Goal: Task Accomplishment & Management: Manage account settings

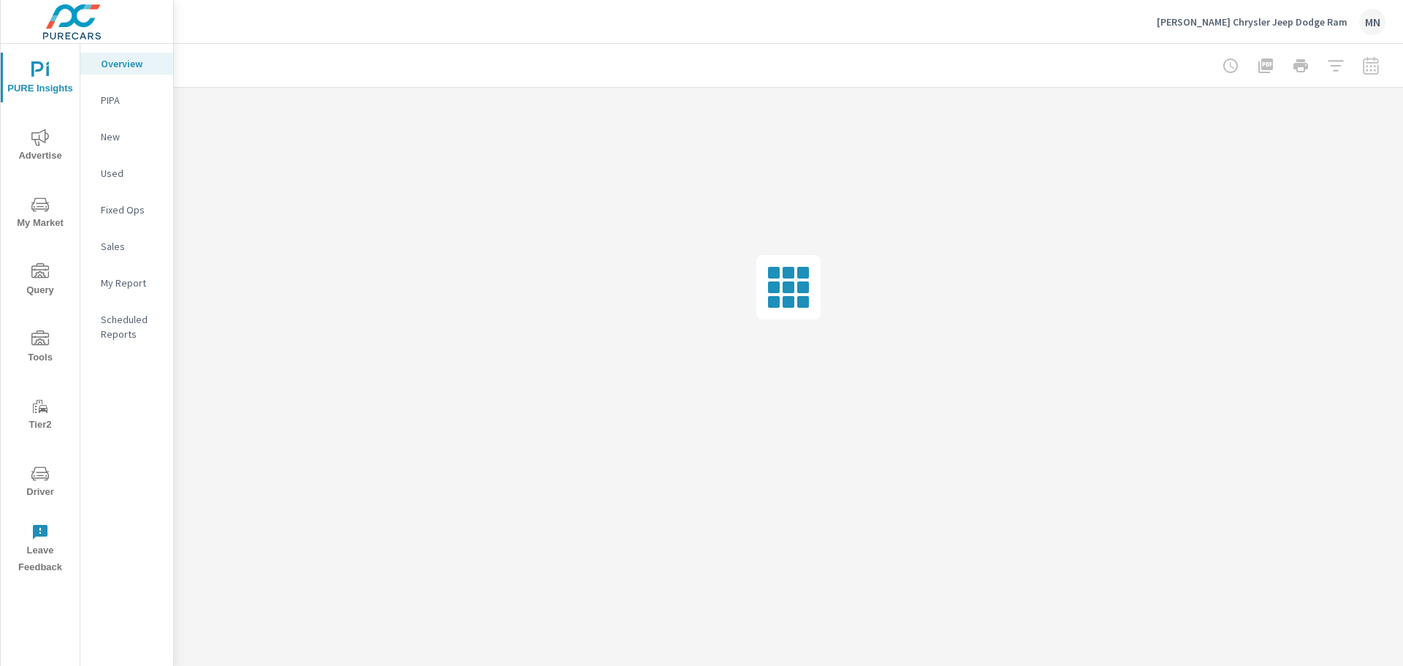
click at [48, 158] on span "Advertise" at bounding box center [40, 147] width 70 height 36
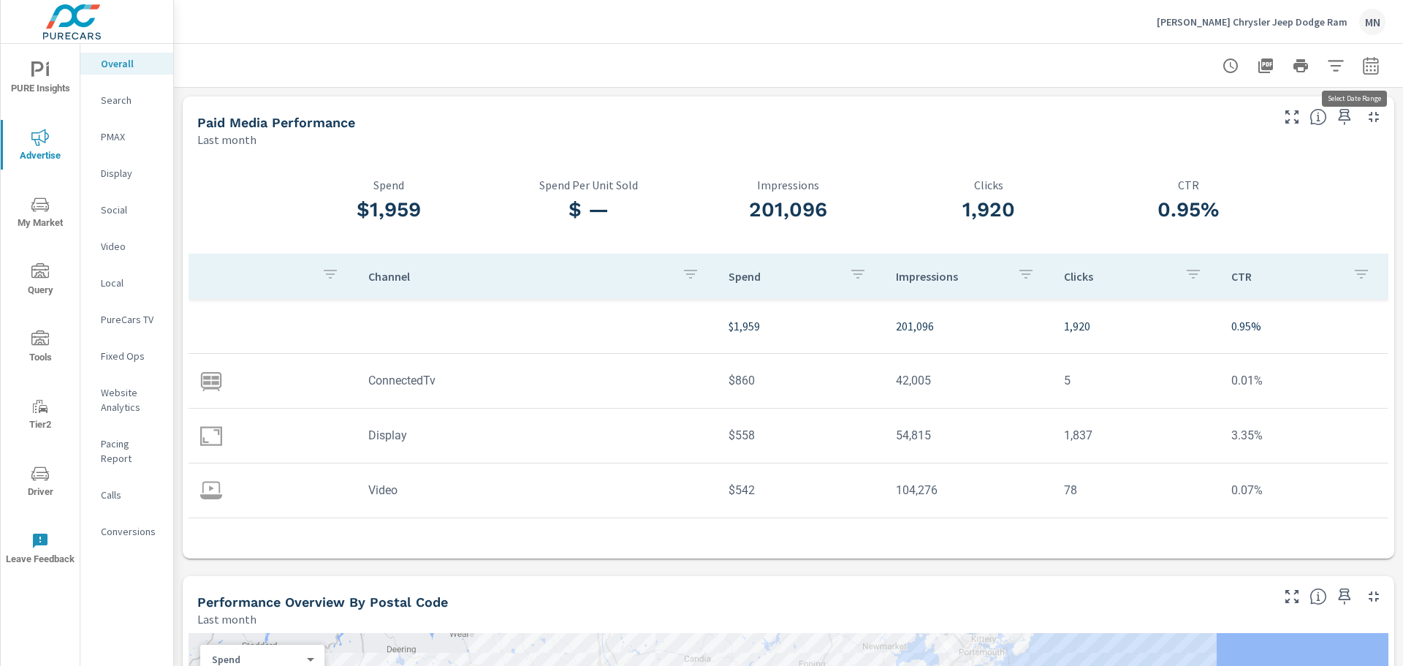
click at [1367, 67] on icon "button" at bounding box center [1370, 65] width 15 height 18
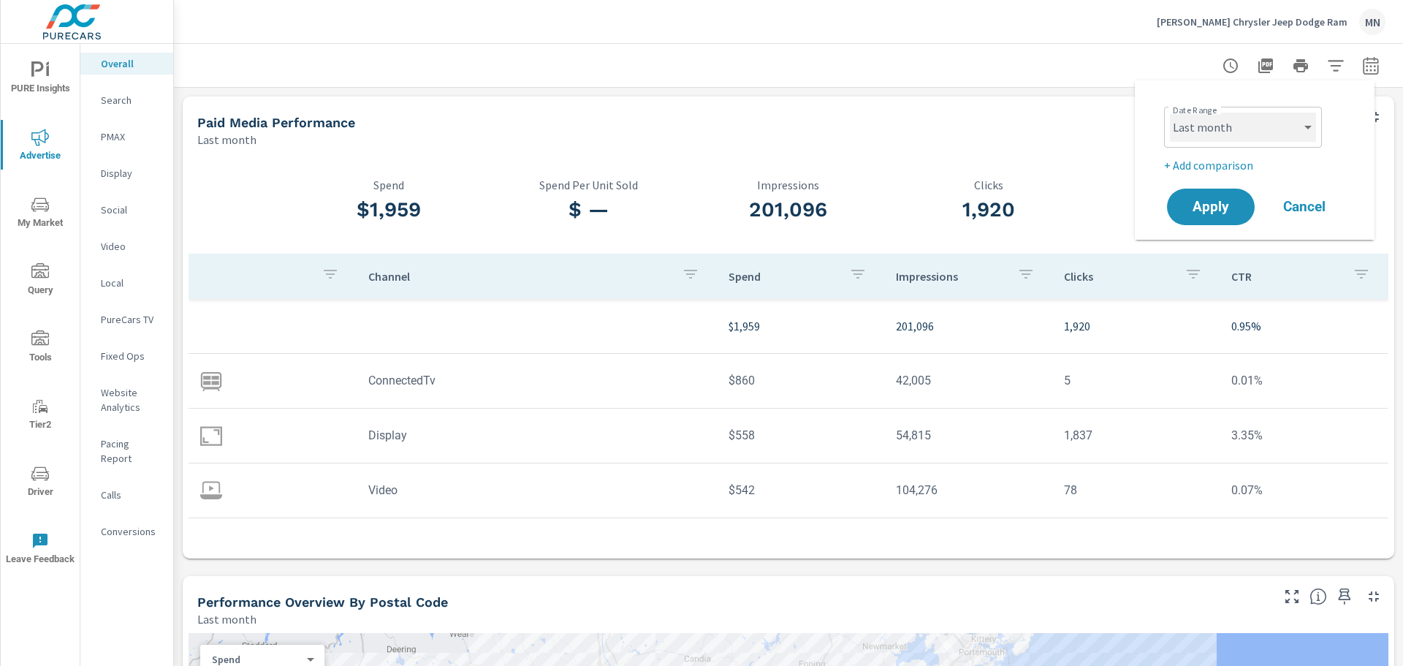
click at [1193, 124] on select "Custom [DATE] Last week Last 7 days Last 14 days Last 30 days Last 45 days Last…" at bounding box center [1243, 127] width 146 height 29
click at [1170, 113] on select "Custom Yesterday Last week Last 7 days Last 14 days Last 30 days Last 45 days L…" at bounding box center [1243, 127] width 146 height 29
select select "custom"
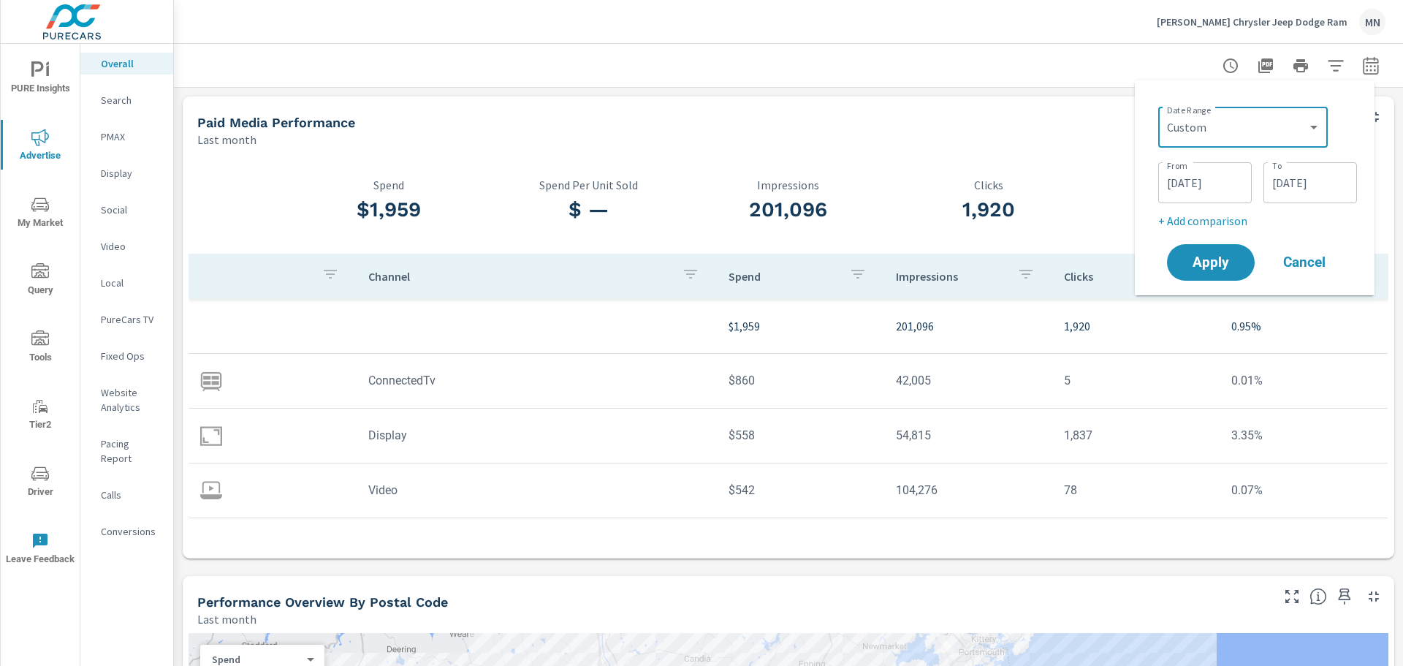
click at [1144, 148] on div "Date Range Custom Yesterday Last week Last 7 days Last 14 days Last 30 days Las…" at bounding box center [1255, 187] width 240 height 215
click at [1179, 191] on input "08/01/2025" at bounding box center [1205, 182] width 82 height 29
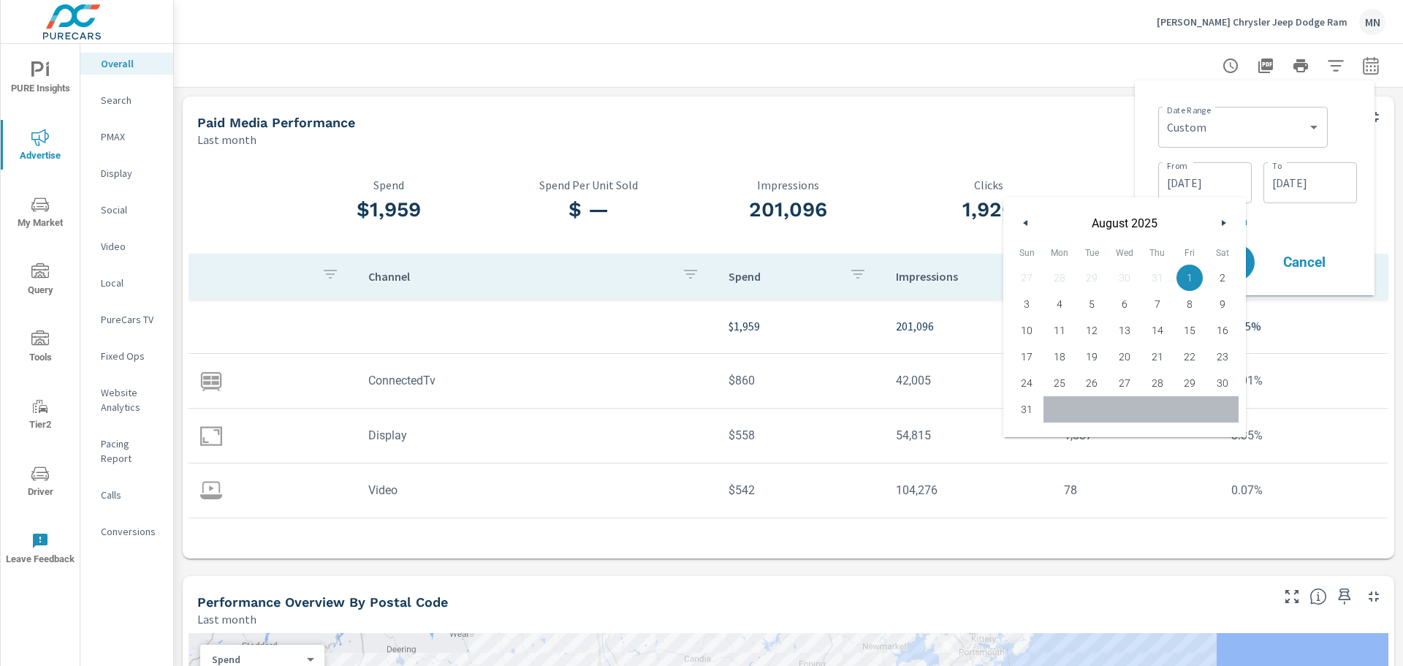
click at [1034, 225] on button "button" at bounding box center [1026, 223] width 18 height 18
click at [1090, 273] on span "1" at bounding box center [1092, 277] width 33 height 19
type input "07/01/2025"
click at [1142, 129] on div "Date Range Custom Yesterday Last week Last 7 days Last 14 days Last 30 days Las…" at bounding box center [1255, 187] width 240 height 215
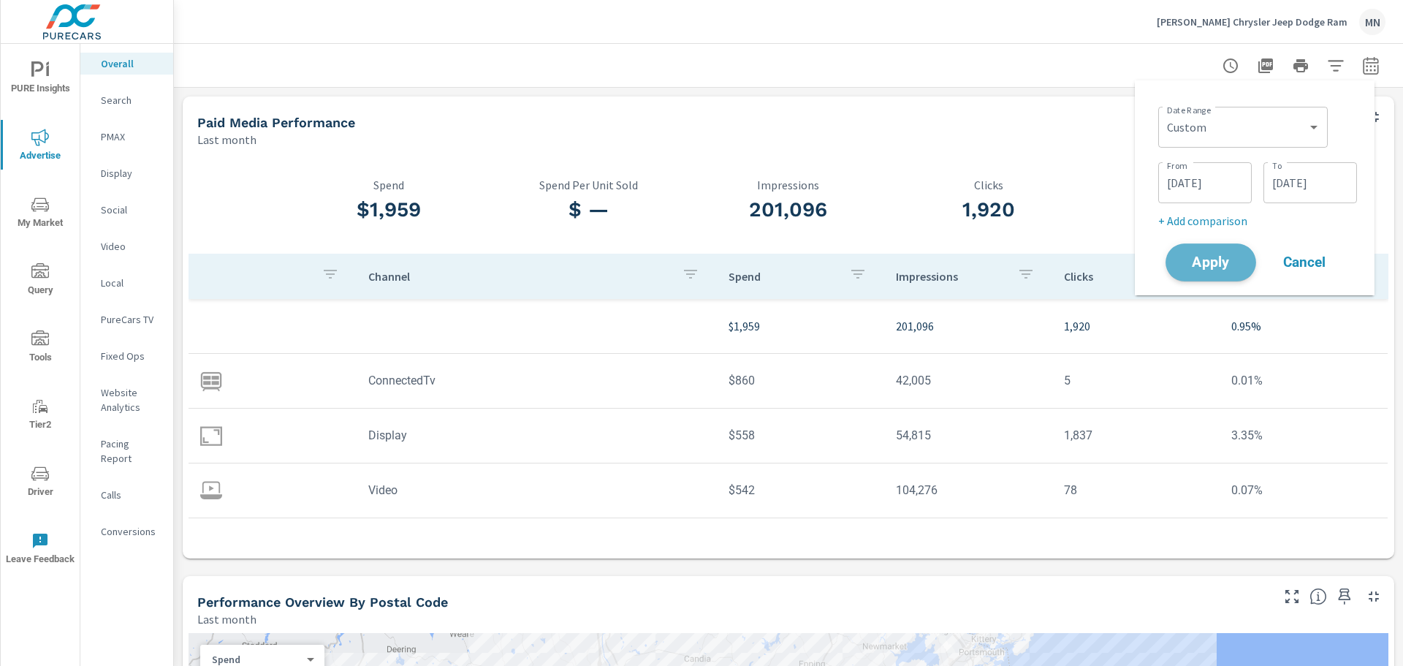
click at [1199, 262] on span "Apply" at bounding box center [1211, 263] width 60 height 14
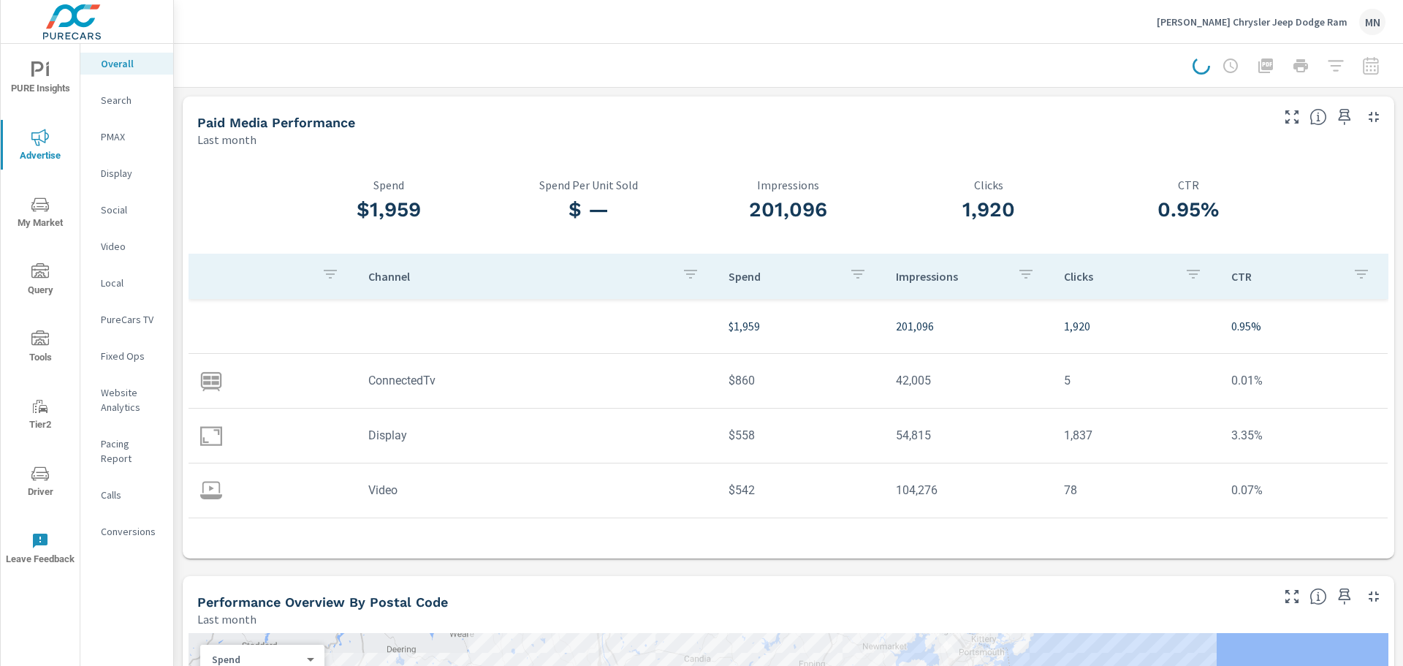
click at [112, 102] on p "Search" at bounding box center [131, 100] width 61 height 15
click at [1365, 596] on icon "button" at bounding box center [1374, 597] width 18 height 18
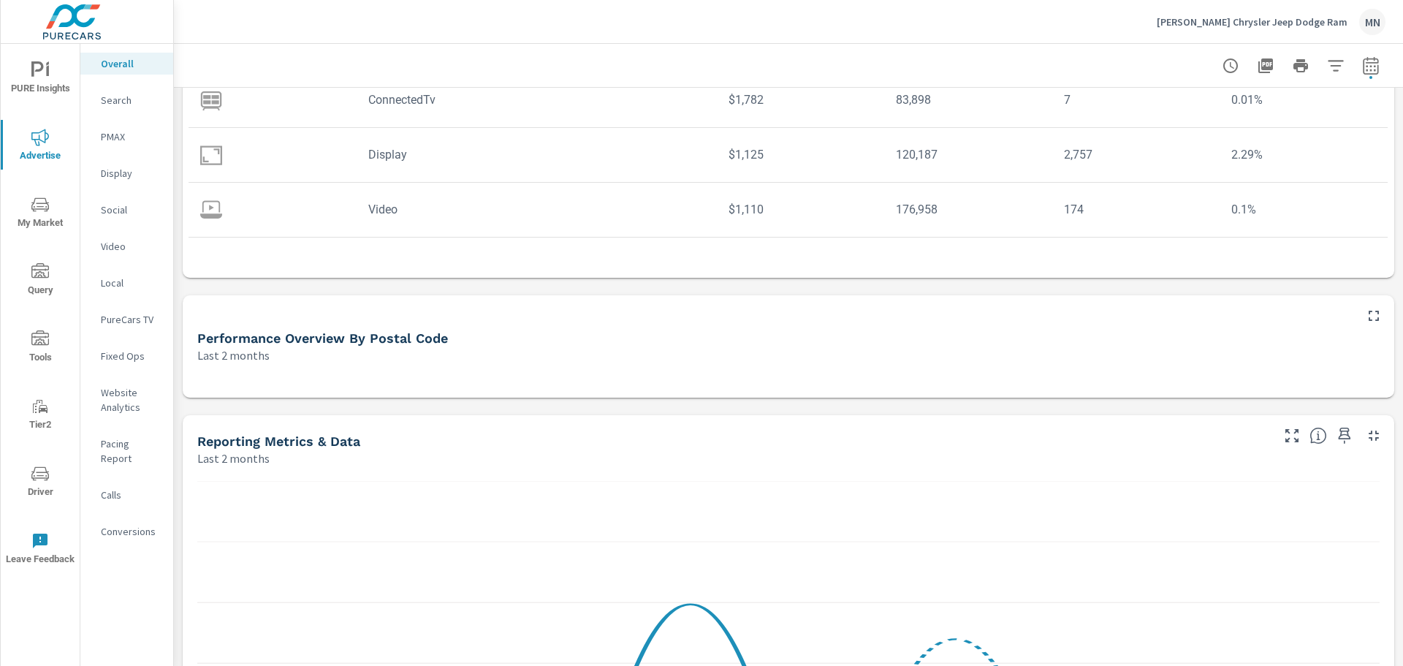
scroll to position [292, 0]
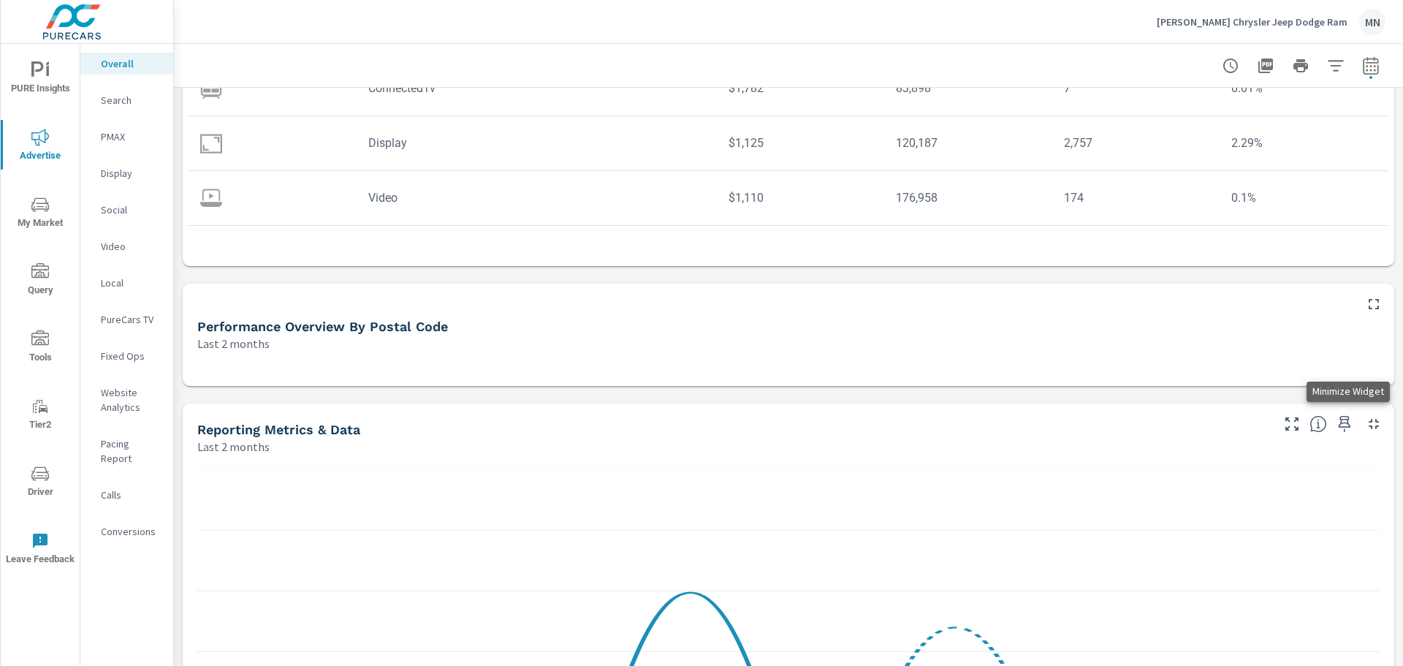
click at [1365, 421] on icon "button" at bounding box center [1374, 424] width 18 height 18
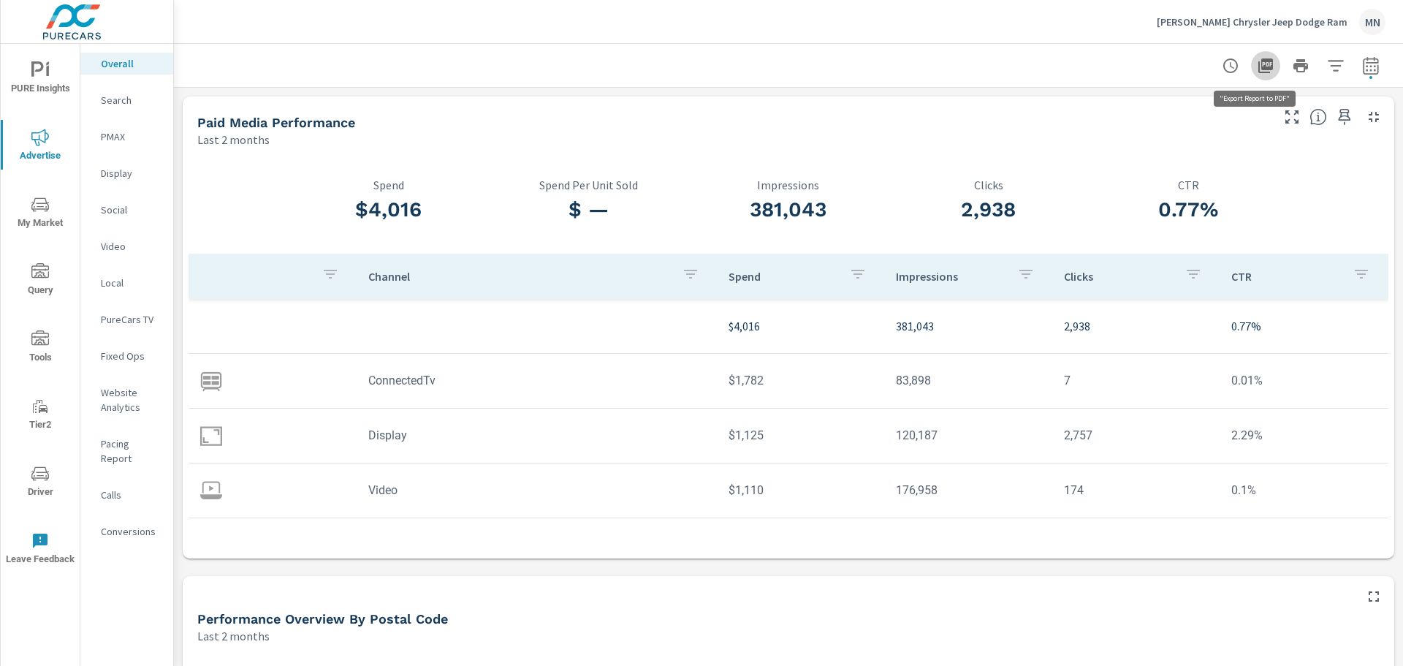
click at [1258, 61] on icon "button" at bounding box center [1265, 65] width 15 height 15
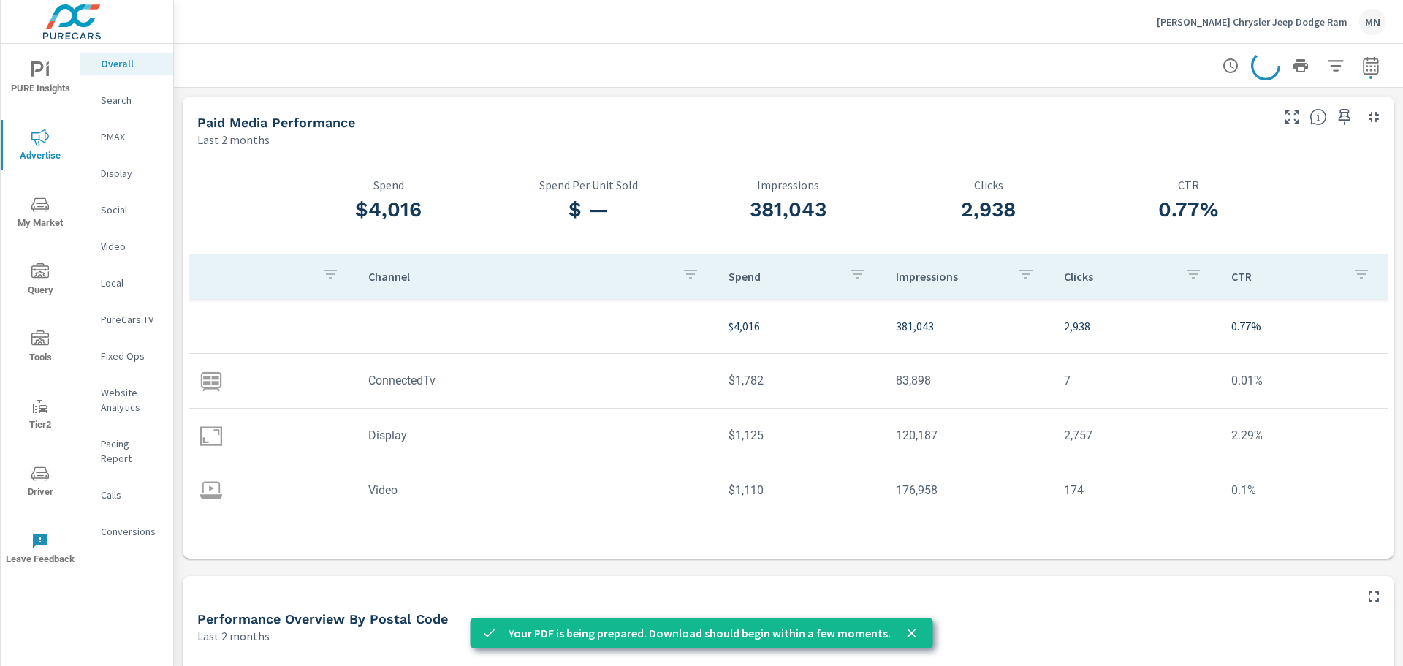
click at [908, 636] on icon "close" at bounding box center [912, 633] width 15 height 15
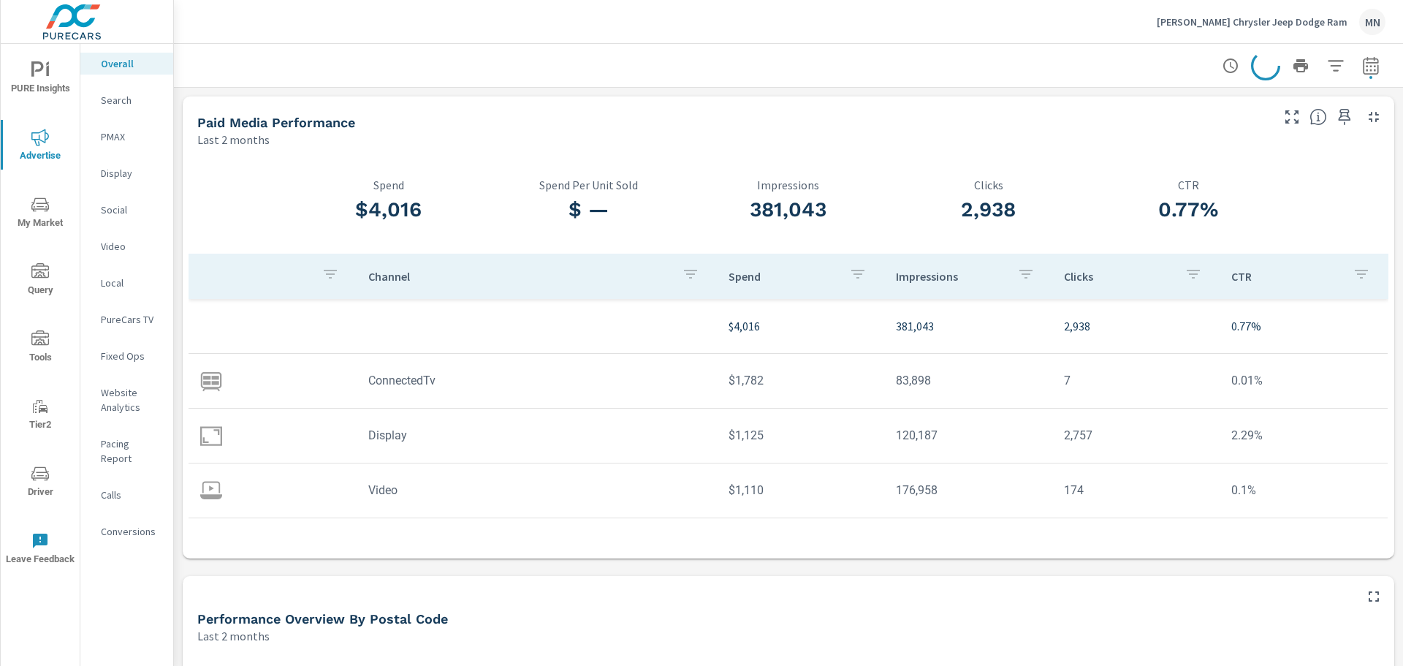
click at [1259, 61] on icon at bounding box center [1265, 65] width 35 height 35
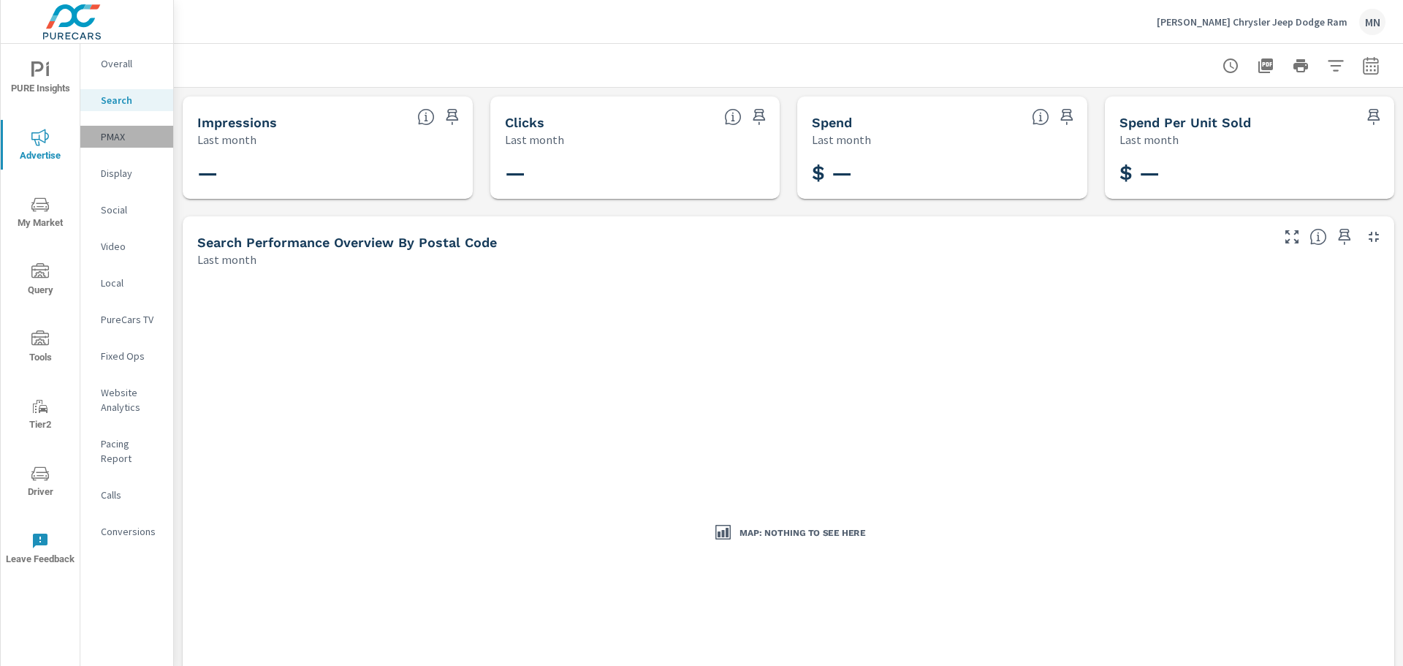
click at [117, 133] on p "PMAX" at bounding box center [131, 136] width 61 height 15
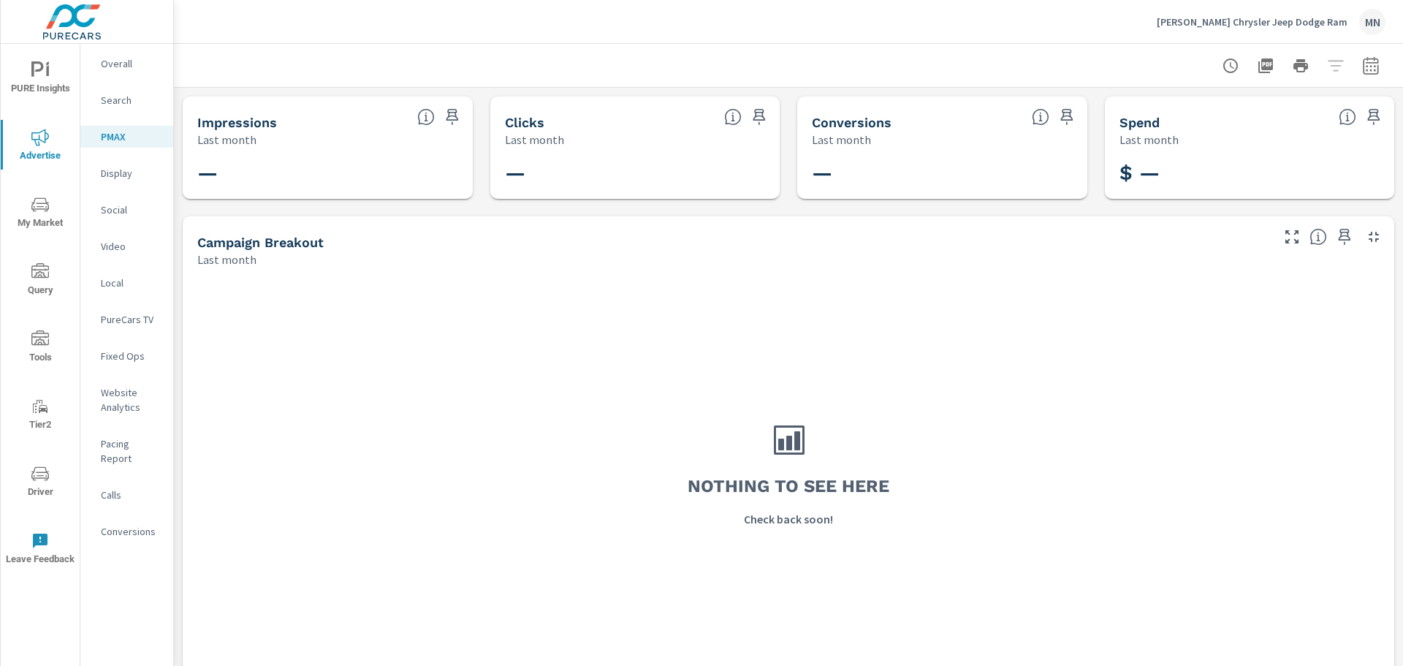
click at [116, 214] on p "Social" at bounding box center [131, 209] width 61 height 15
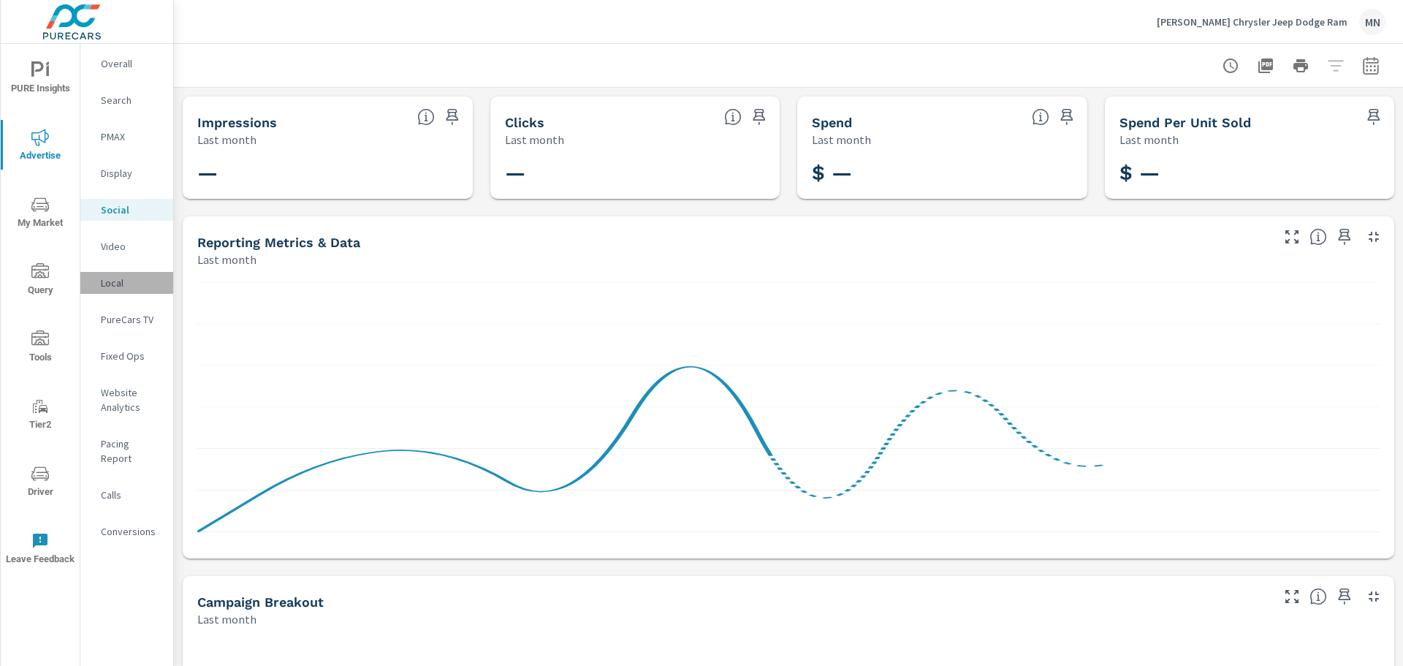
click at [115, 286] on p "Local" at bounding box center [131, 283] width 61 height 15
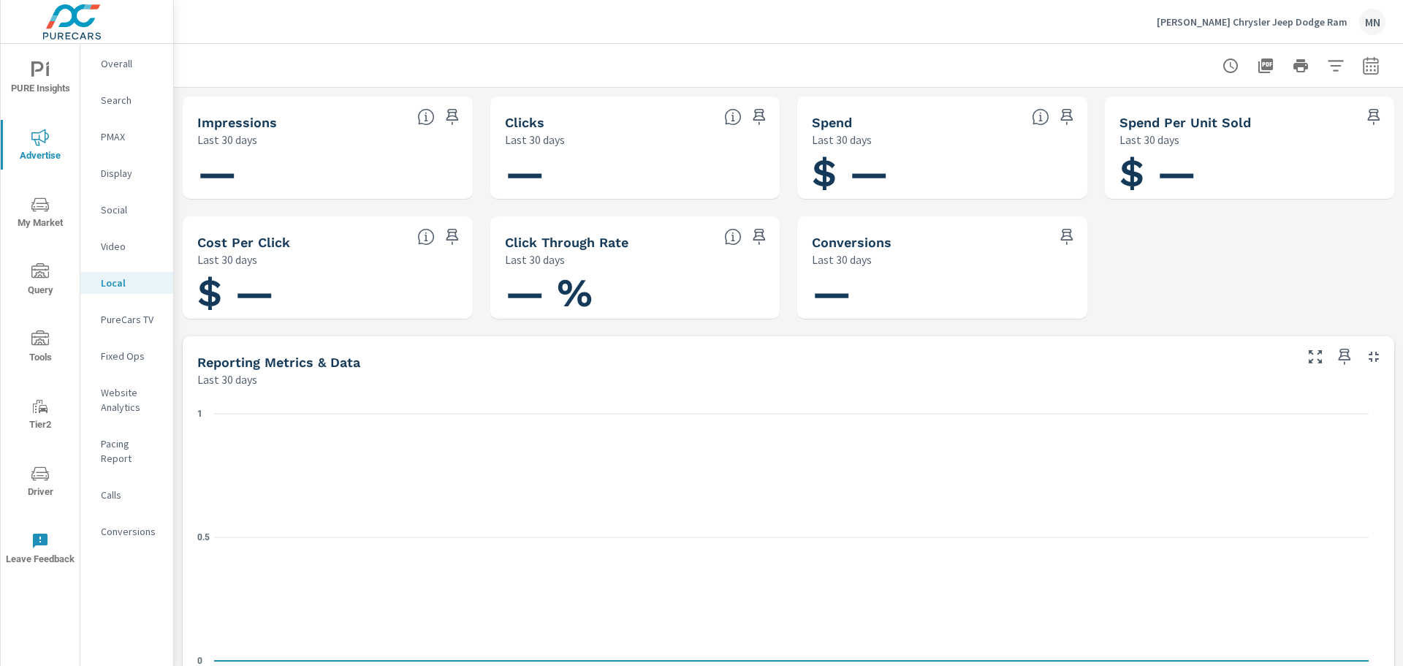
click at [118, 321] on p "PureCars TV" at bounding box center [131, 319] width 61 height 15
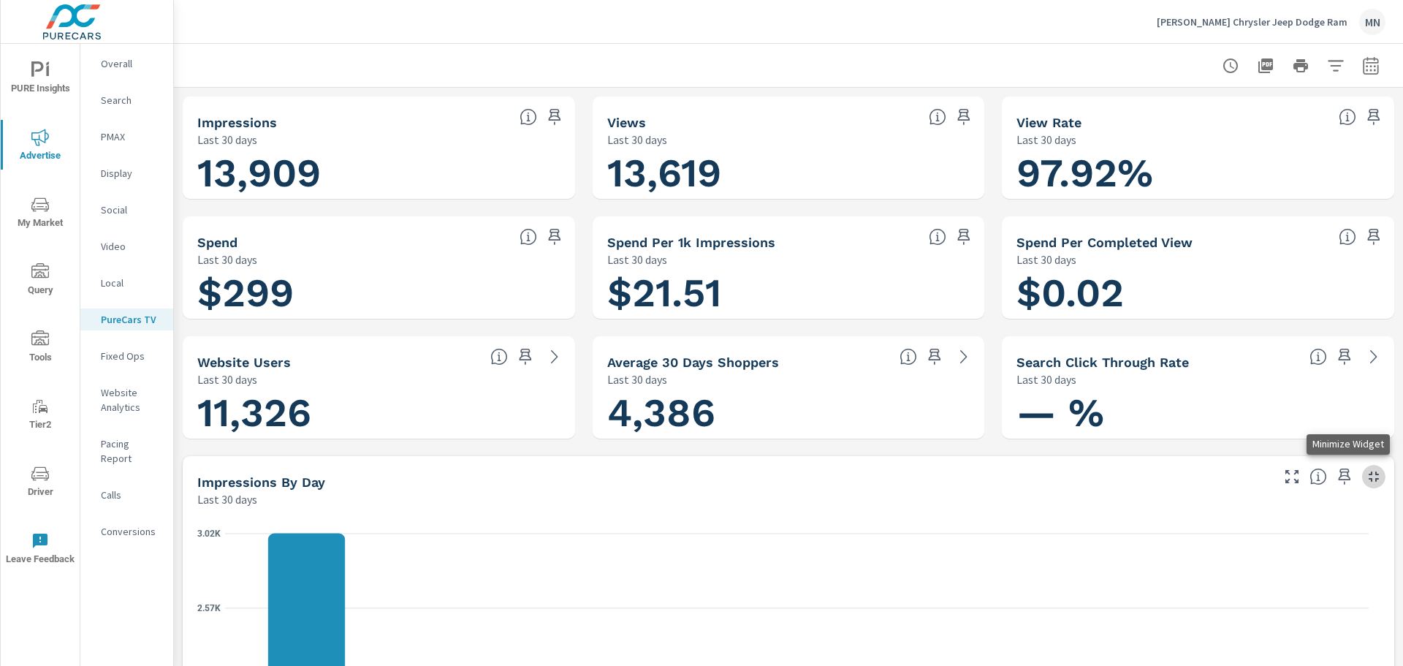
click at [1365, 477] on icon "button" at bounding box center [1374, 477] width 18 height 18
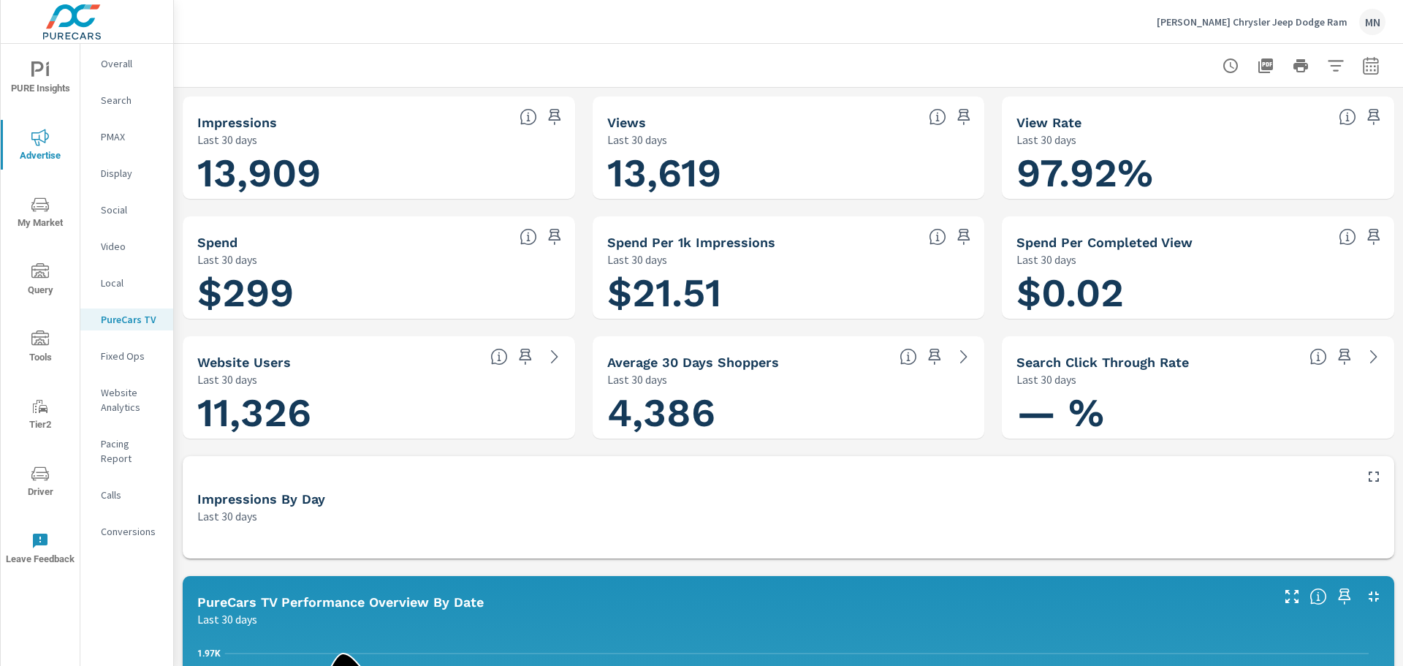
click at [121, 101] on p "Search" at bounding box center [131, 100] width 61 height 15
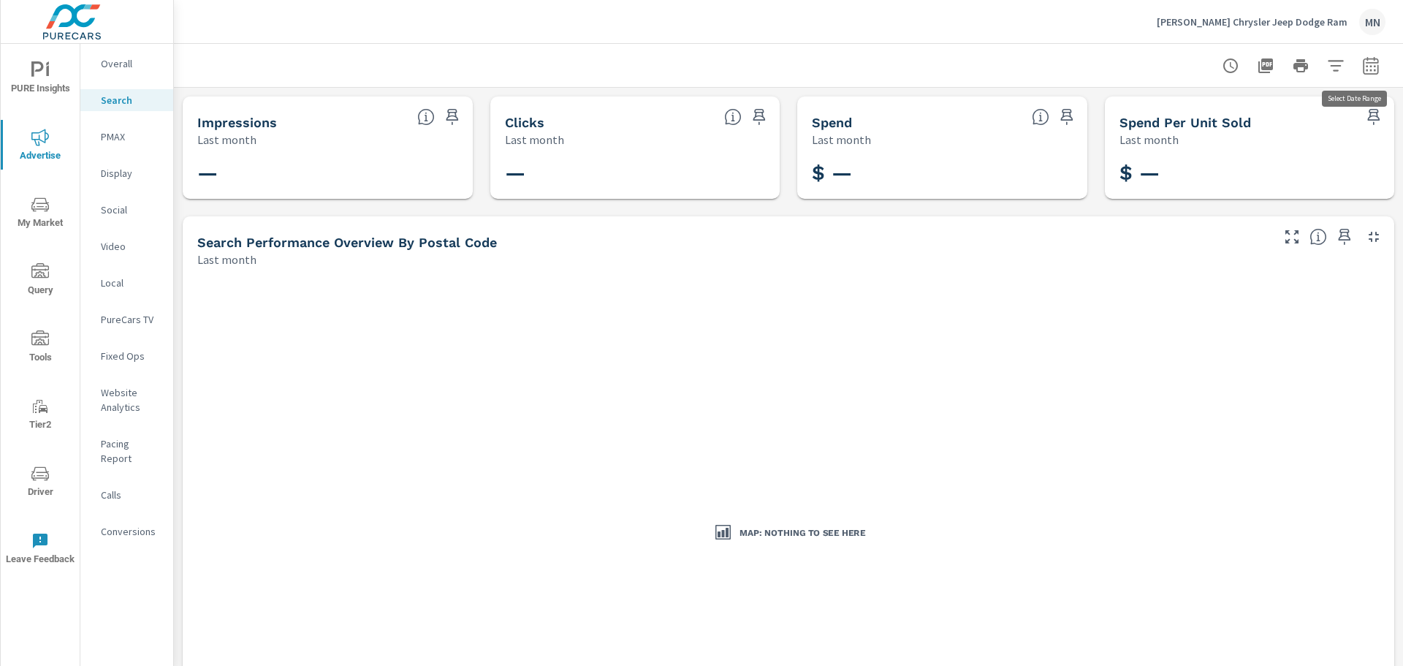
click at [1363, 62] on icon "button" at bounding box center [1370, 65] width 15 height 18
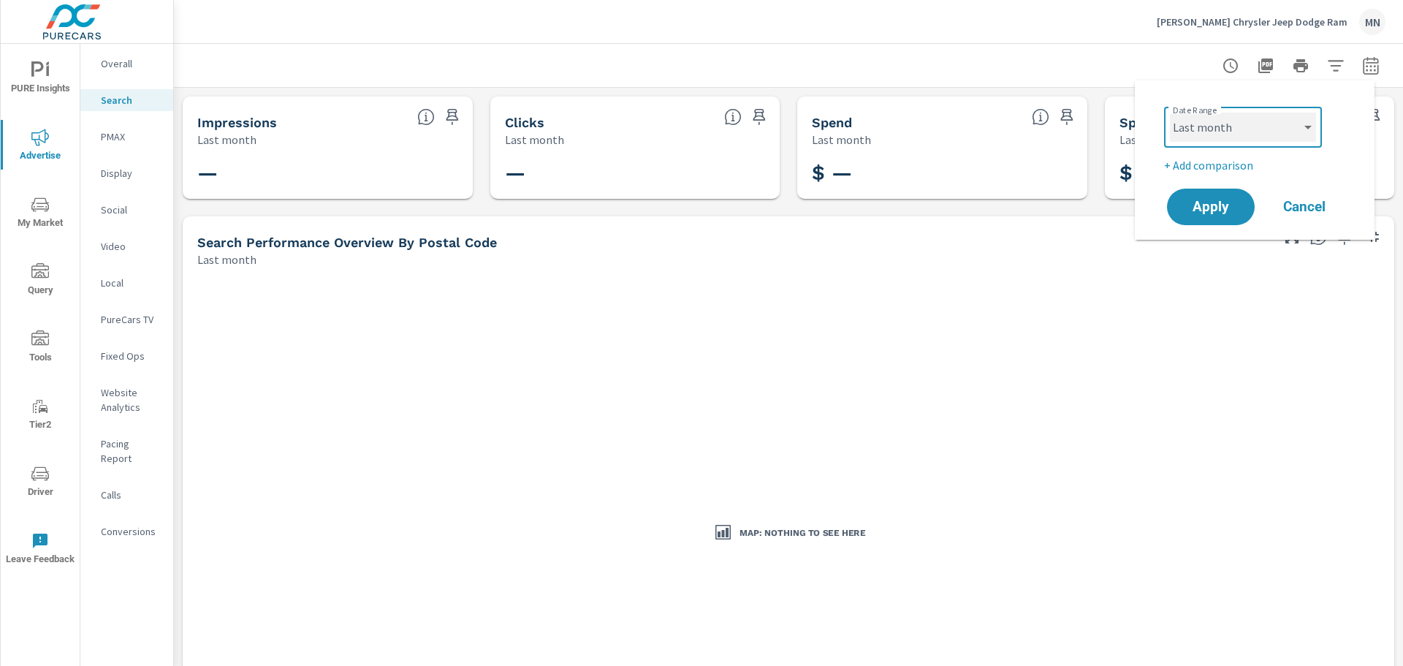
click at [1230, 126] on select "Custom Yesterday Last week Last 7 days Last 14 days Last 30 days Last 45 days L…" at bounding box center [1243, 127] width 146 height 29
click at [1170, 113] on select "Custom Yesterday Last week Last 7 days Last 14 days Last 30 days Last 45 days L…" at bounding box center [1243, 127] width 146 height 29
select select "custom"
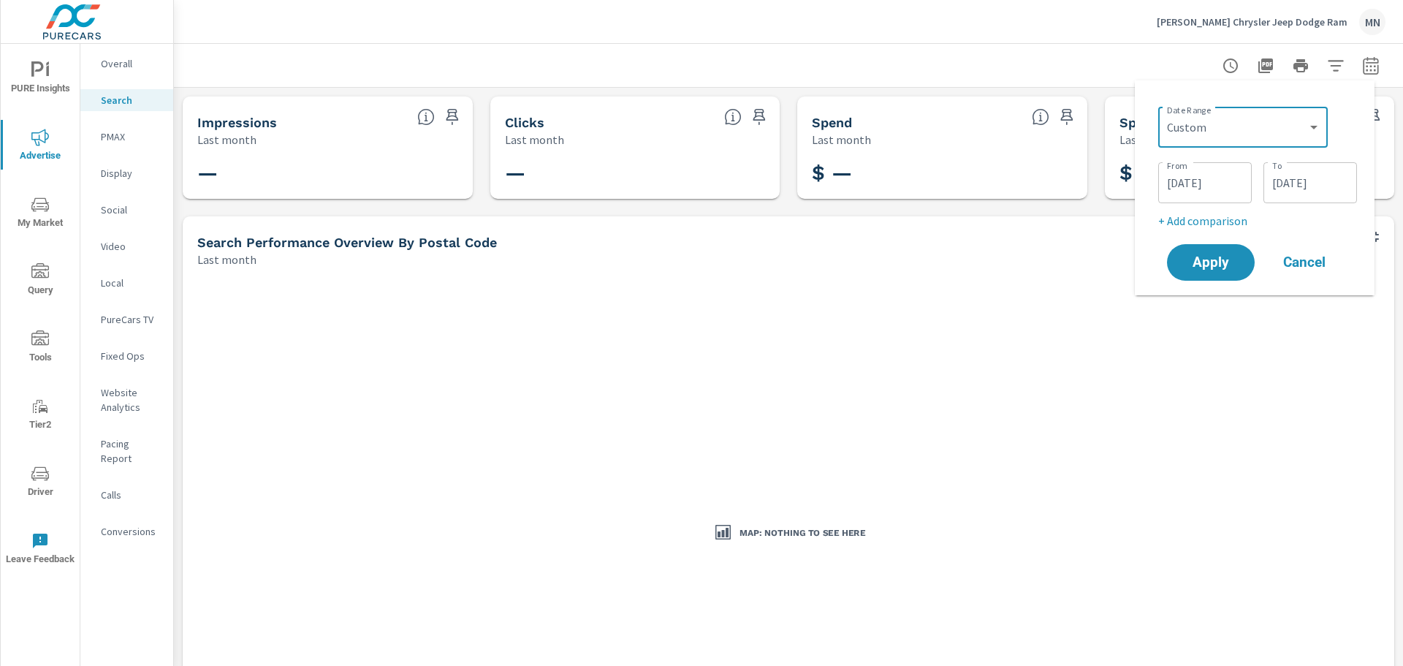
click at [1193, 172] on input "08/01/2025" at bounding box center [1205, 182] width 82 height 29
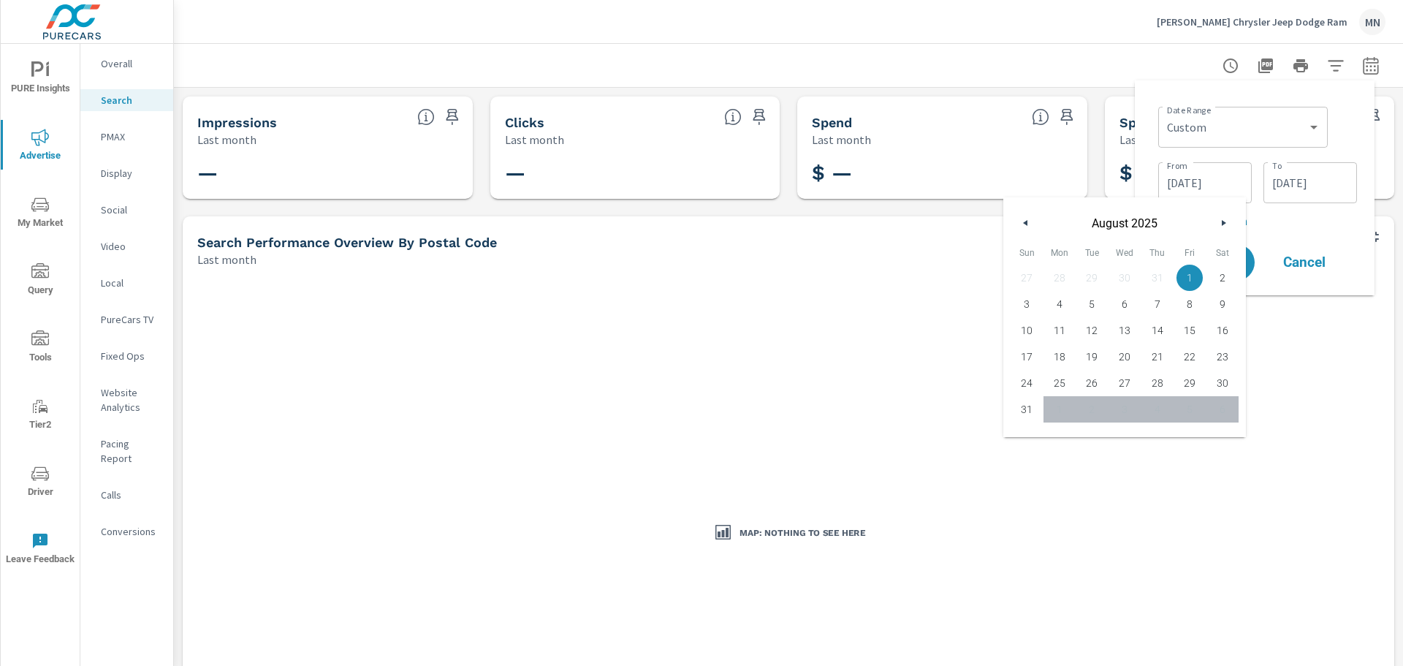
click at [1032, 217] on button "button" at bounding box center [1026, 223] width 18 height 18
click at [1095, 274] on span "1" at bounding box center [1092, 277] width 33 height 19
type input "07/01/2025"
click at [1144, 142] on div "Date Range Custom Yesterday Last week Last 7 days Last 14 days Last 30 days Las…" at bounding box center [1255, 187] width 240 height 215
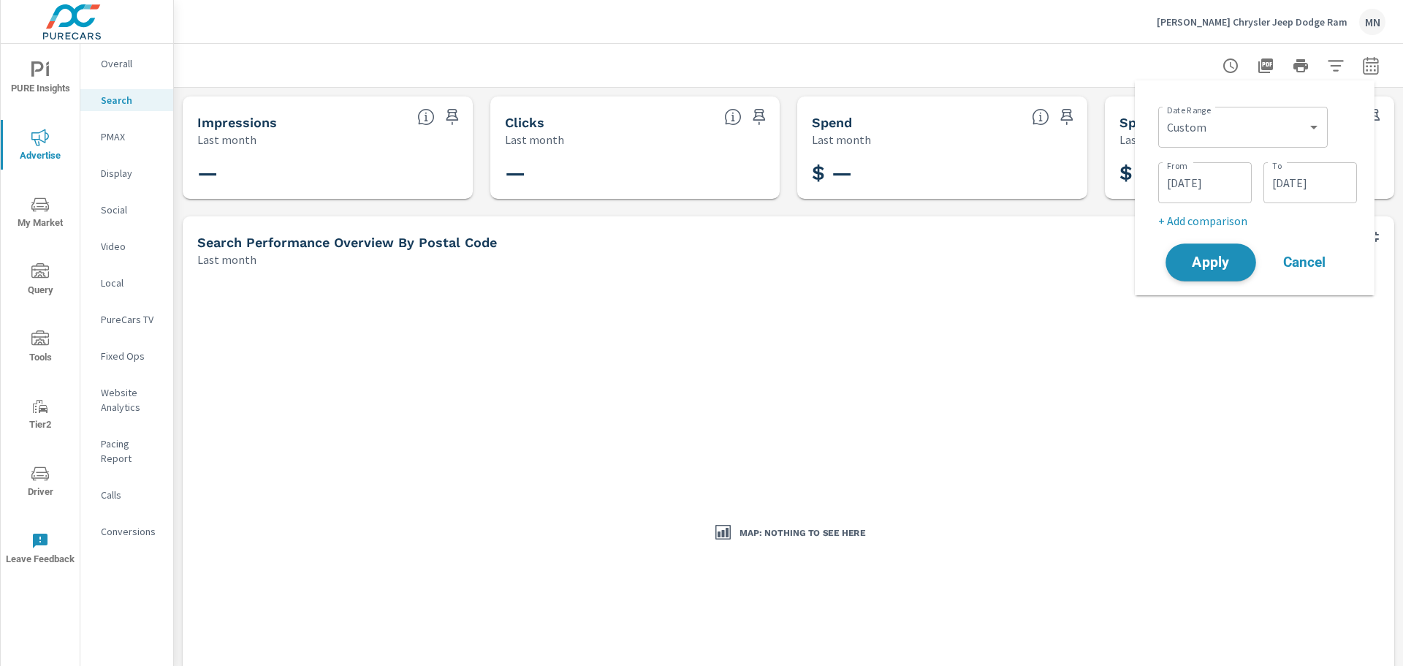
click at [1228, 260] on span "Apply" at bounding box center [1211, 263] width 60 height 14
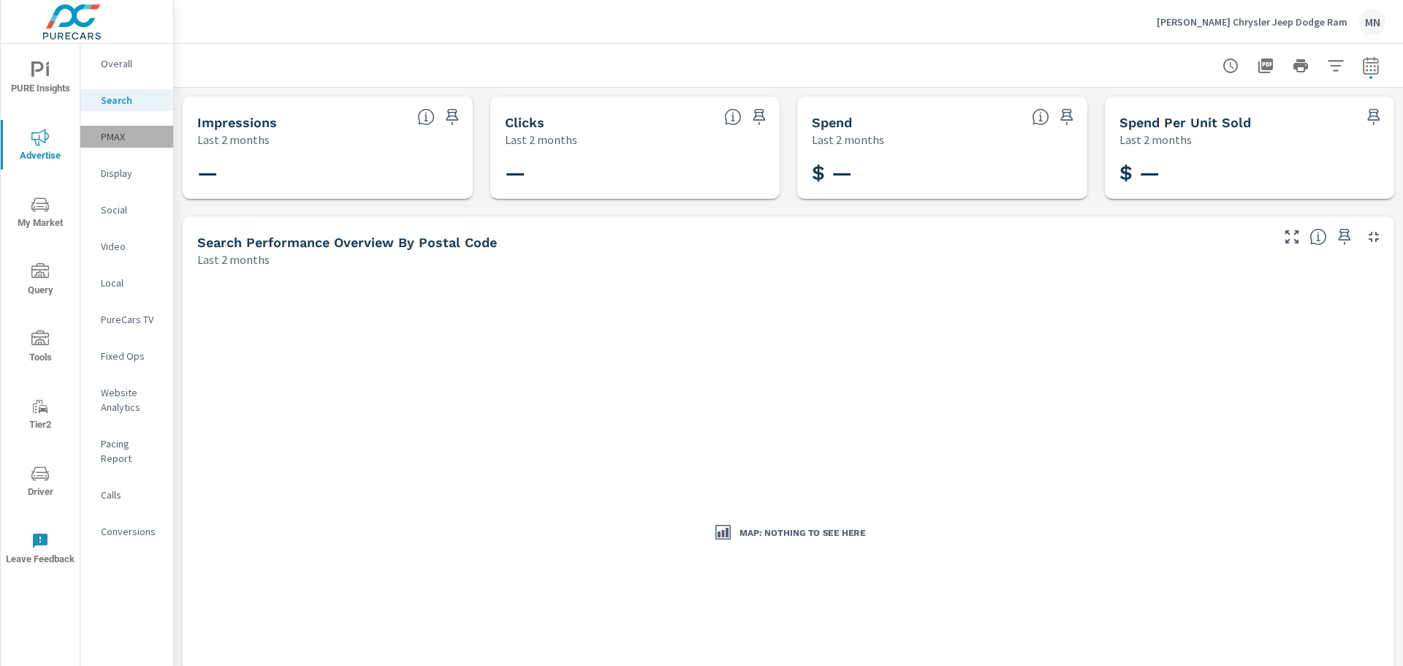
click at [109, 134] on p "PMAX" at bounding box center [131, 136] width 61 height 15
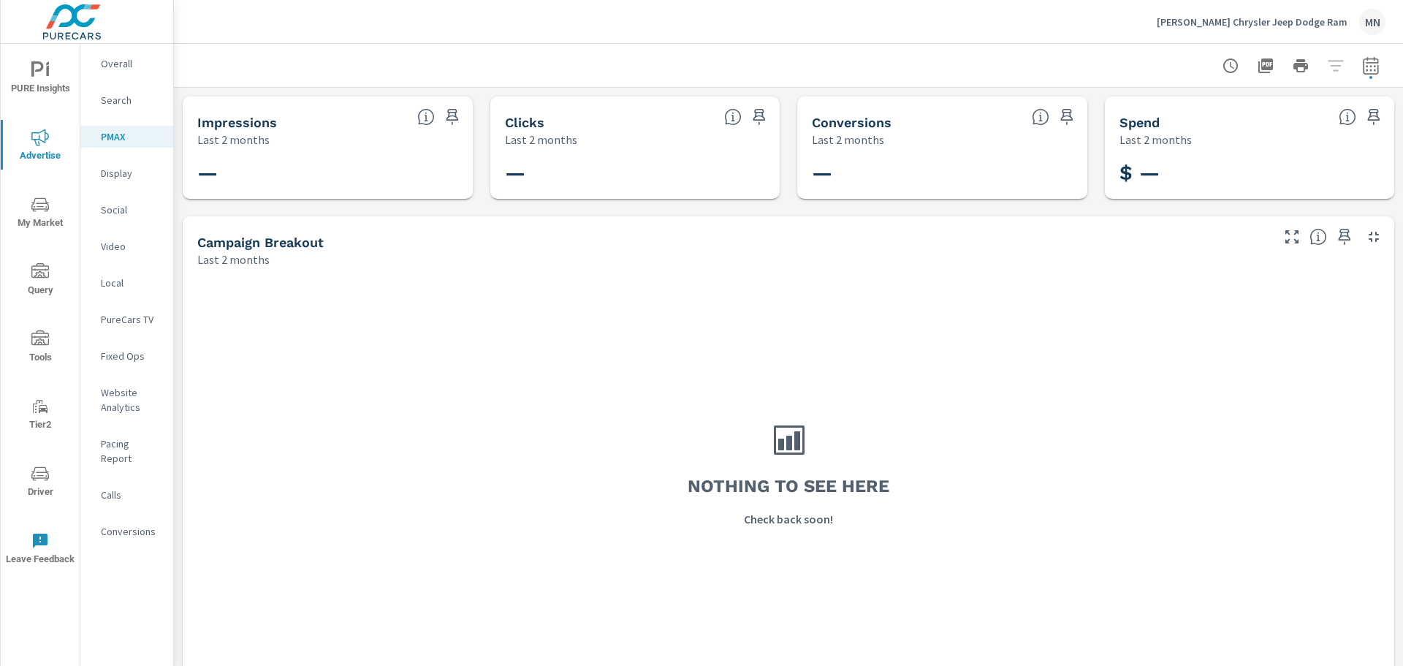
click at [115, 210] on p "Social" at bounding box center [131, 209] width 61 height 15
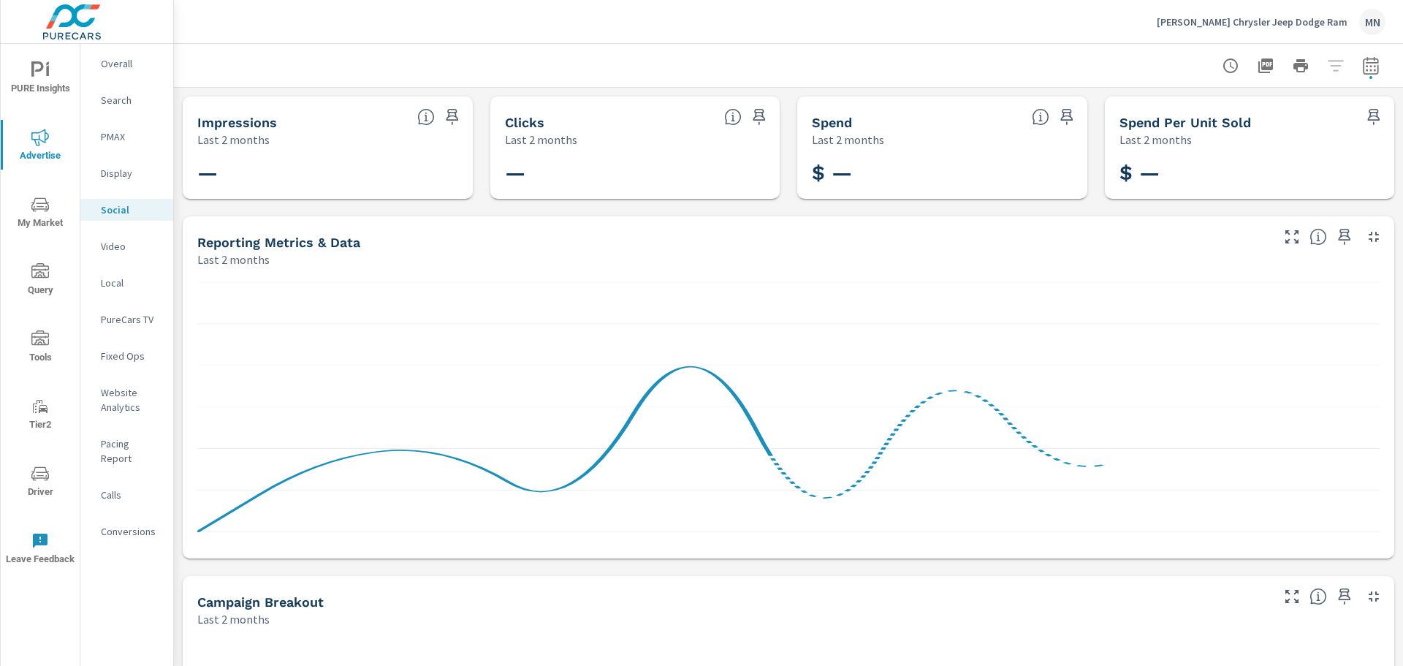
click at [123, 249] on p "Video" at bounding box center [131, 246] width 61 height 15
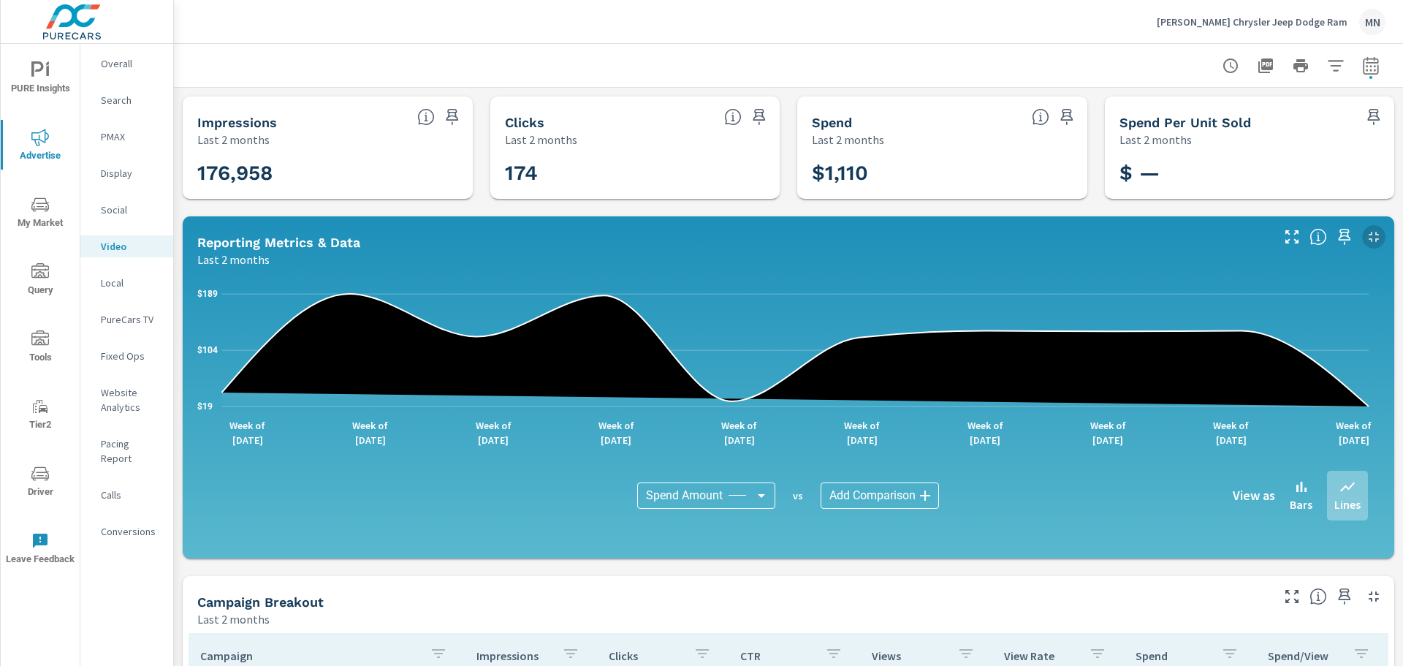
click at [1369, 235] on icon "button" at bounding box center [1374, 237] width 10 height 10
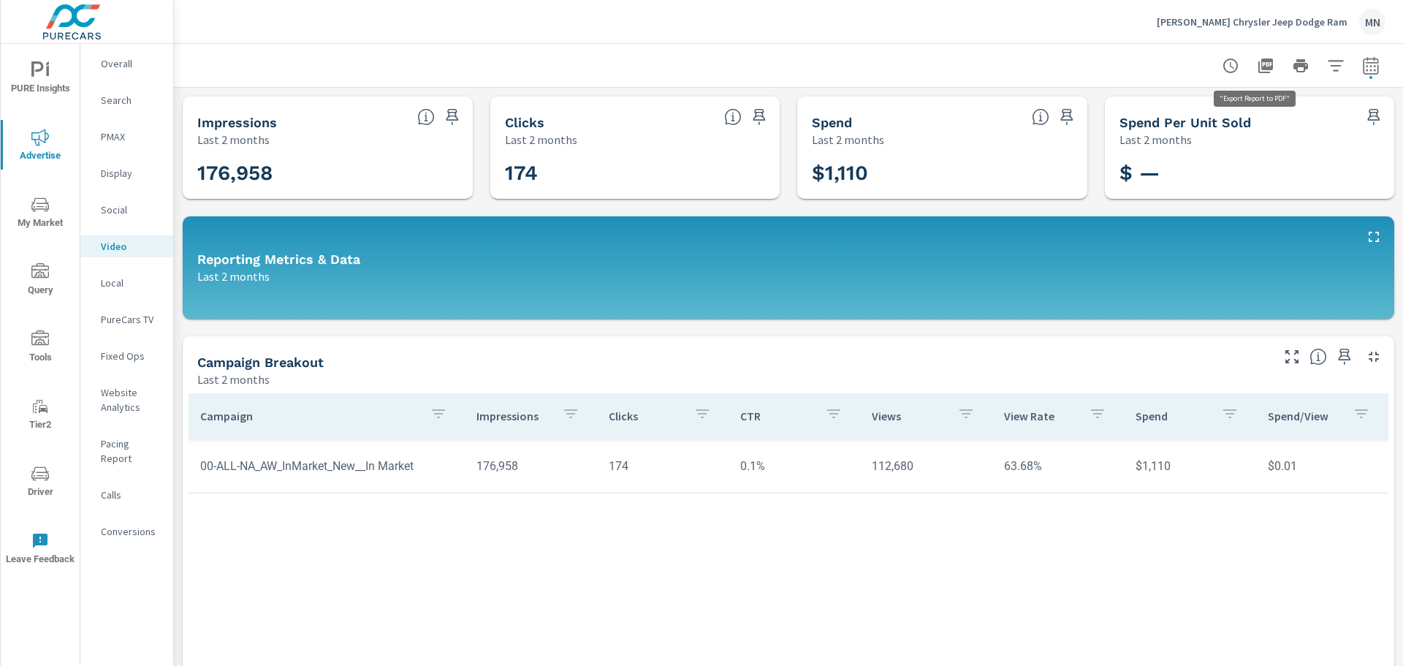
click at [1258, 67] on icon "button" at bounding box center [1265, 65] width 15 height 15
click at [1363, 62] on icon "button" at bounding box center [1370, 65] width 15 height 18
select select "Last 2 months"
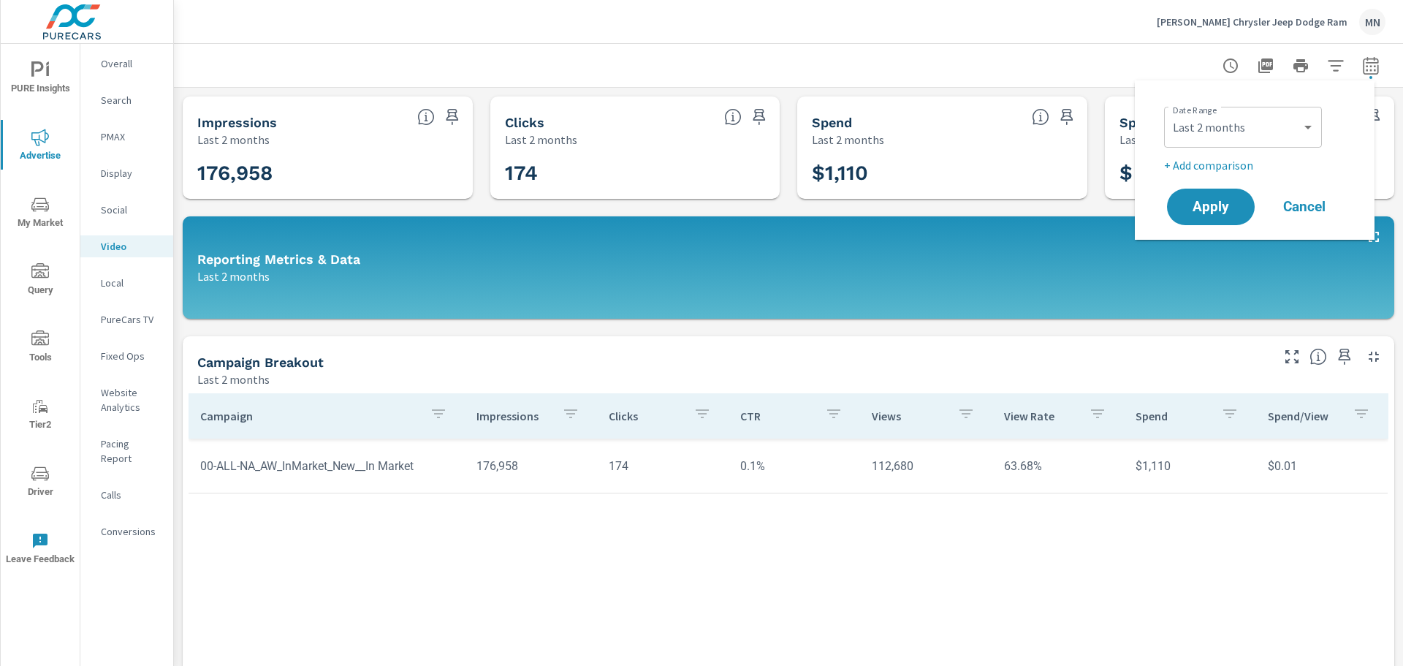
click at [1084, 47] on div at bounding box center [788, 65] width 1194 height 43
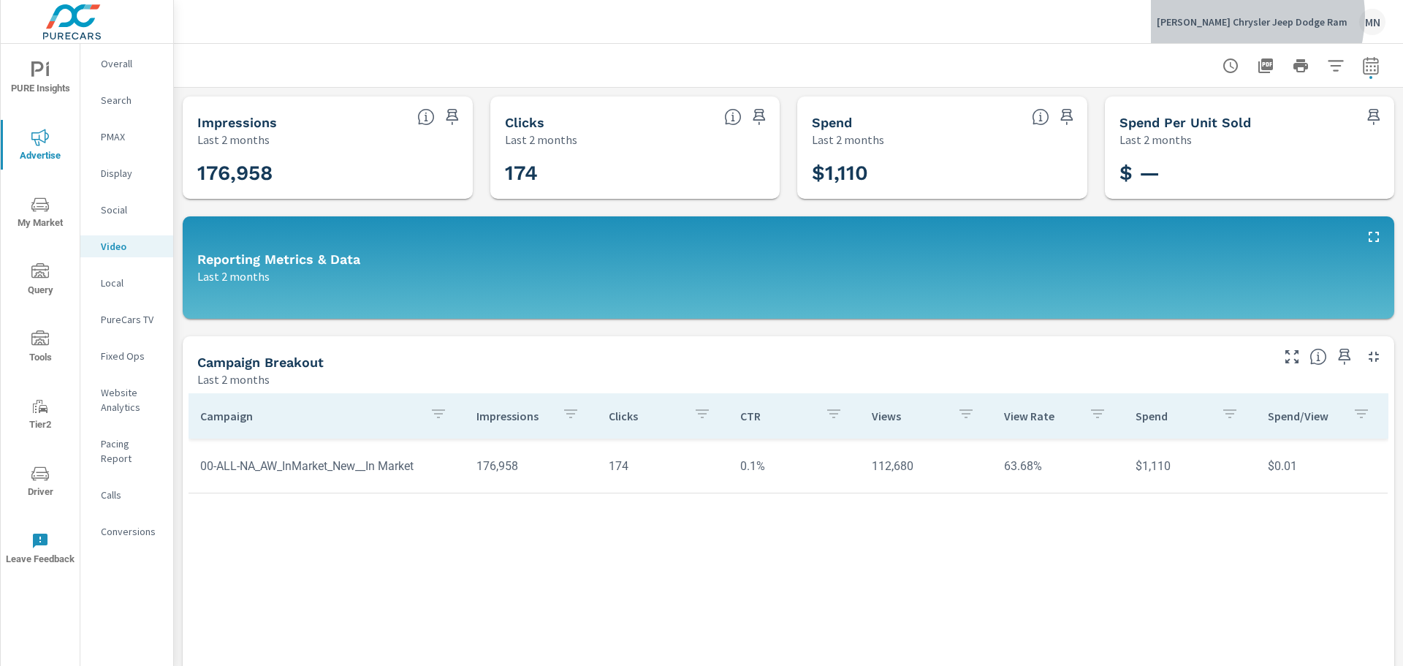
click at [1272, 16] on p "Bill Deluca Chrysler Jeep Dodge Ram" at bounding box center [1252, 21] width 191 height 13
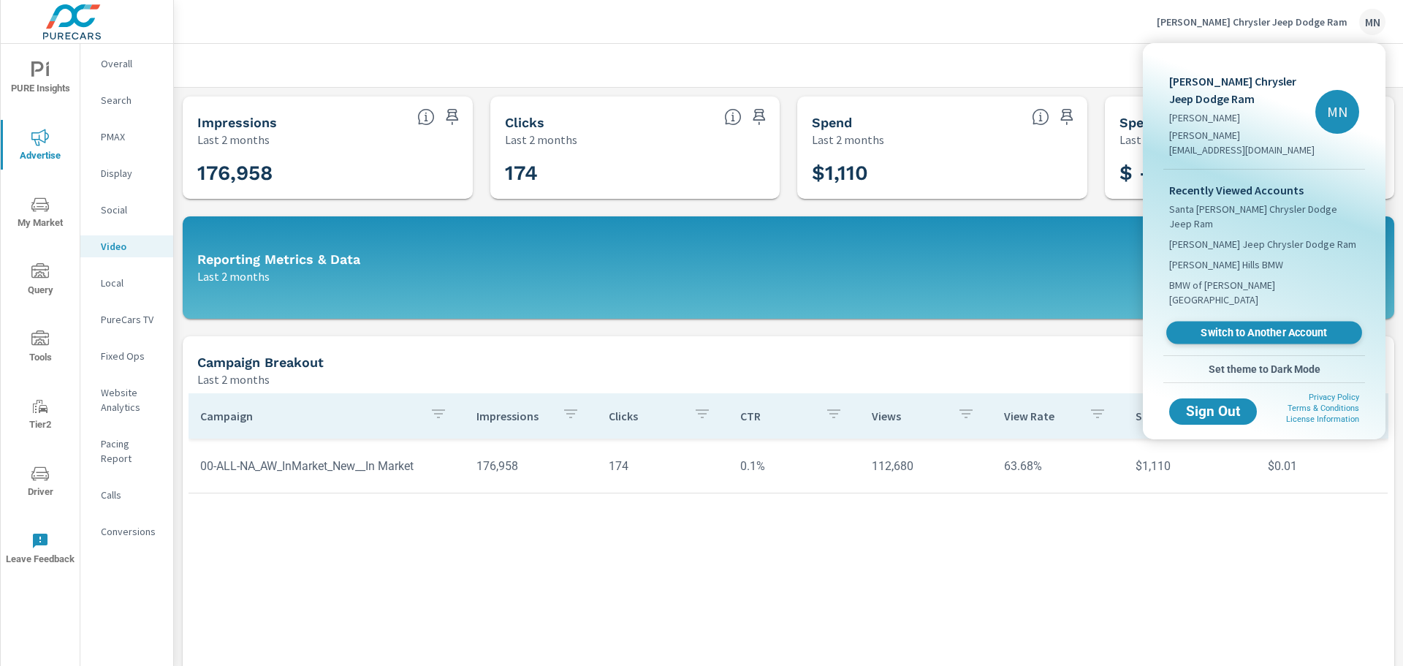
click at [1236, 322] on link "Switch to Another Account" at bounding box center [1264, 333] width 196 height 23
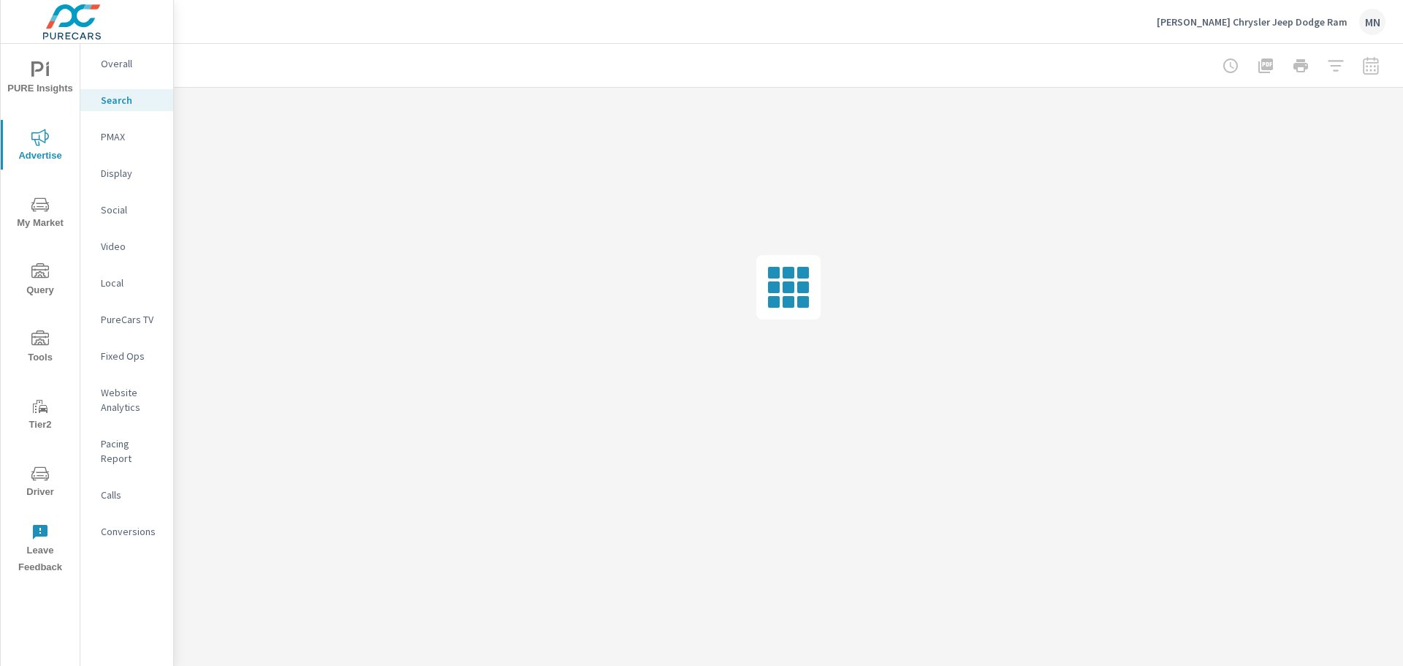
click at [111, 145] on div "PMAX" at bounding box center [126, 137] width 93 height 22
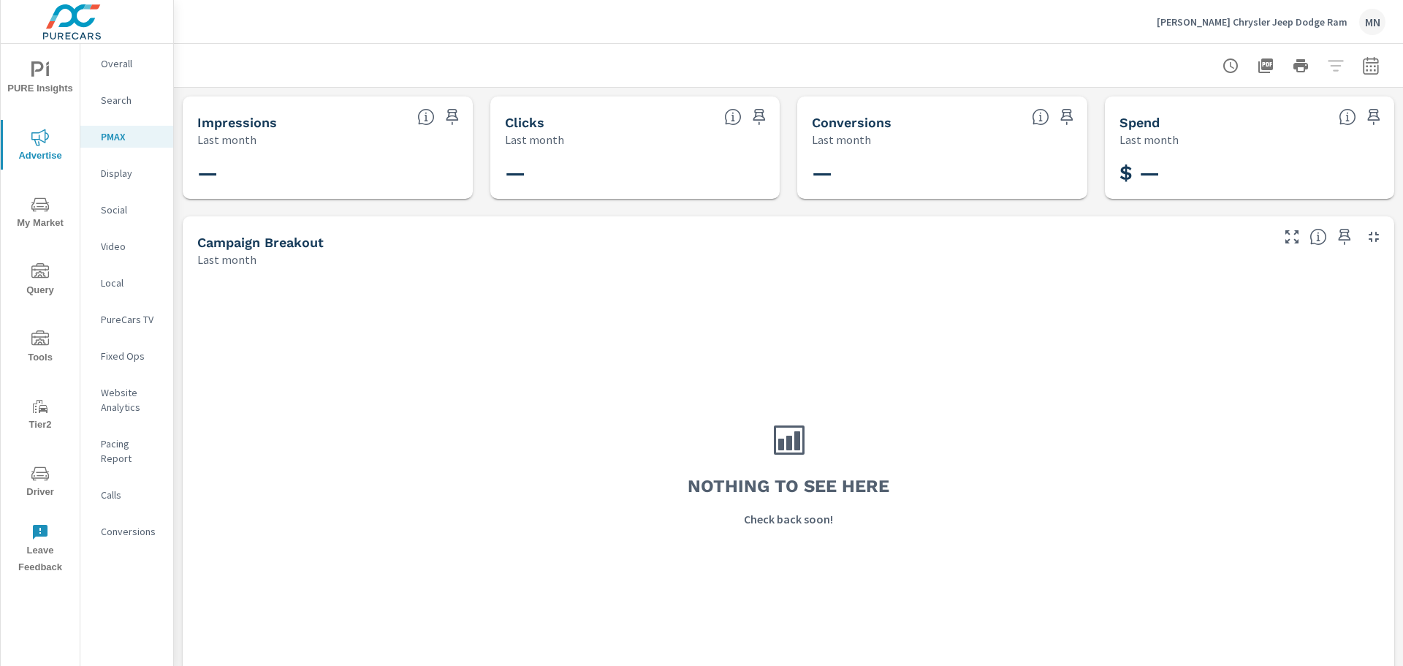
click at [118, 172] on p "Display" at bounding box center [131, 173] width 61 height 15
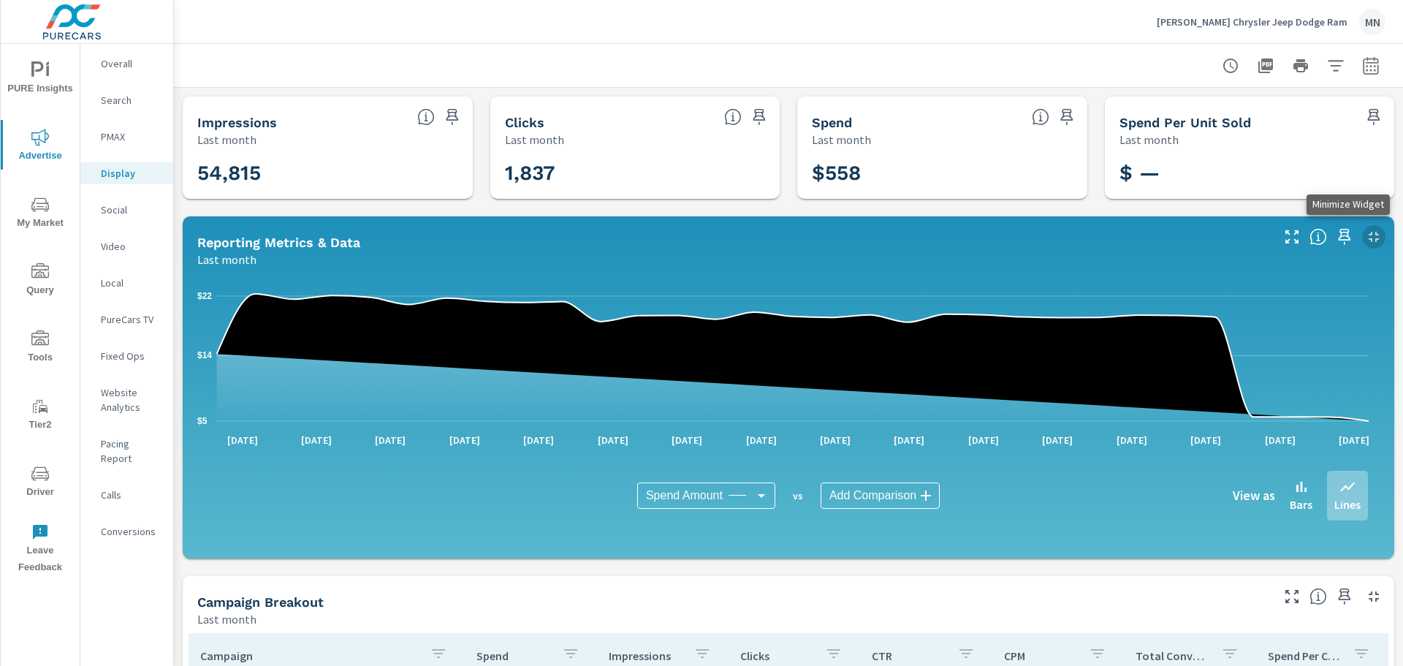
click at [1365, 230] on icon "button" at bounding box center [1374, 237] width 18 height 18
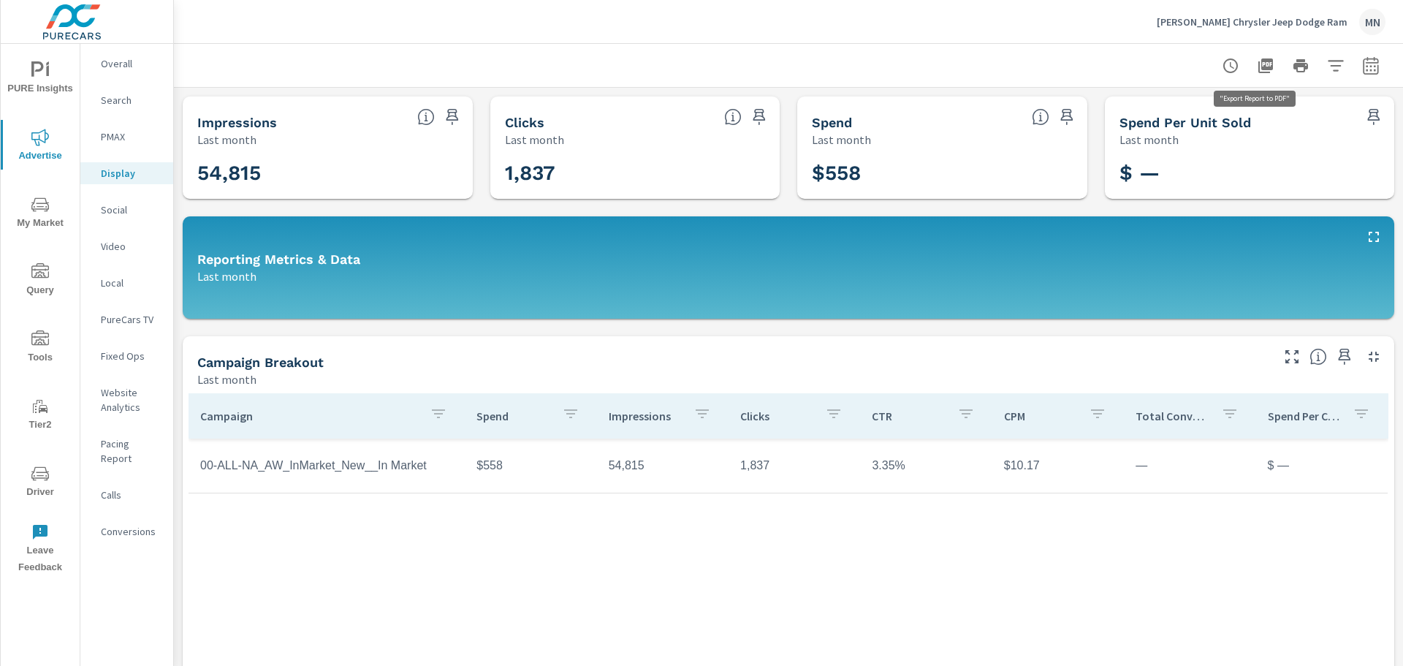
click at [1258, 62] on icon "button" at bounding box center [1265, 65] width 15 height 15
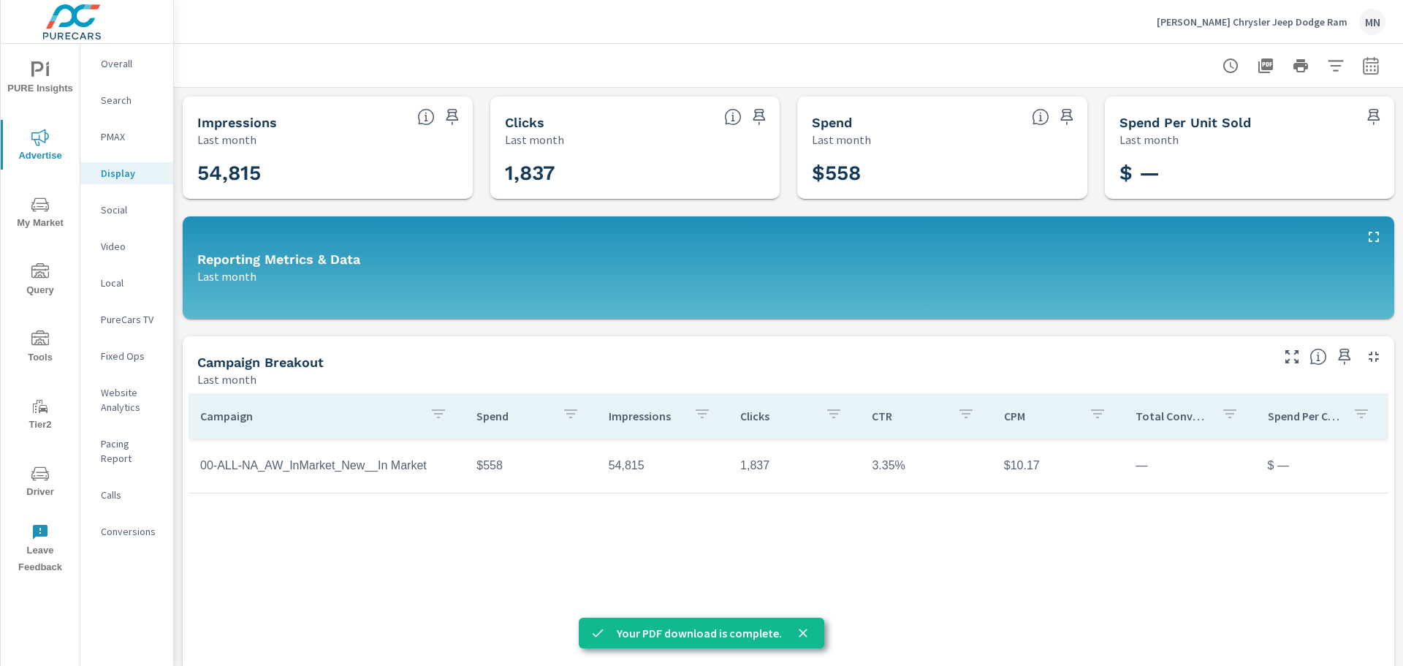
click at [118, 244] on p "Video" at bounding box center [131, 246] width 61 height 15
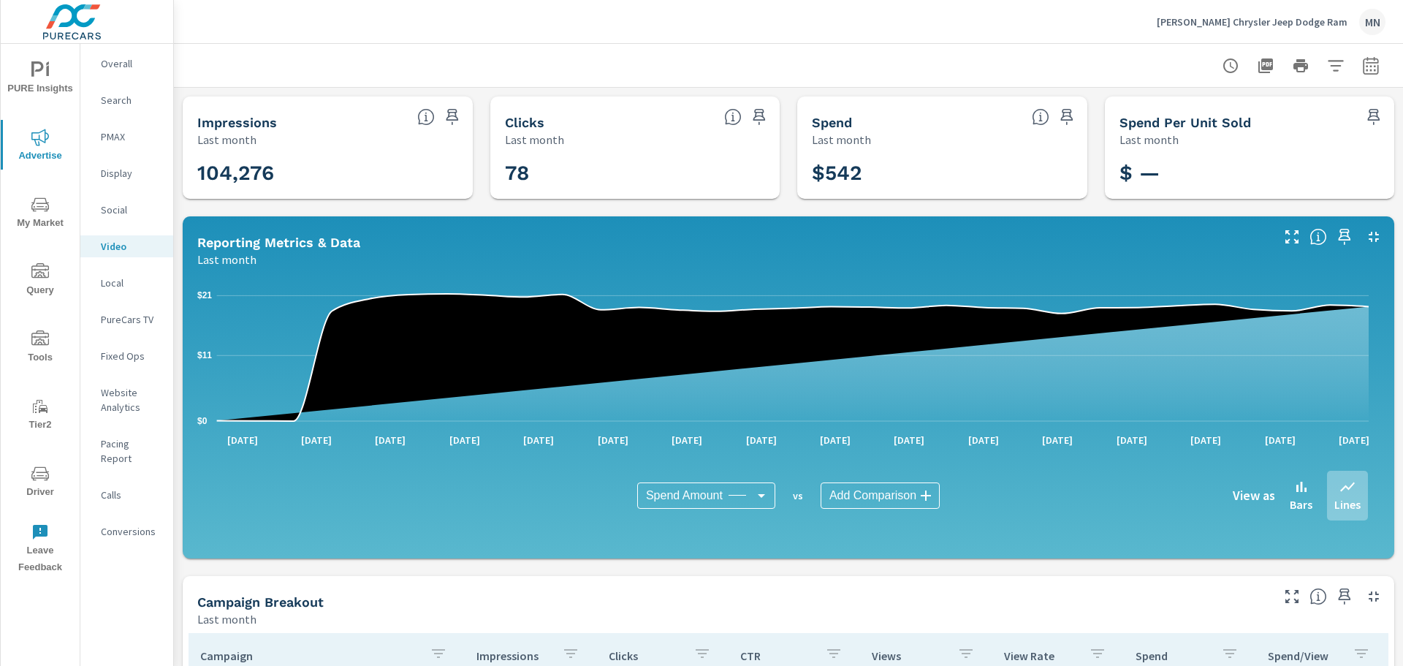
click at [1365, 237] on icon "button" at bounding box center [1374, 237] width 18 height 18
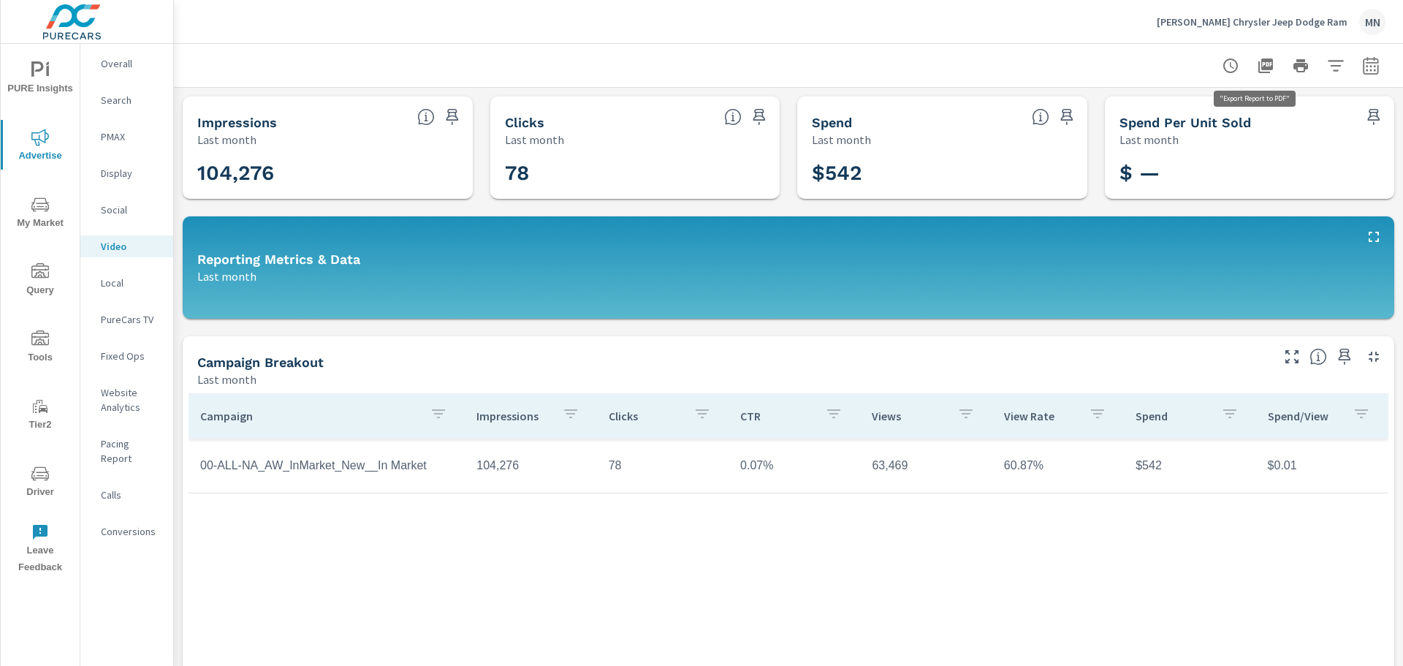
click at [1259, 64] on icon "button" at bounding box center [1266, 66] width 18 height 18
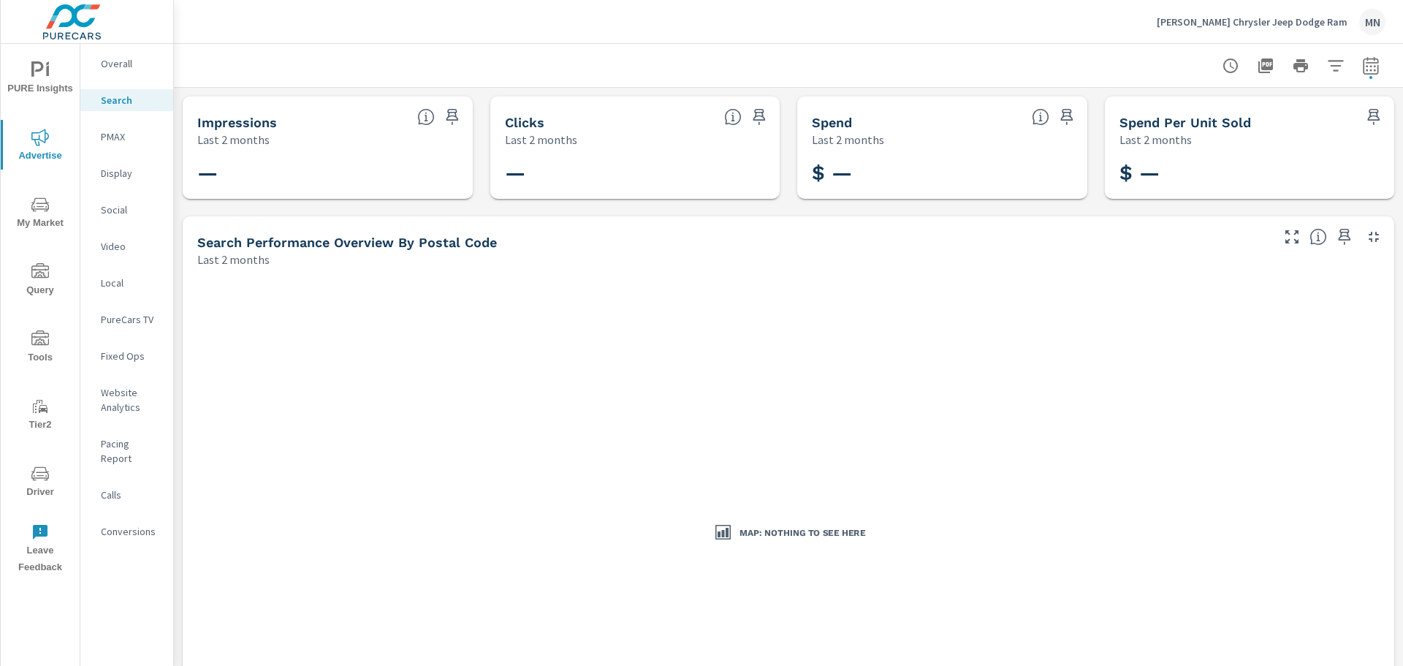
click at [125, 167] on p "Display" at bounding box center [131, 173] width 61 height 15
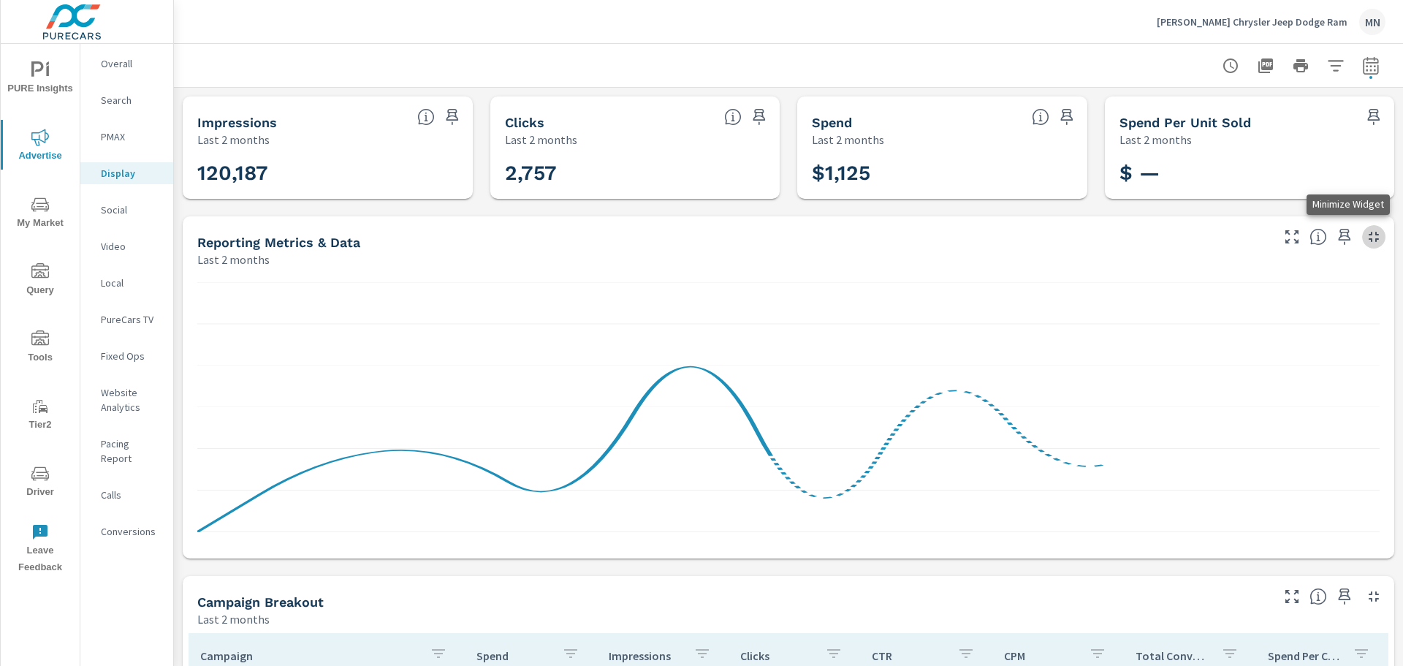
click at [1366, 236] on icon "button" at bounding box center [1374, 237] width 18 height 18
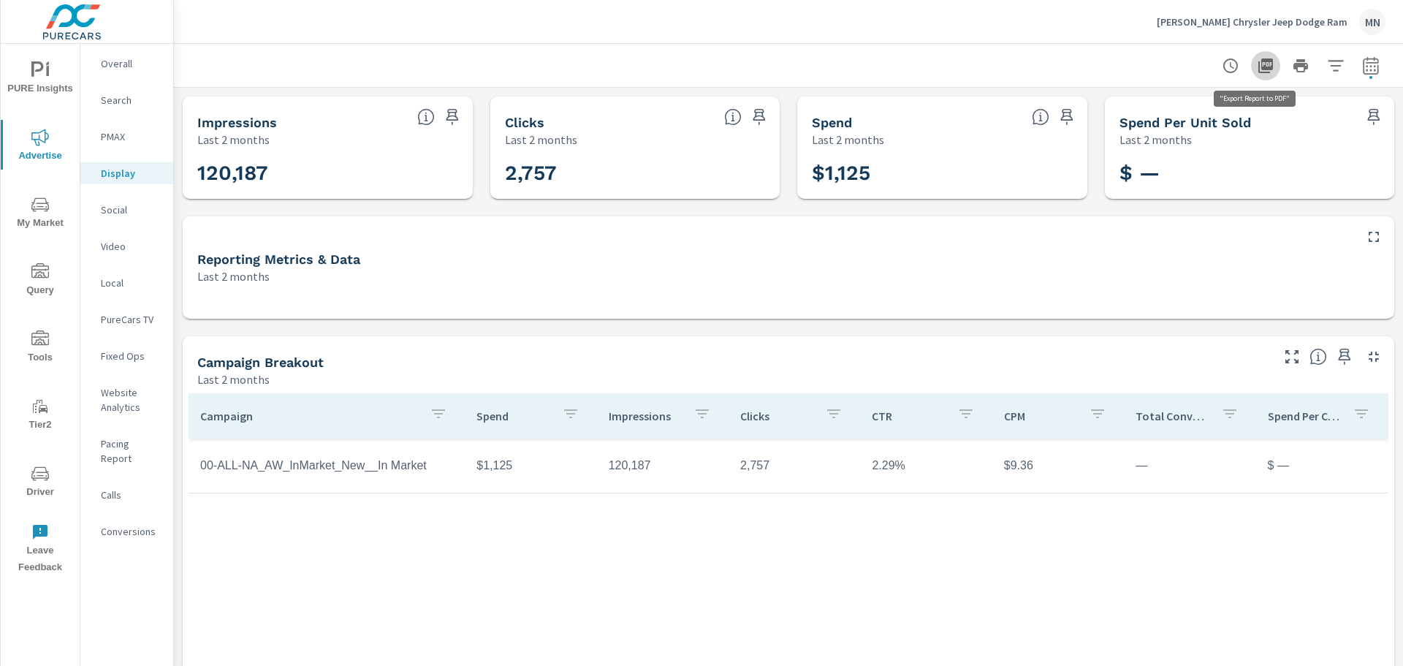
click at [1258, 61] on icon "button" at bounding box center [1265, 65] width 15 height 15
click at [119, 288] on p "Local" at bounding box center [131, 283] width 61 height 15
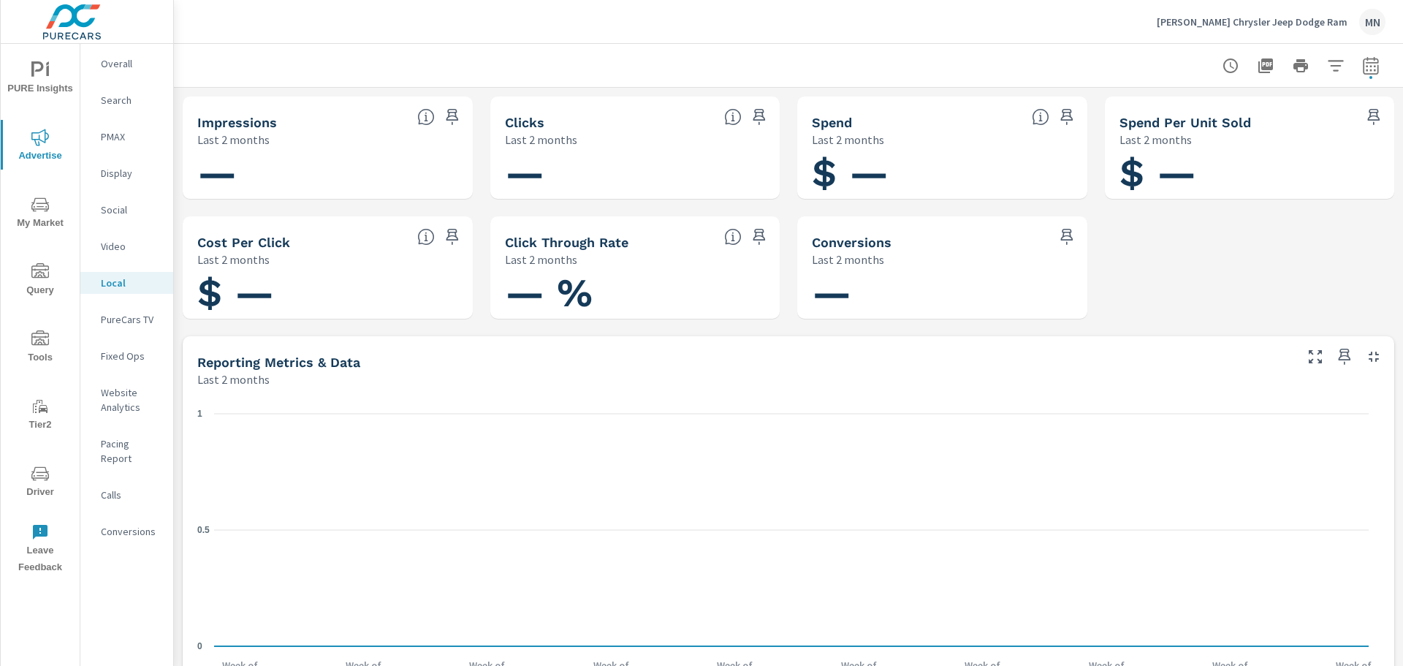
click at [130, 314] on p "PureCars TV" at bounding box center [131, 319] width 61 height 15
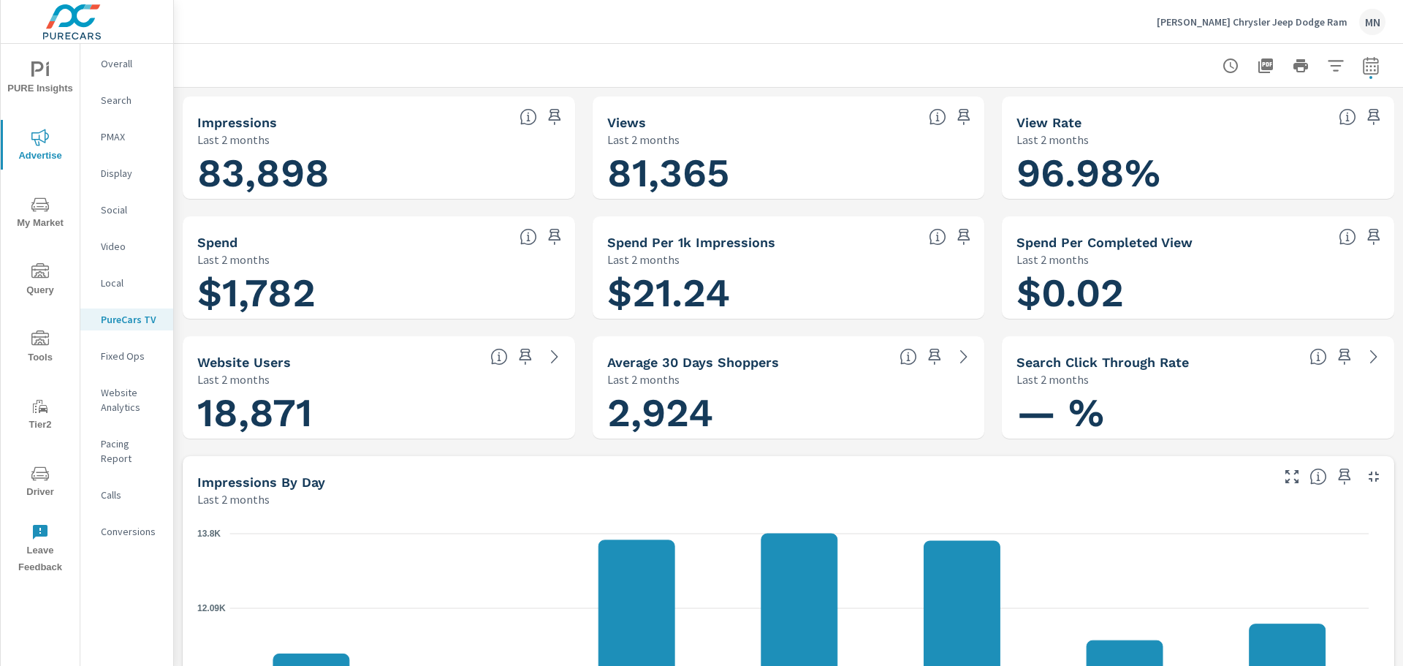
click at [1365, 476] on icon "button" at bounding box center [1374, 477] width 18 height 18
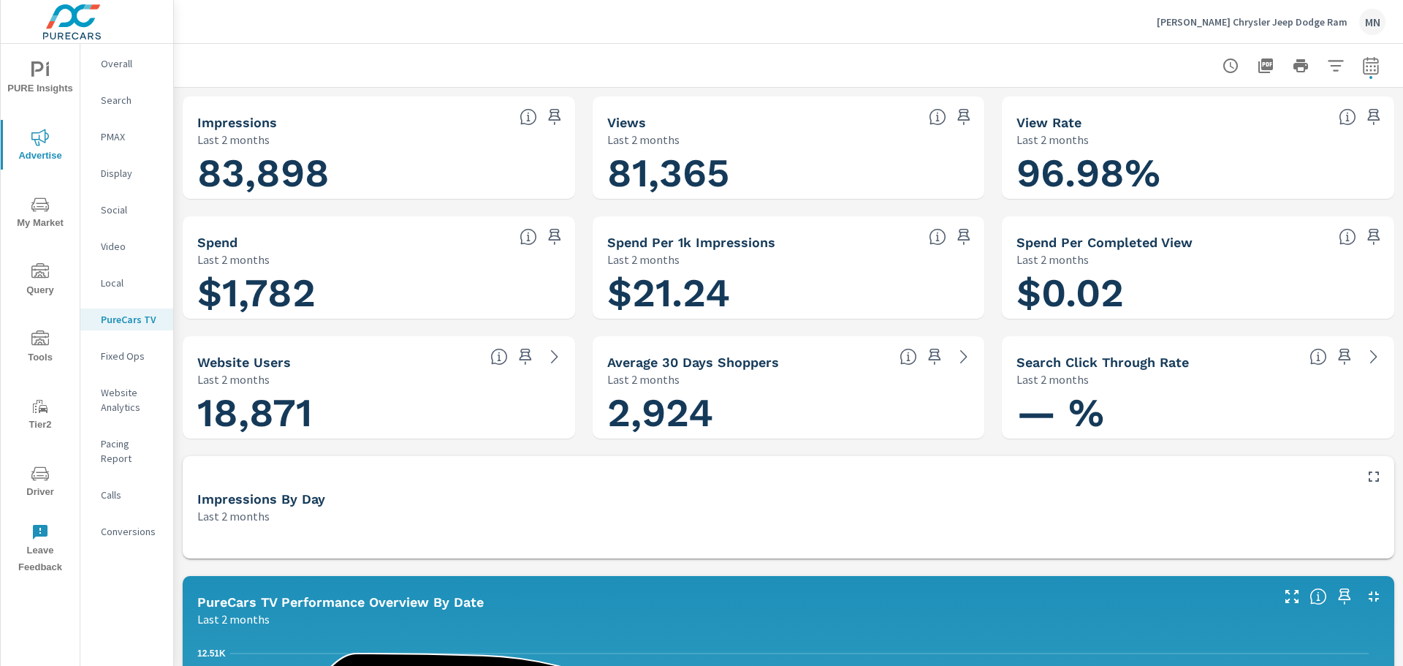
click at [1369, 595] on icon "button" at bounding box center [1374, 596] width 10 height 10
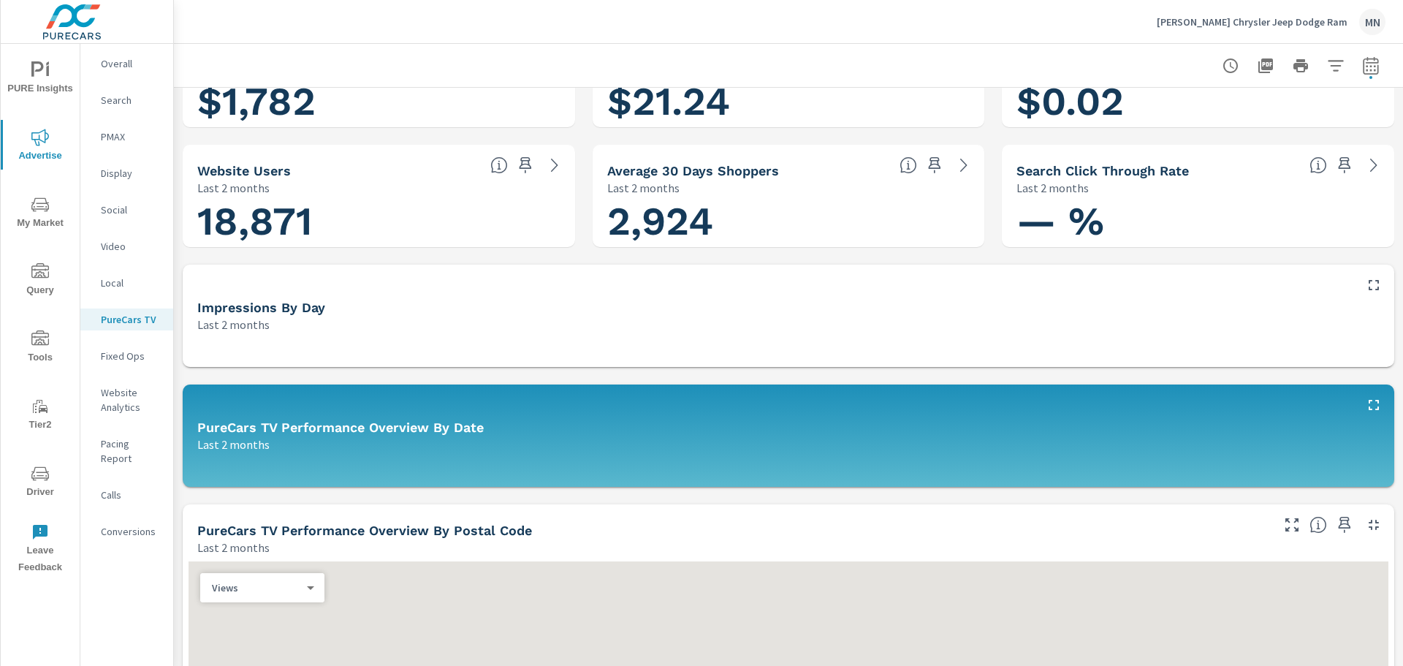
scroll to position [219, 0]
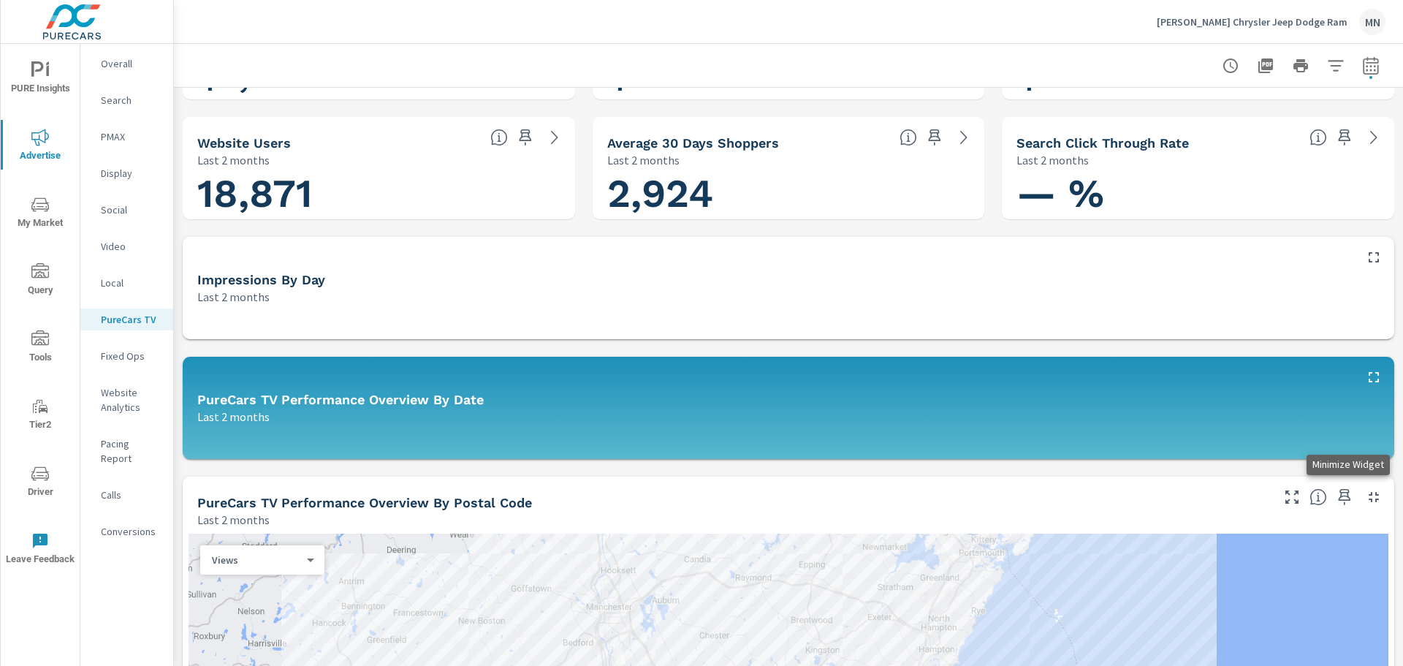
click at [1365, 496] on icon "button" at bounding box center [1374, 497] width 18 height 18
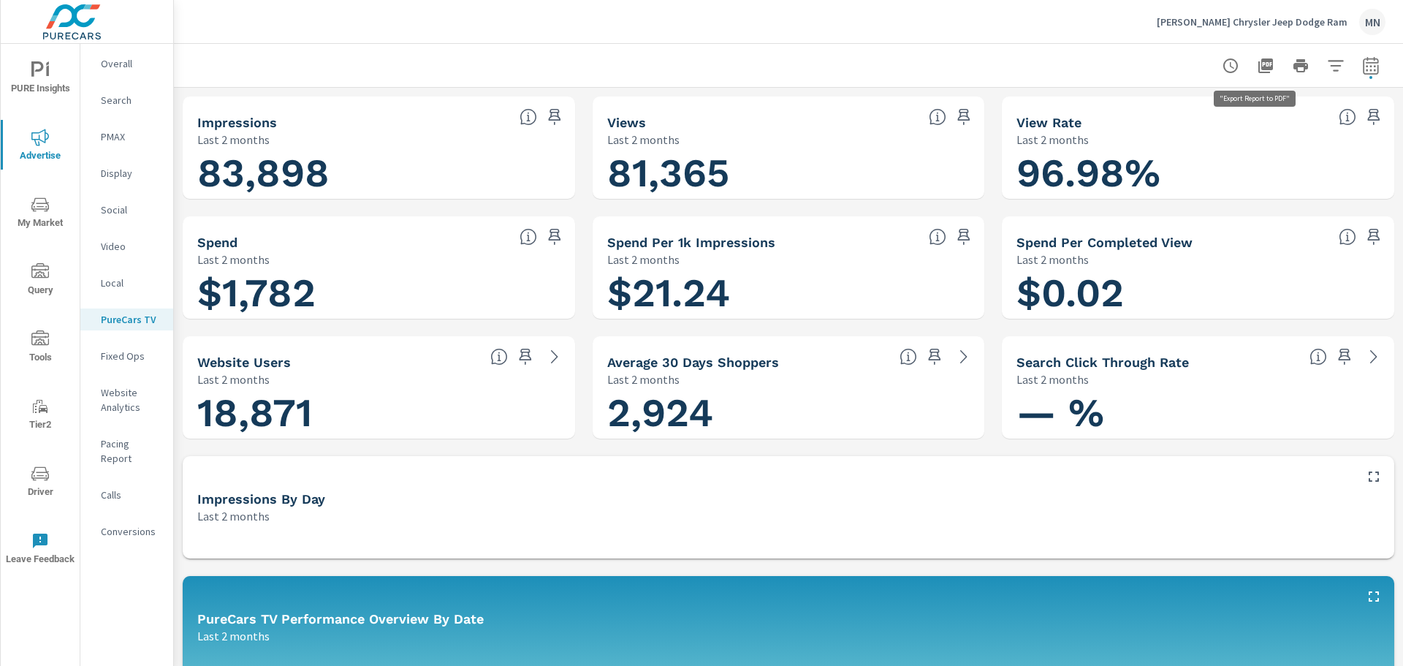
click at [1258, 68] on icon "button" at bounding box center [1265, 65] width 15 height 15
click at [107, 95] on p "Search" at bounding box center [131, 100] width 61 height 15
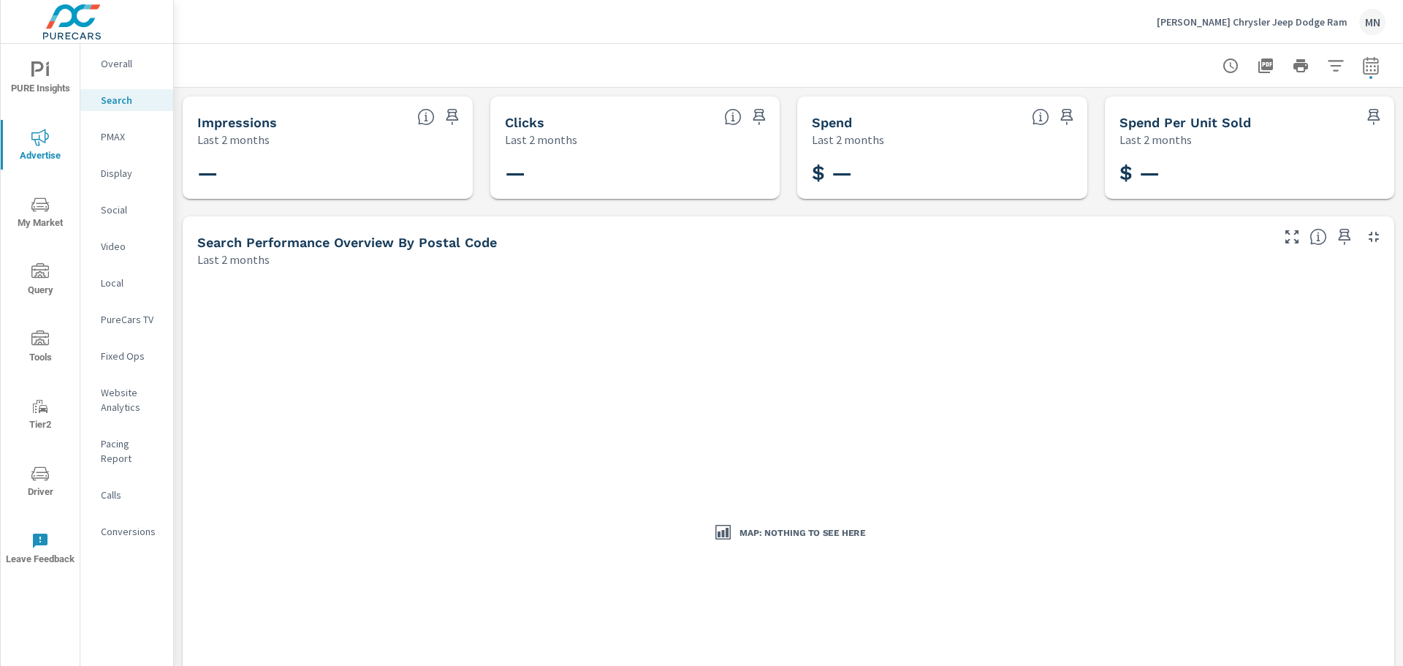
click at [1293, 22] on p "[PERSON_NAME] Chrysler Jeep Dodge Ram" at bounding box center [1252, 21] width 191 height 13
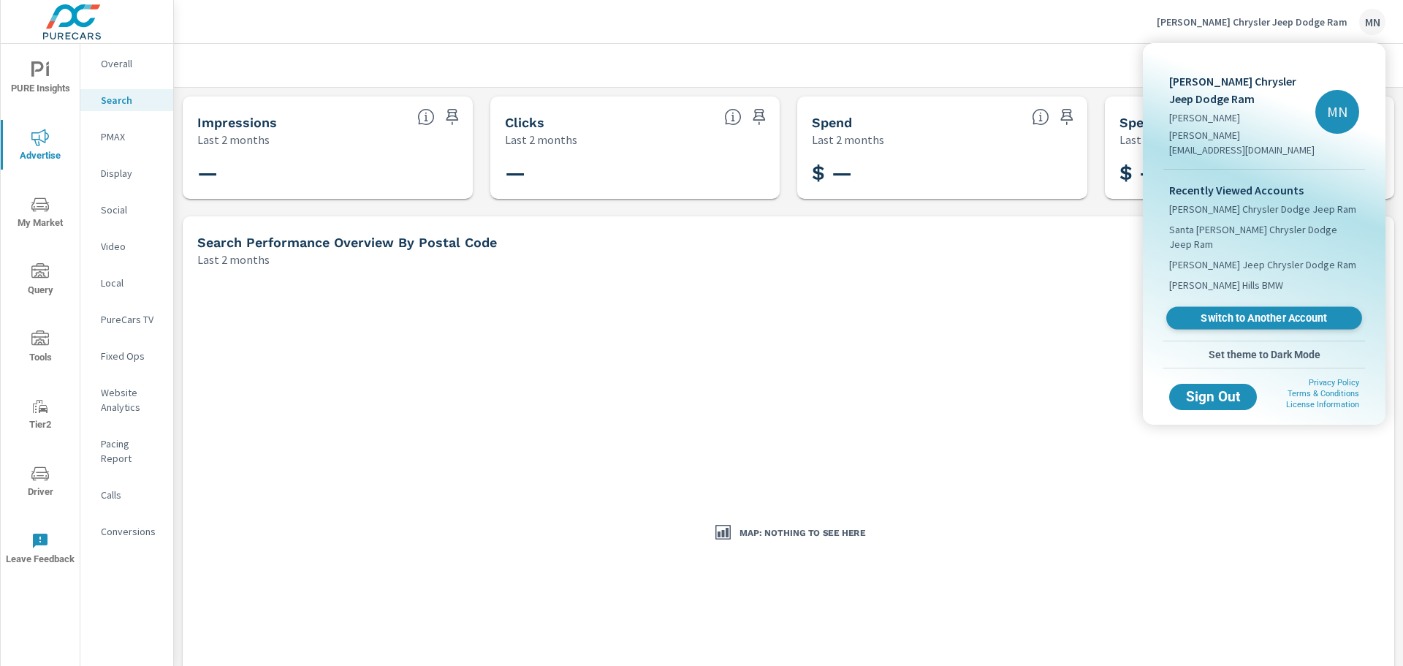
click at [1245, 311] on span "Switch to Another Account" at bounding box center [1263, 318] width 179 height 14
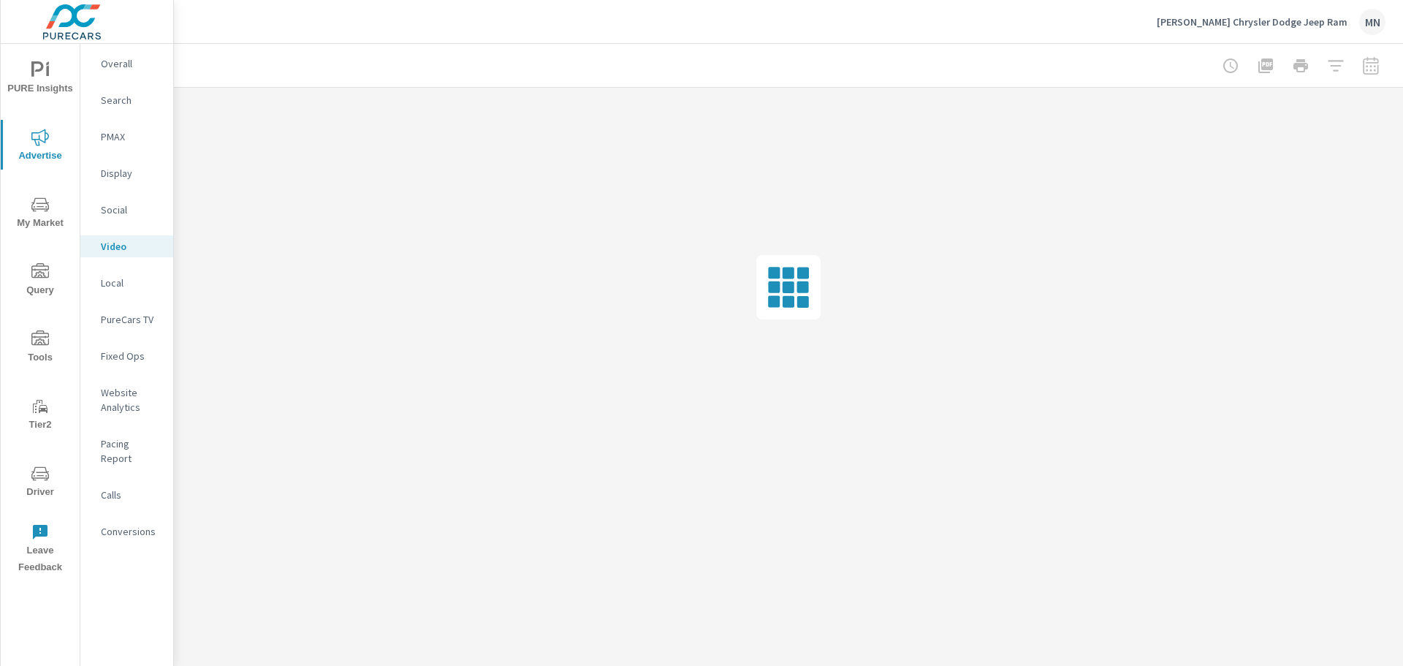
click at [110, 99] on p "Search" at bounding box center [131, 100] width 61 height 15
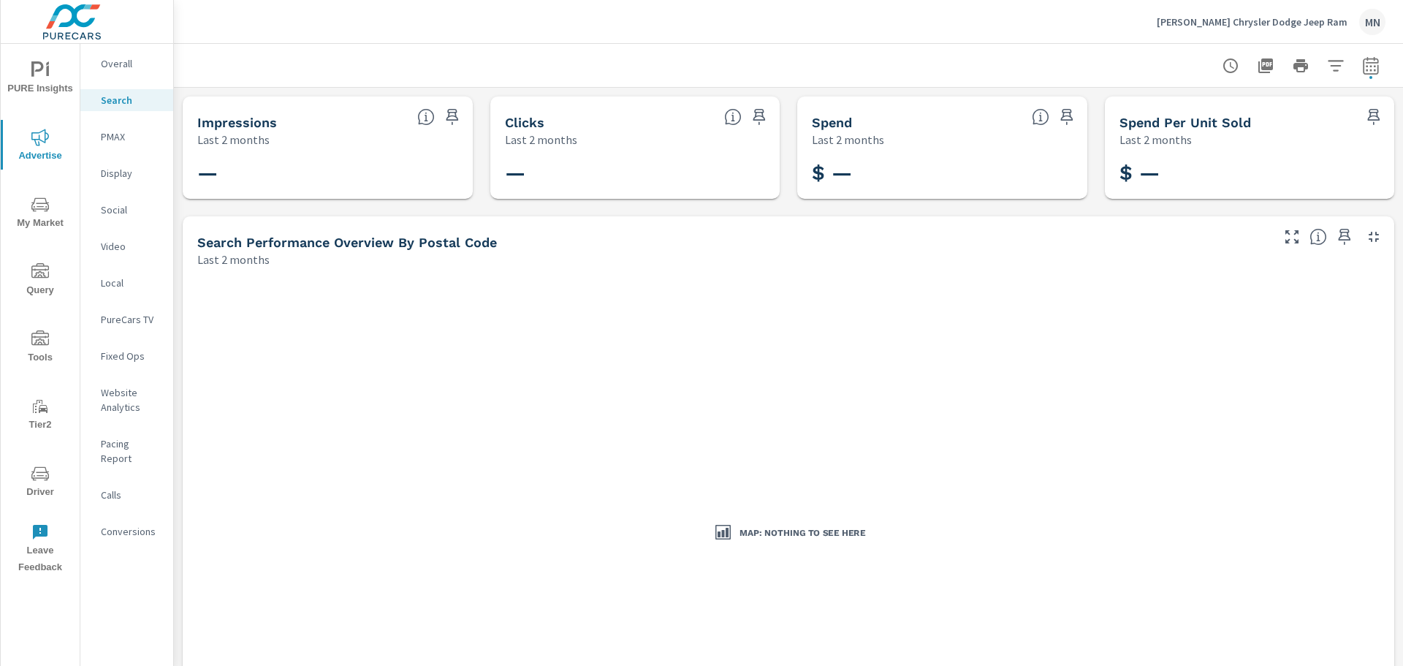
click at [114, 132] on p "PMAX" at bounding box center [131, 136] width 61 height 15
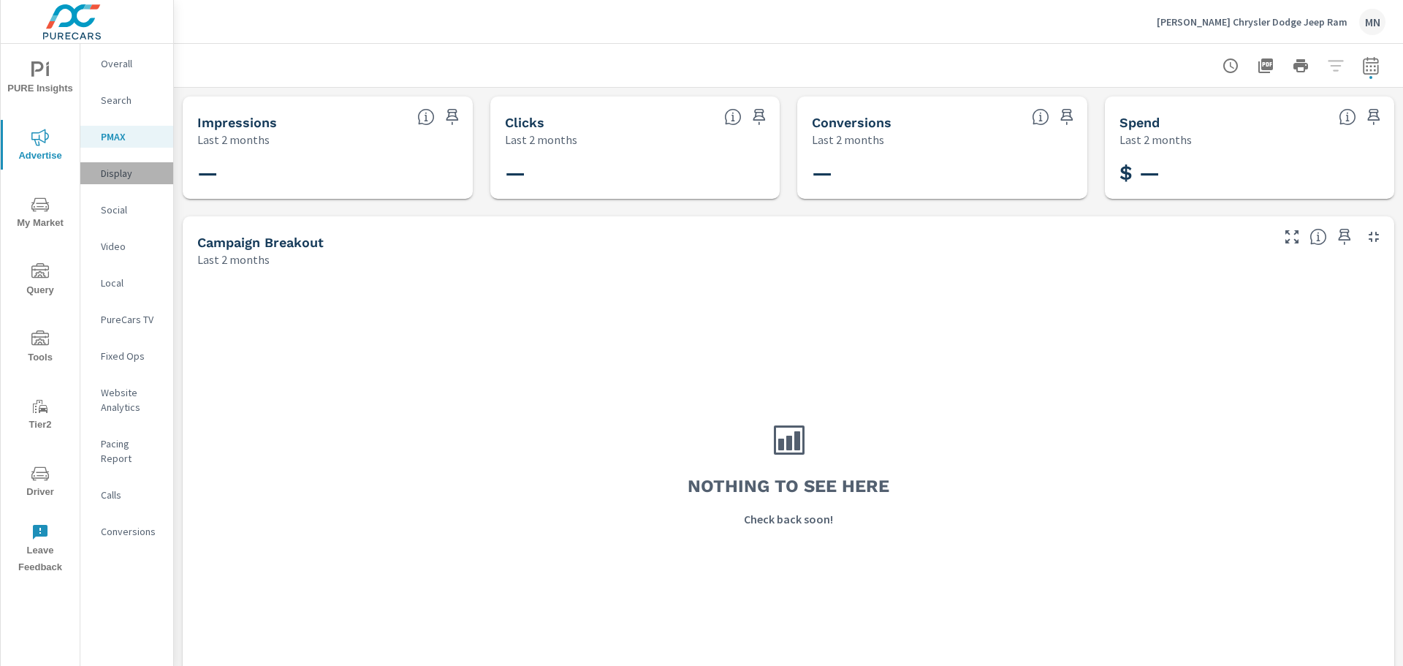
click at [118, 170] on p "Display" at bounding box center [131, 173] width 61 height 15
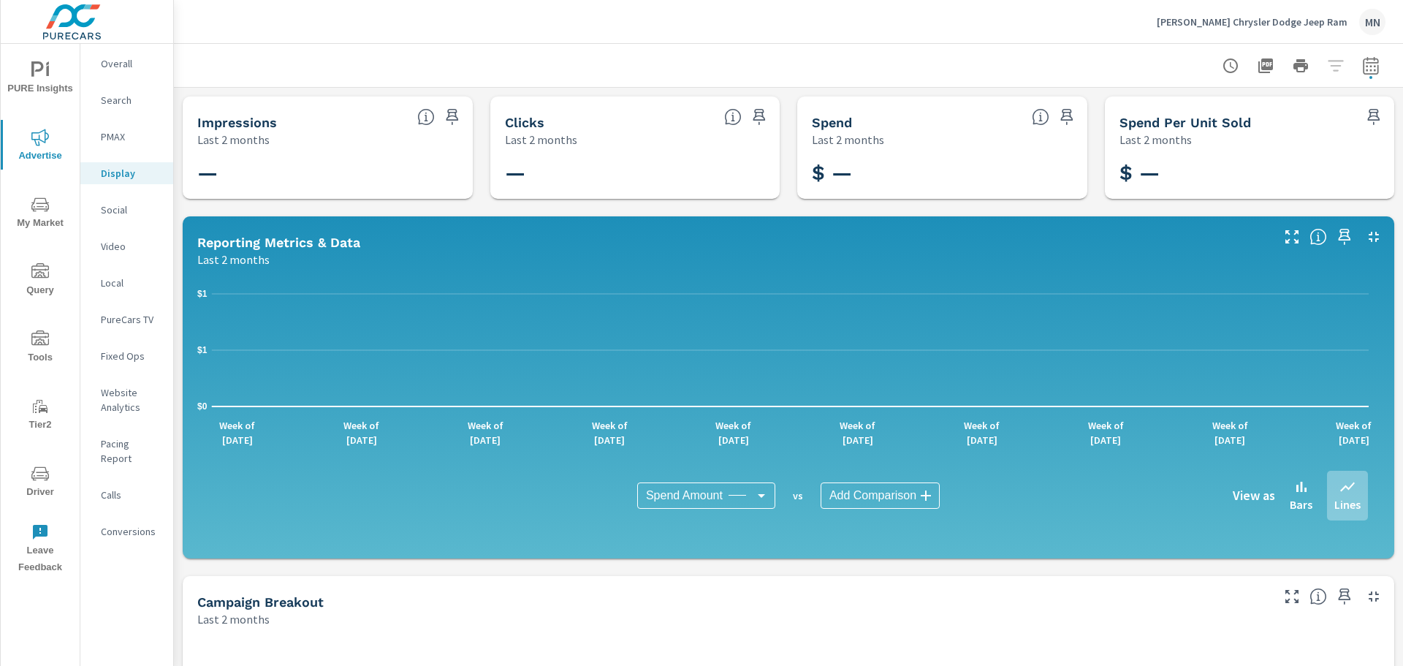
click at [119, 242] on p "Video" at bounding box center [131, 246] width 61 height 15
click at [114, 284] on p "Local" at bounding box center [131, 283] width 61 height 15
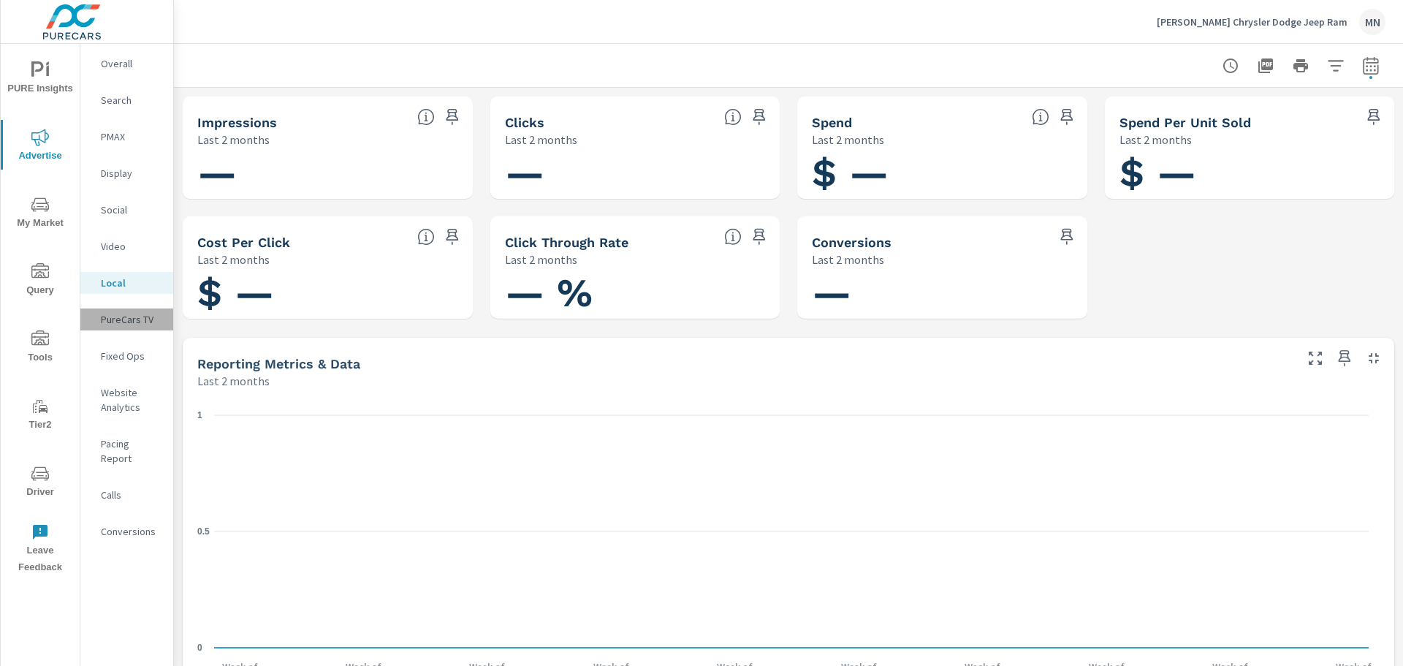
click at [109, 315] on p "PureCars TV" at bounding box center [131, 319] width 61 height 15
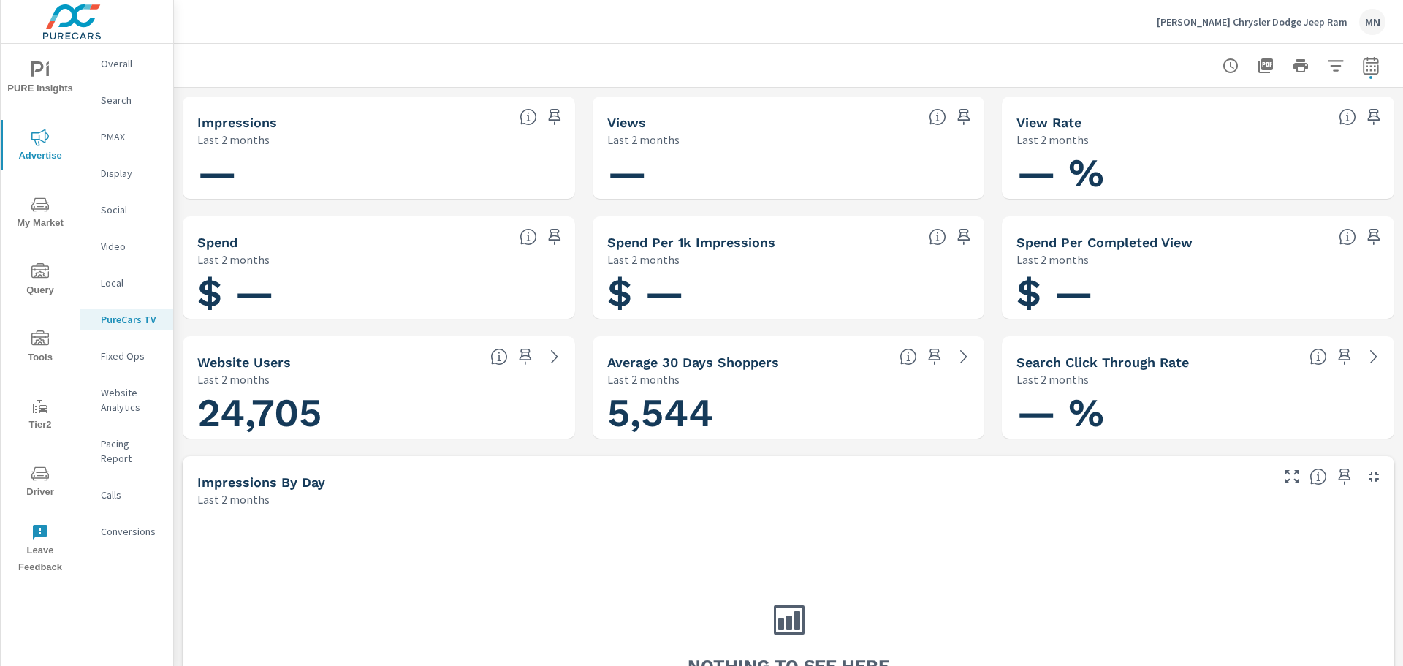
click at [118, 281] on p "Local" at bounding box center [131, 283] width 61 height 15
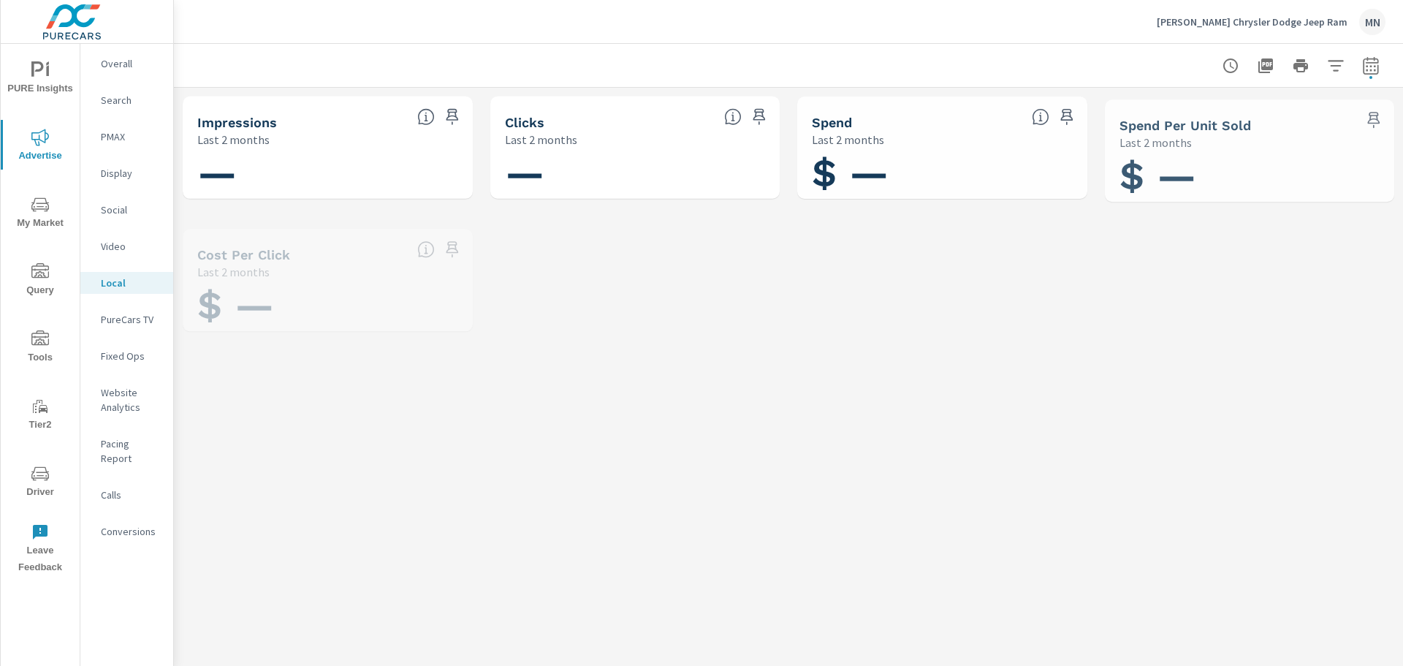
click at [119, 248] on p "Video" at bounding box center [131, 246] width 61 height 15
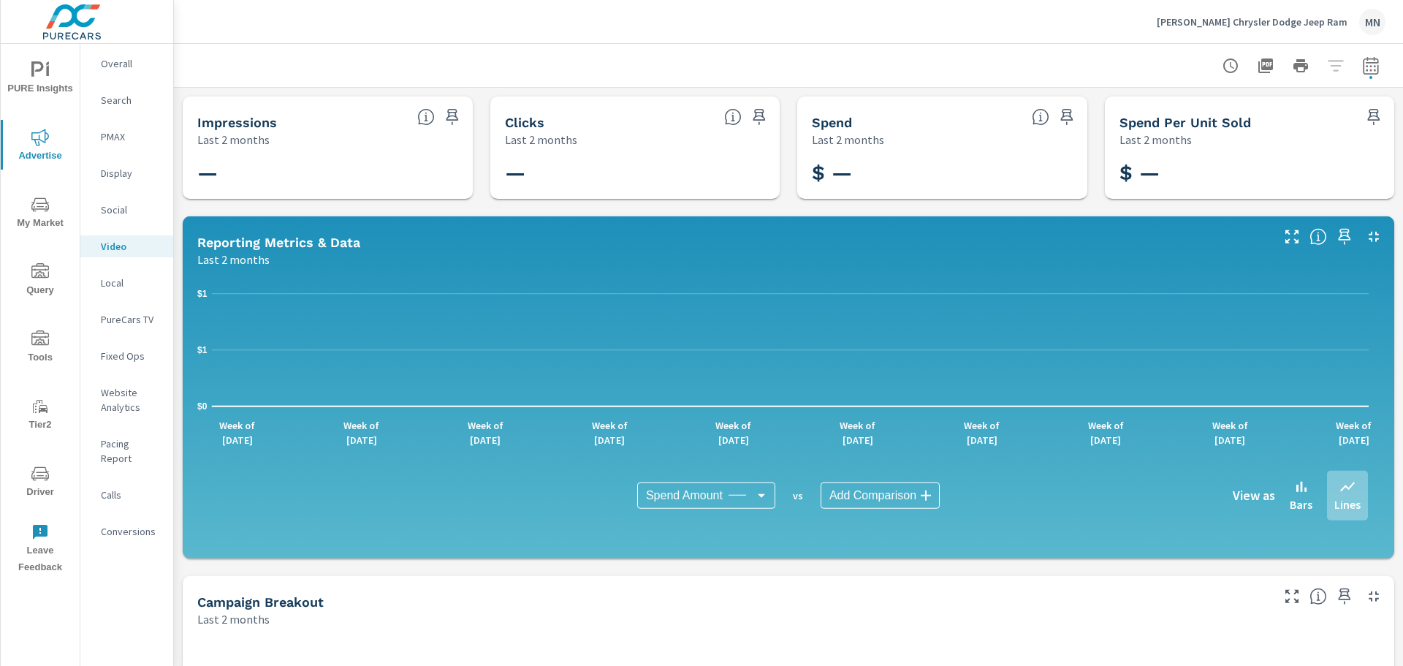
click at [118, 209] on p "Social" at bounding box center [131, 209] width 61 height 15
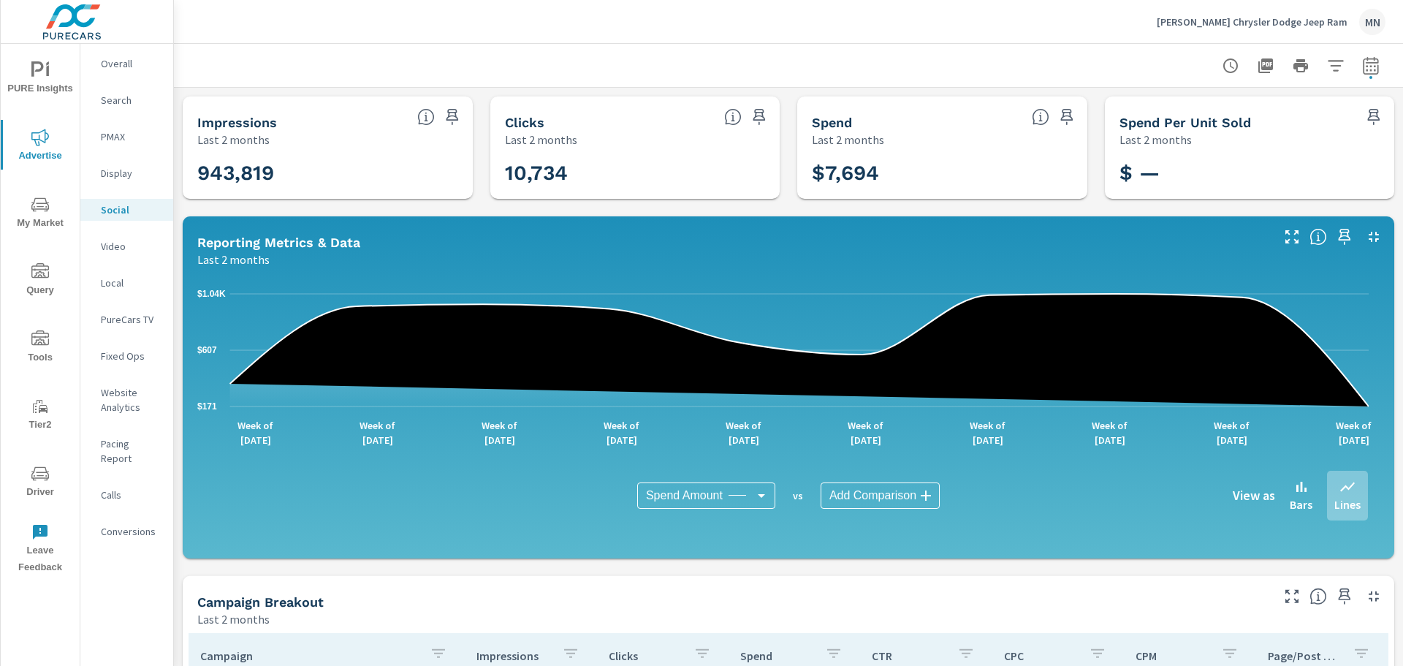
click at [121, 170] on p "Display" at bounding box center [131, 173] width 61 height 15
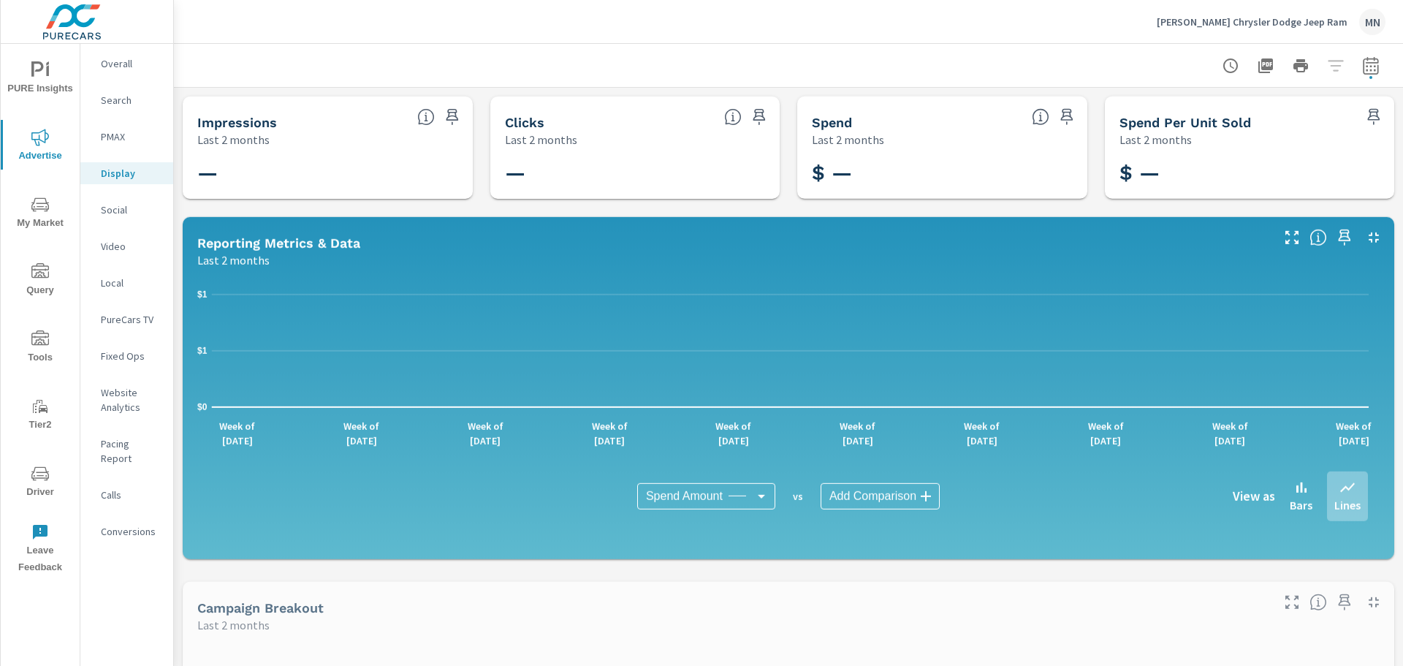
click at [121, 133] on p "PMAX" at bounding box center [131, 136] width 61 height 15
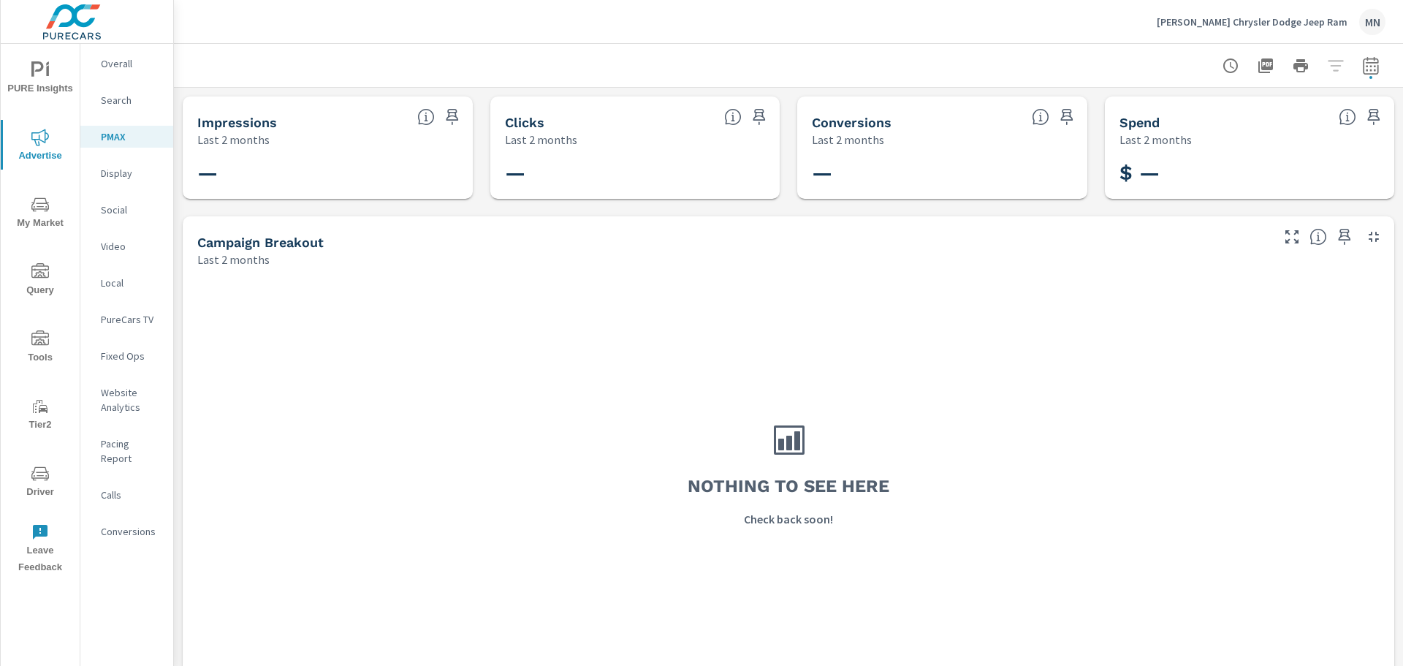
click at [122, 107] on p "Search" at bounding box center [131, 100] width 61 height 15
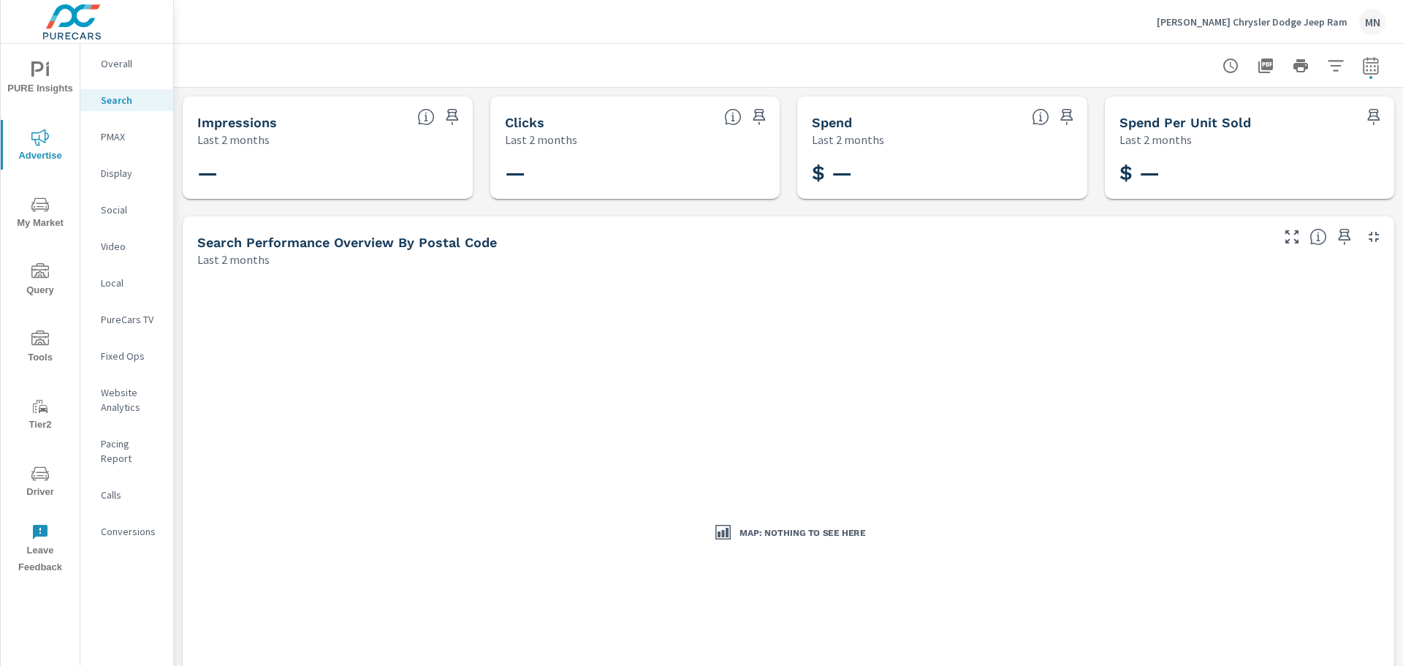
click at [1262, 18] on p "Bob Johnson Chrysler Dodge Jeep Ram" at bounding box center [1252, 21] width 191 height 13
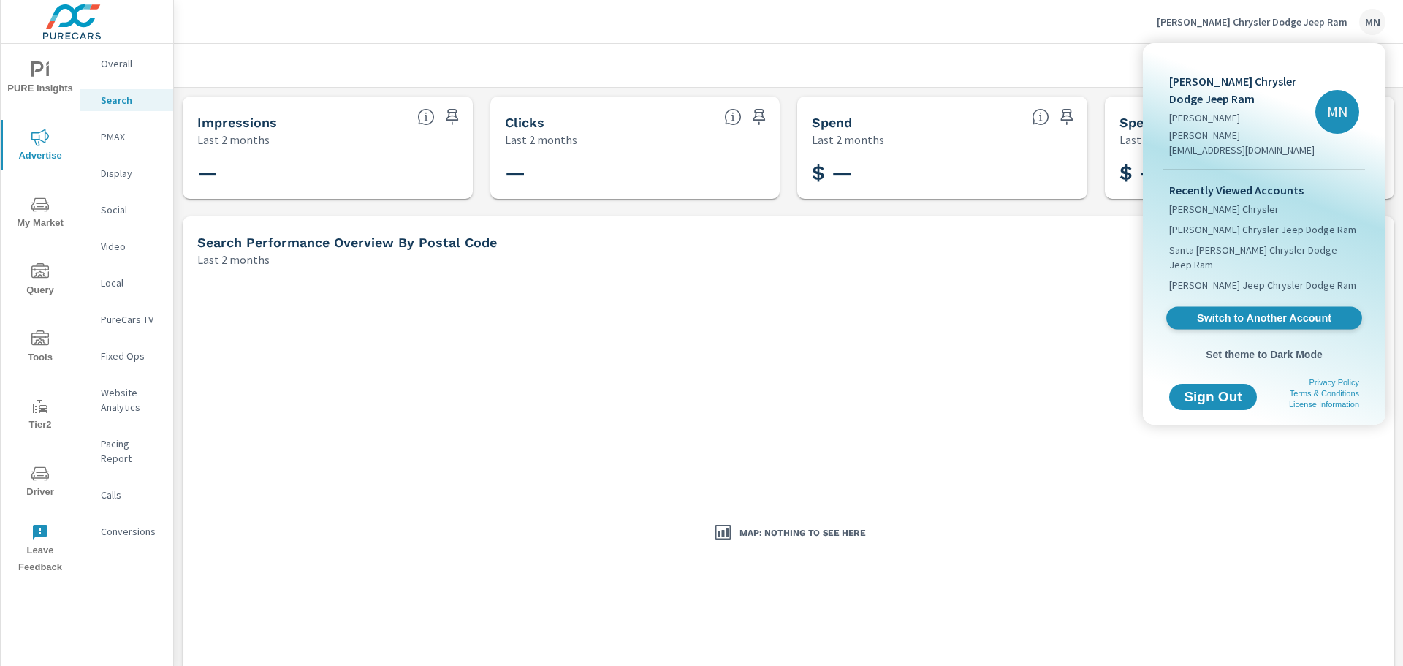
click at [1247, 311] on span "Switch to Another Account" at bounding box center [1263, 318] width 179 height 14
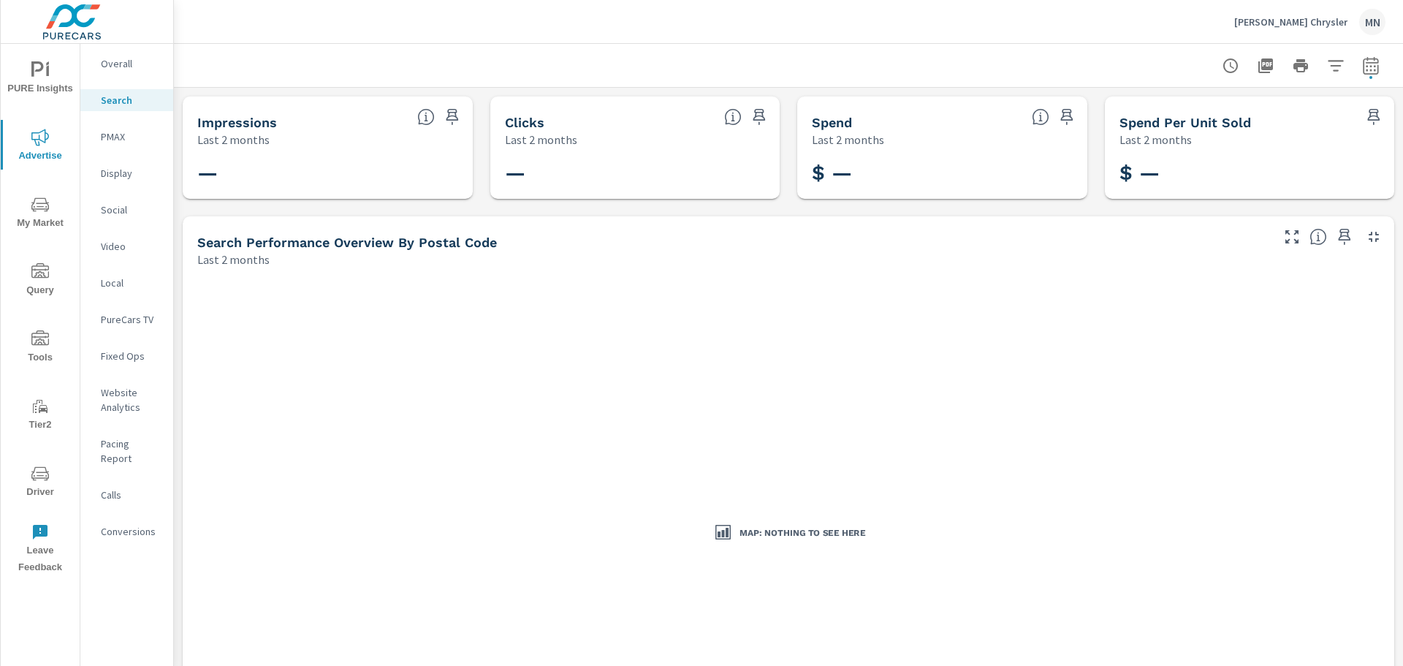
click at [115, 137] on p "PMAX" at bounding box center [131, 136] width 61 height 15
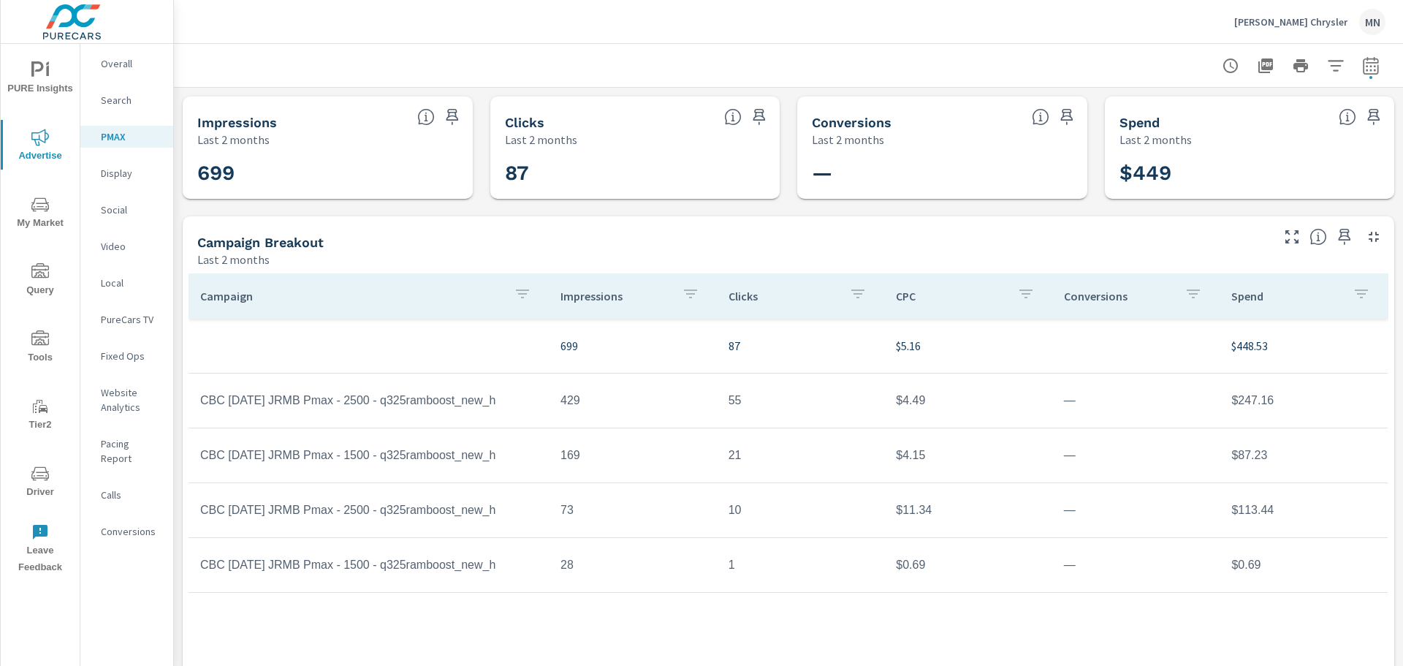
click at [121, 96] on p "Search" at bounding box center [131, 100] width 61 height 15
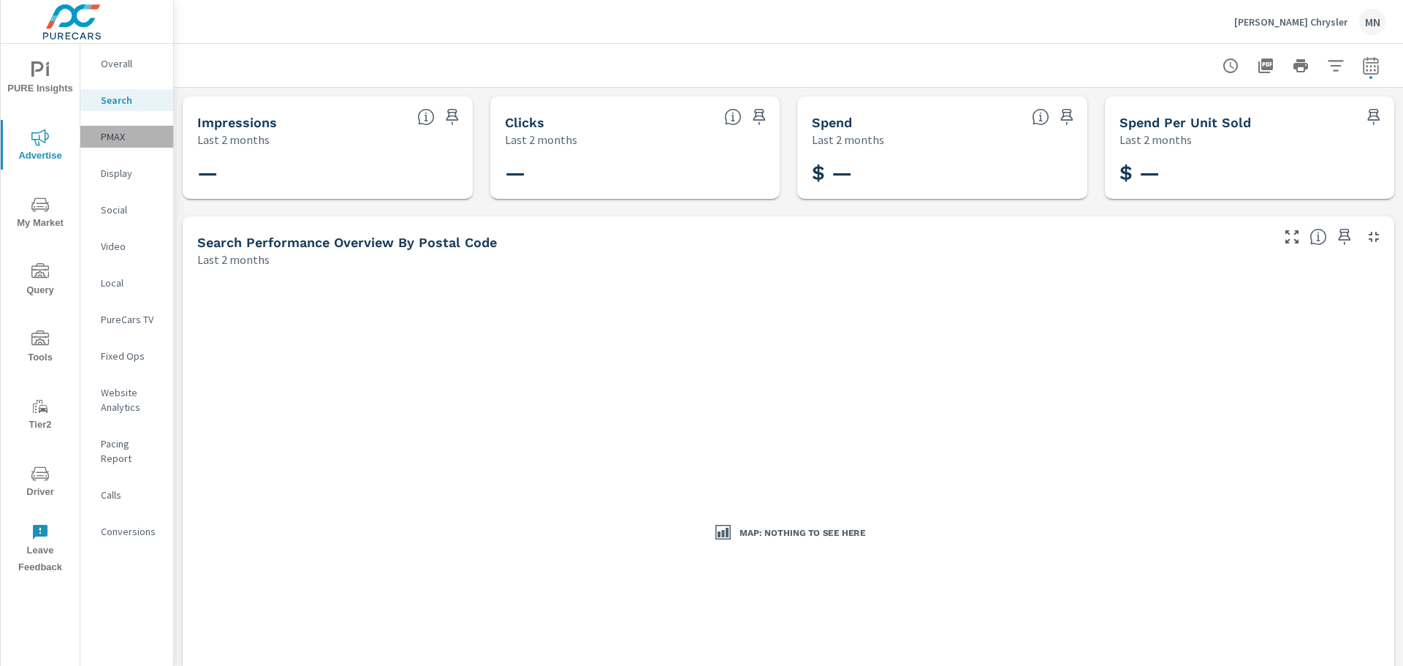
click at [116, 134] on p "PMAX" at bounding box center [131, 136] width 61 height 15
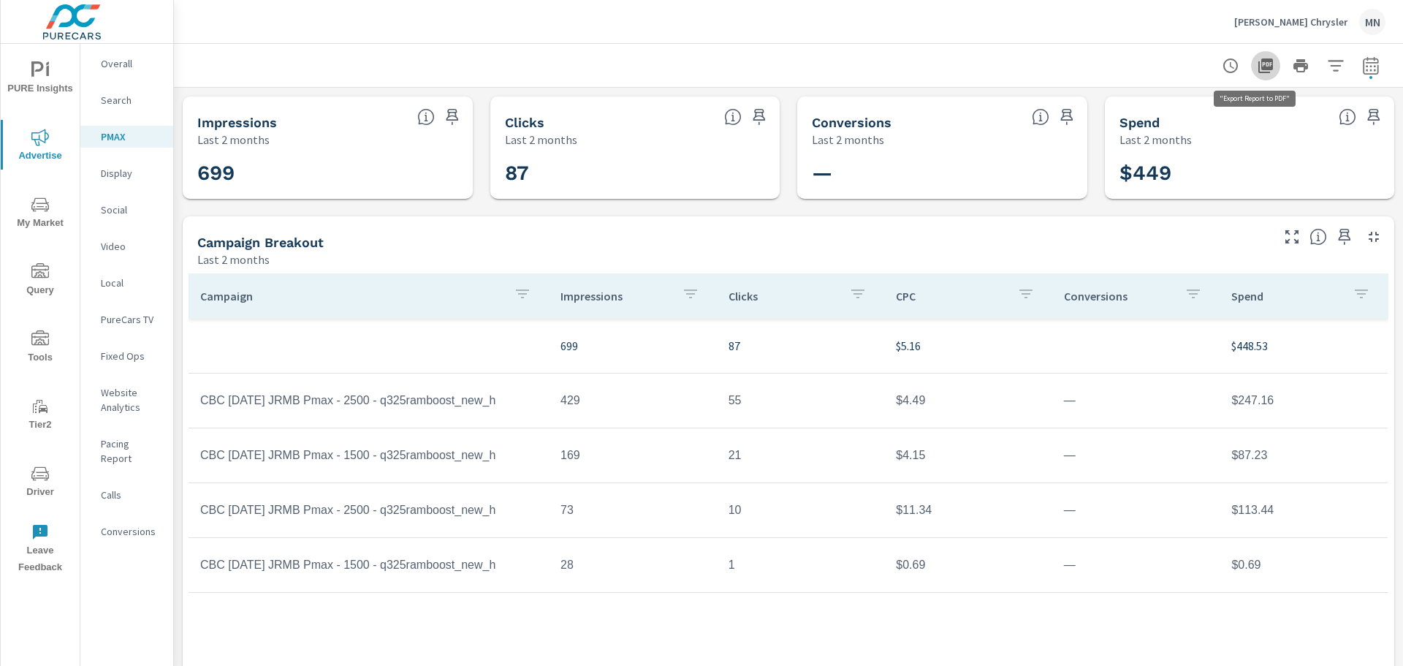
click at [1259, 70] on icon "button" at bounding box center [1266, 66] width 18 height 18
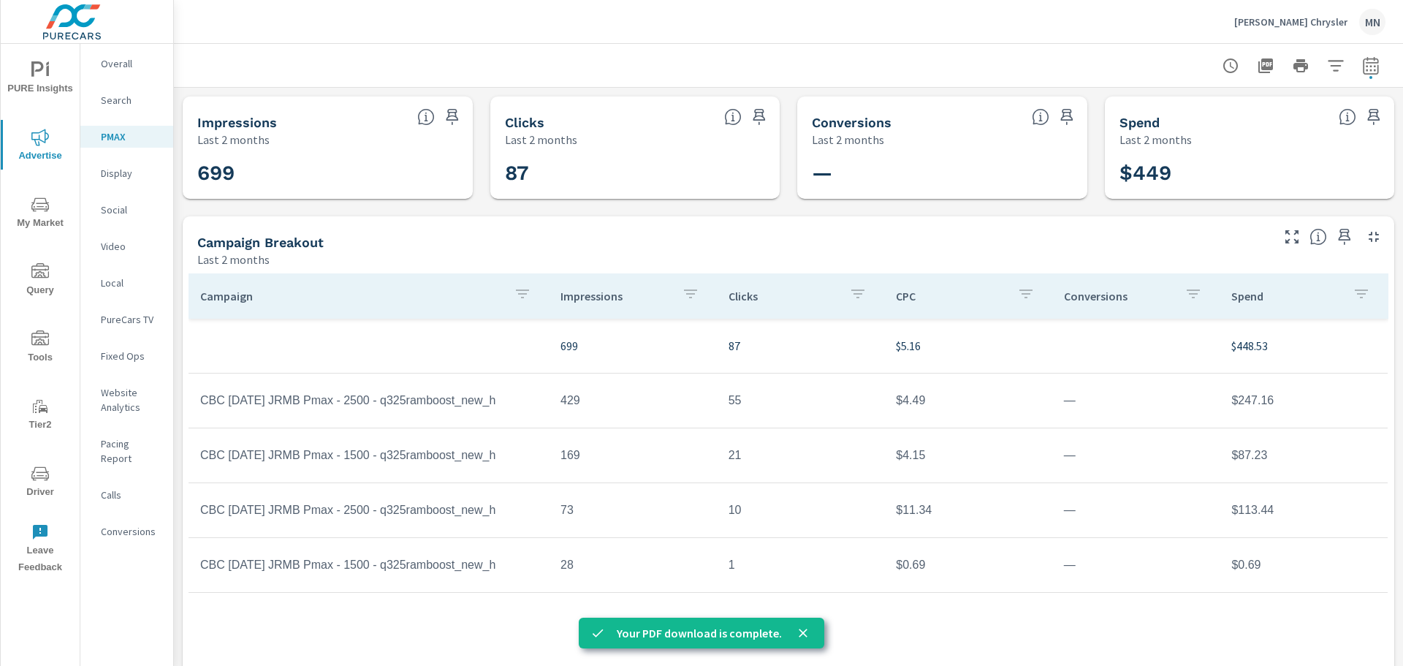
click at [111, 243] on p "Video" at bounding box center [131, 246] width 61 height 15
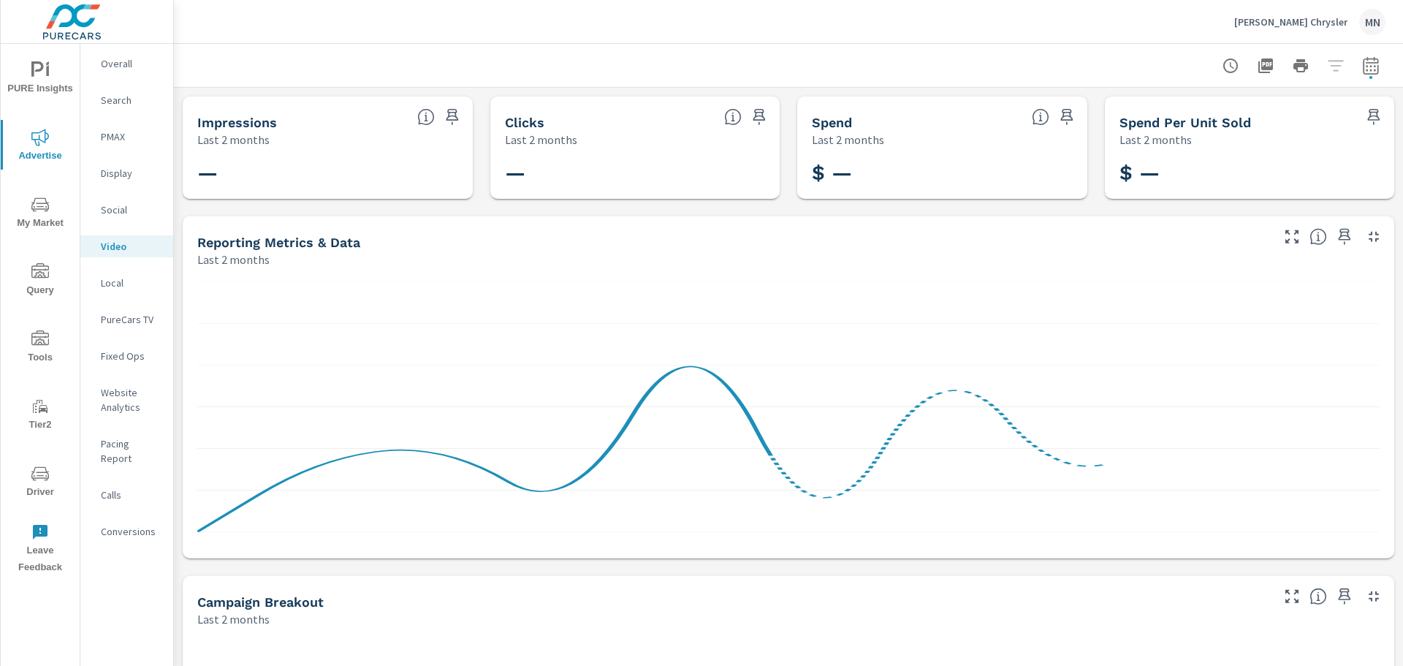
click at [114, 285] on p "Local" at bounding box center [131, 283] width 61 height 15
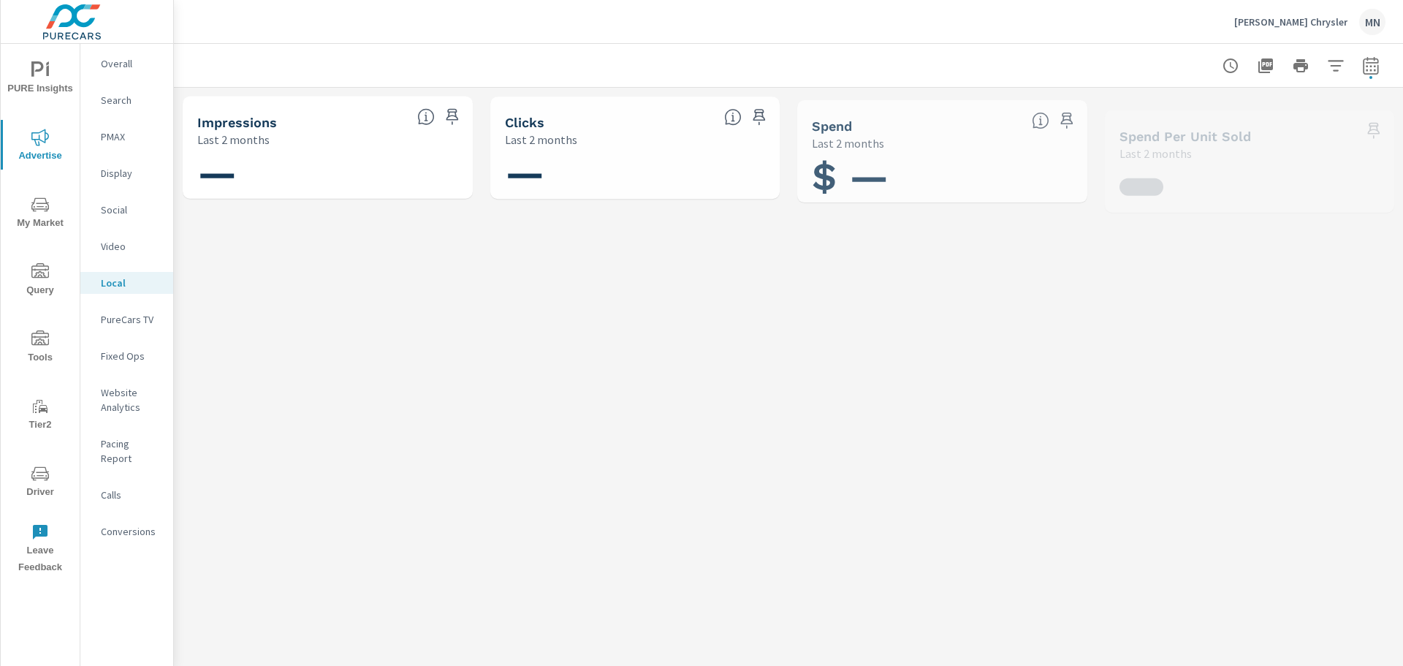
click at [132, 316] on p "PureCars TV" at bounding box center [131, 319] width 61 height 15
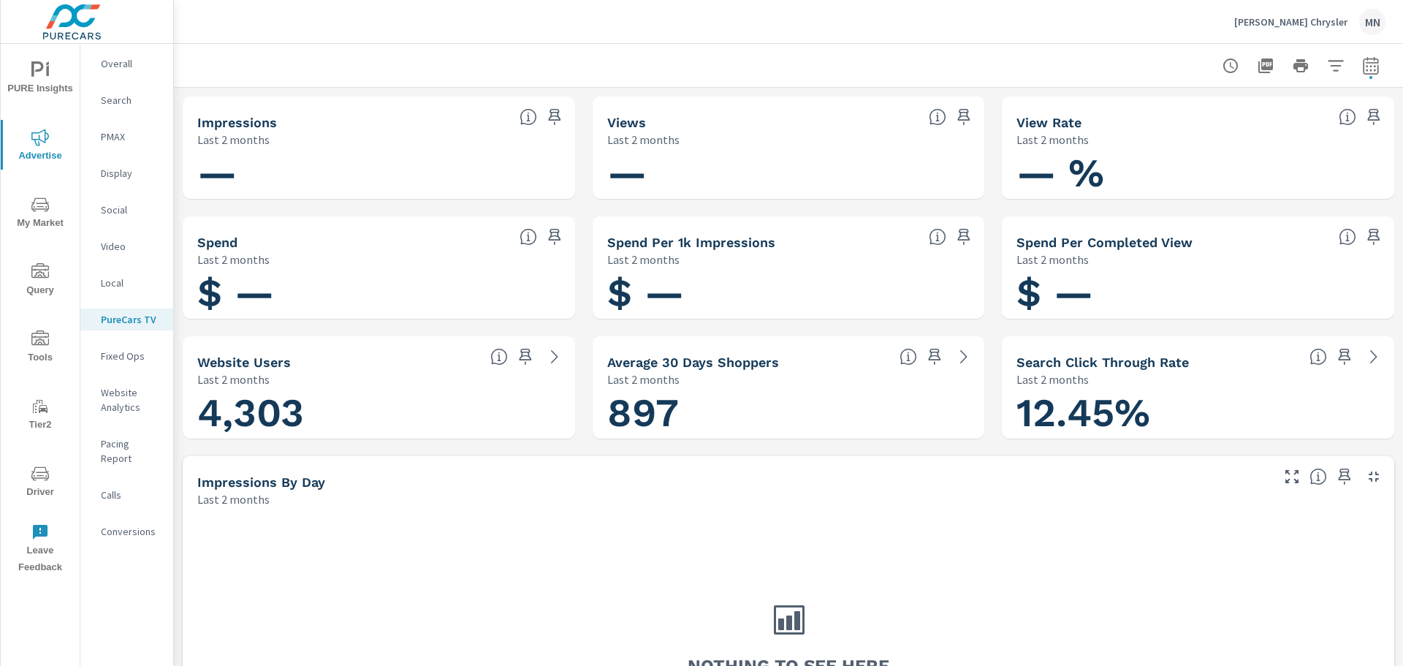
click at [110, 101] on p "Search" at bounding box center [131, 100] width 61 height 15
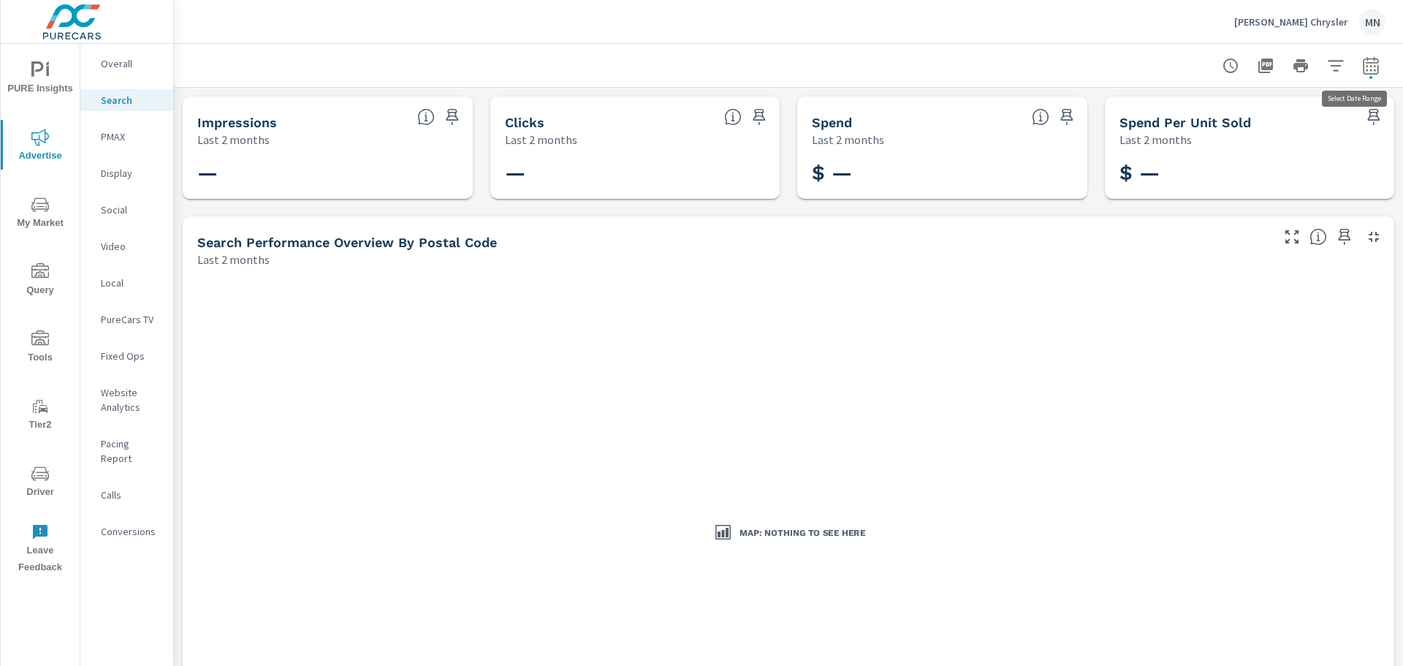
click at [1366, 67] on icon "button" at bounding box center [1371, 68] width 10 height 6
select select "Last 2 months"
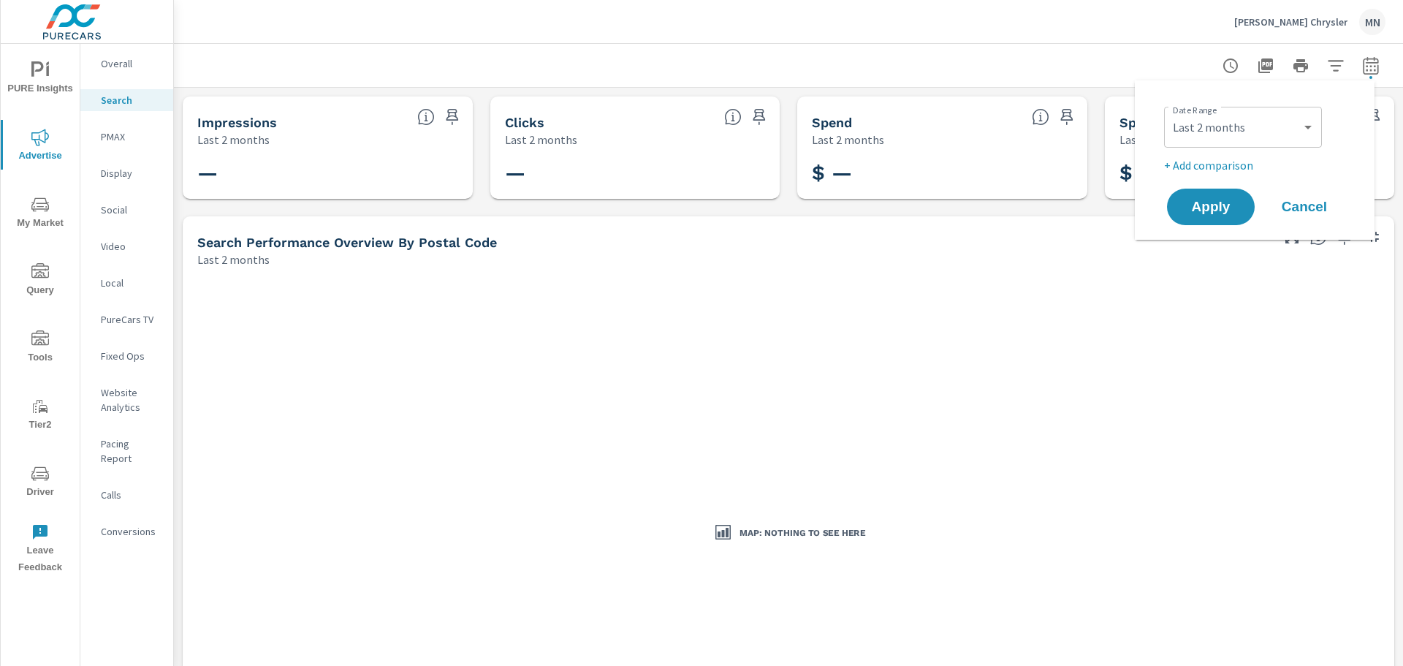
click at [1140, 71] on div at bounding box center [788, 65] width 1194 height 43
click at [1300, 17] on p "[PERSON_NAME] Chrysler" at bounding box center [1290, 21] width 113 height 13
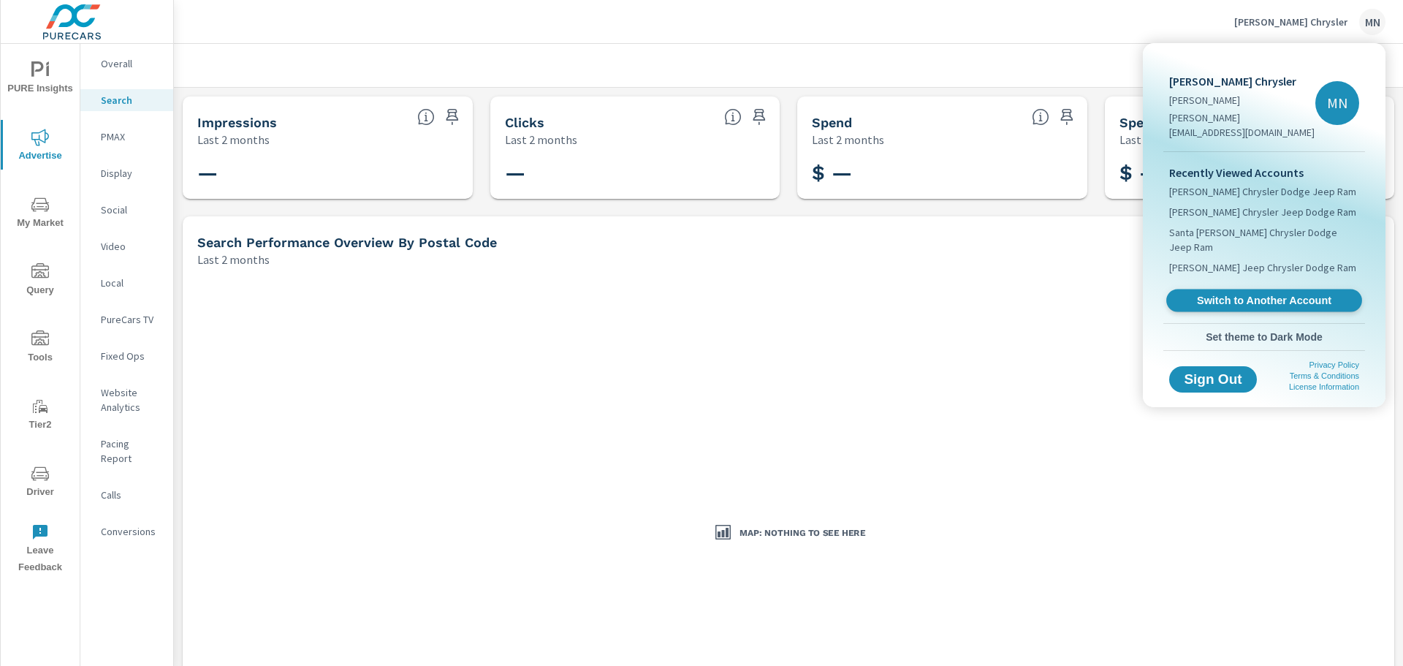
click at [1232, 294] on span "Switch to Another Account" at bounding box center [1263, 301] width 179 height 14
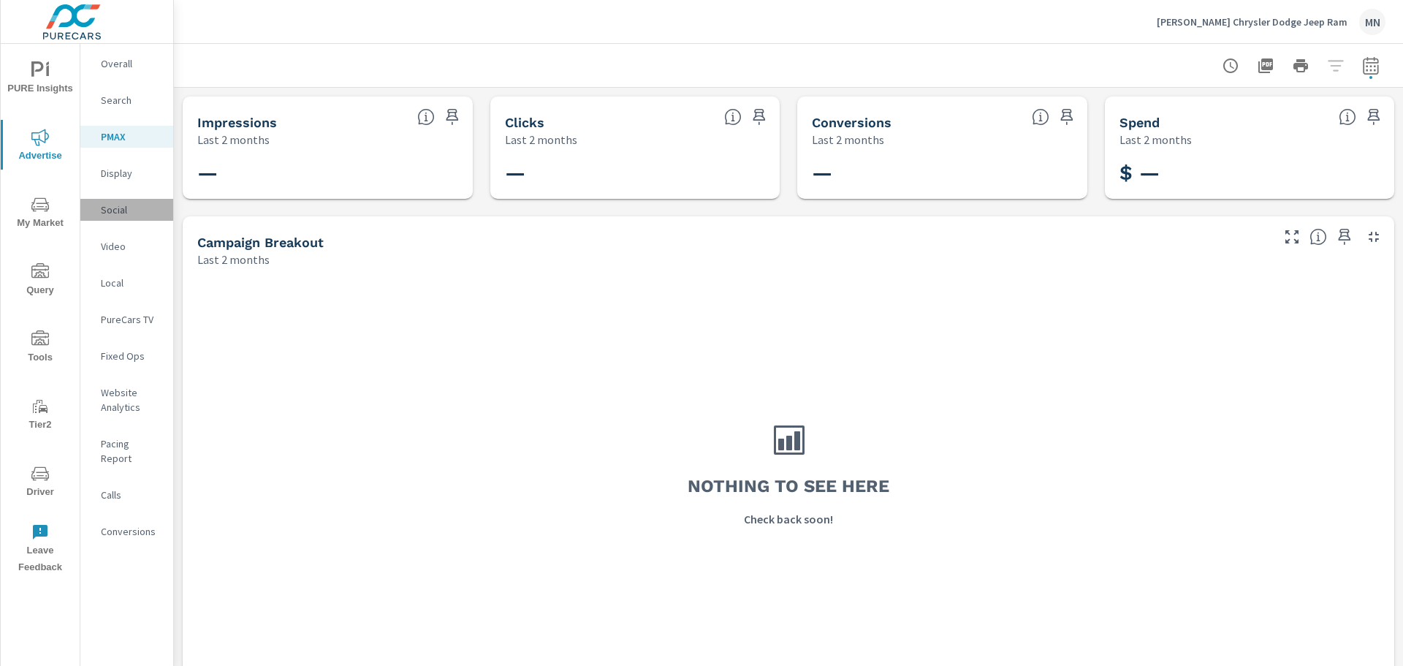
click at [125, 211] on p "Social" at bounding box center [131, 209] width 61 height 15
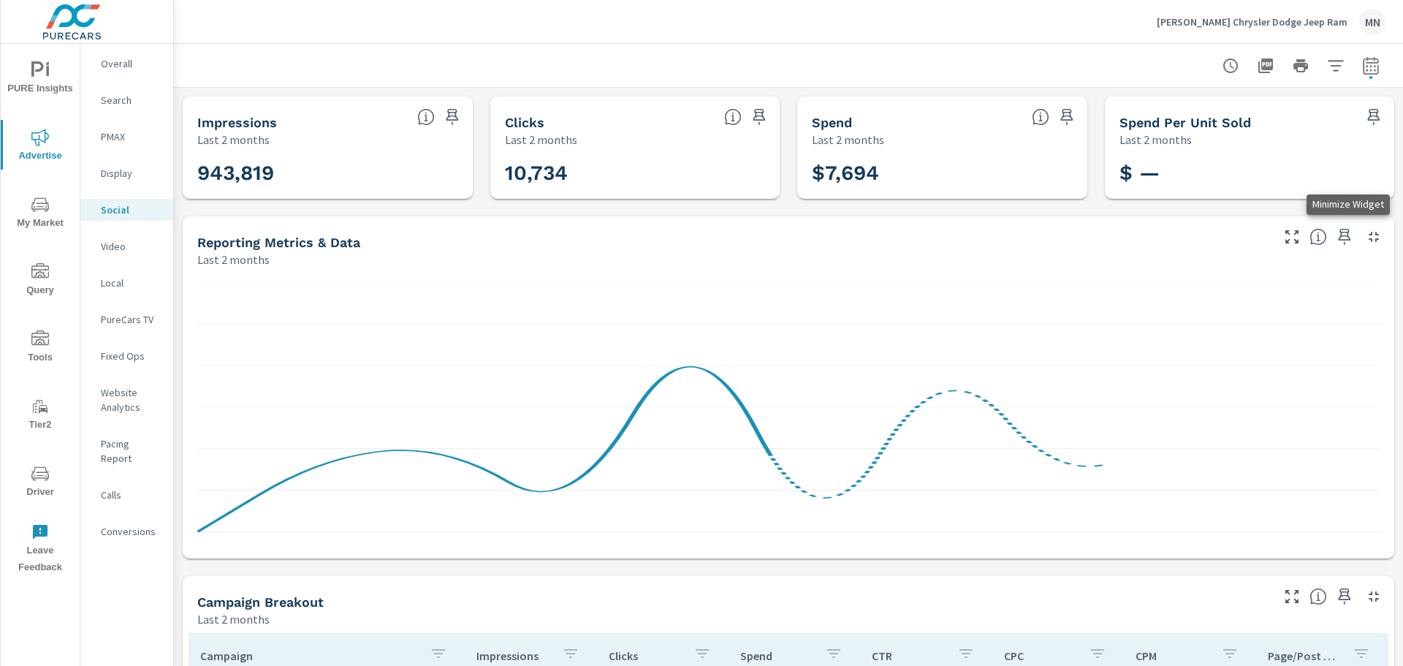
click at [1365, 236] on icon "button" at bounding box center [1374, 237] width 18 height 18
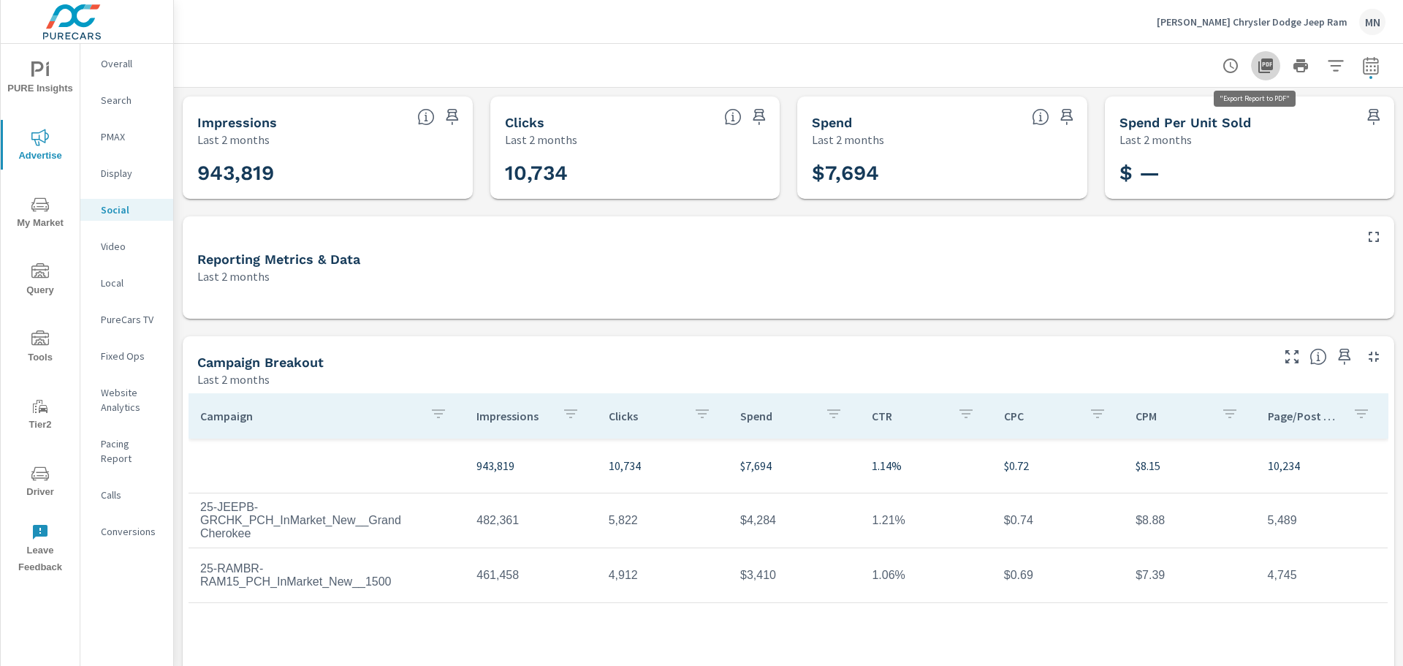
click at [1257, 70] on icon "button" at bounding box center [1266, 66] width 18 height 18
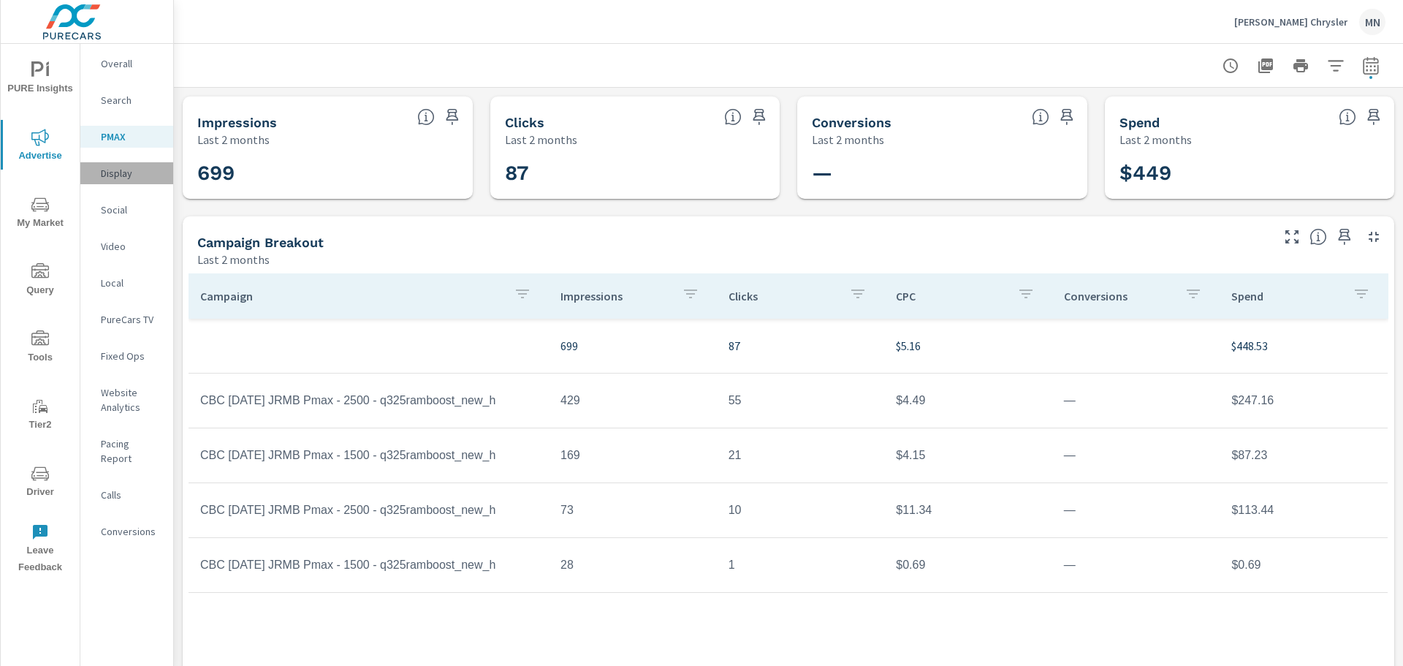
click at [113, 175] on p "Display" at bounding box center [131, 173] width 61 height 15
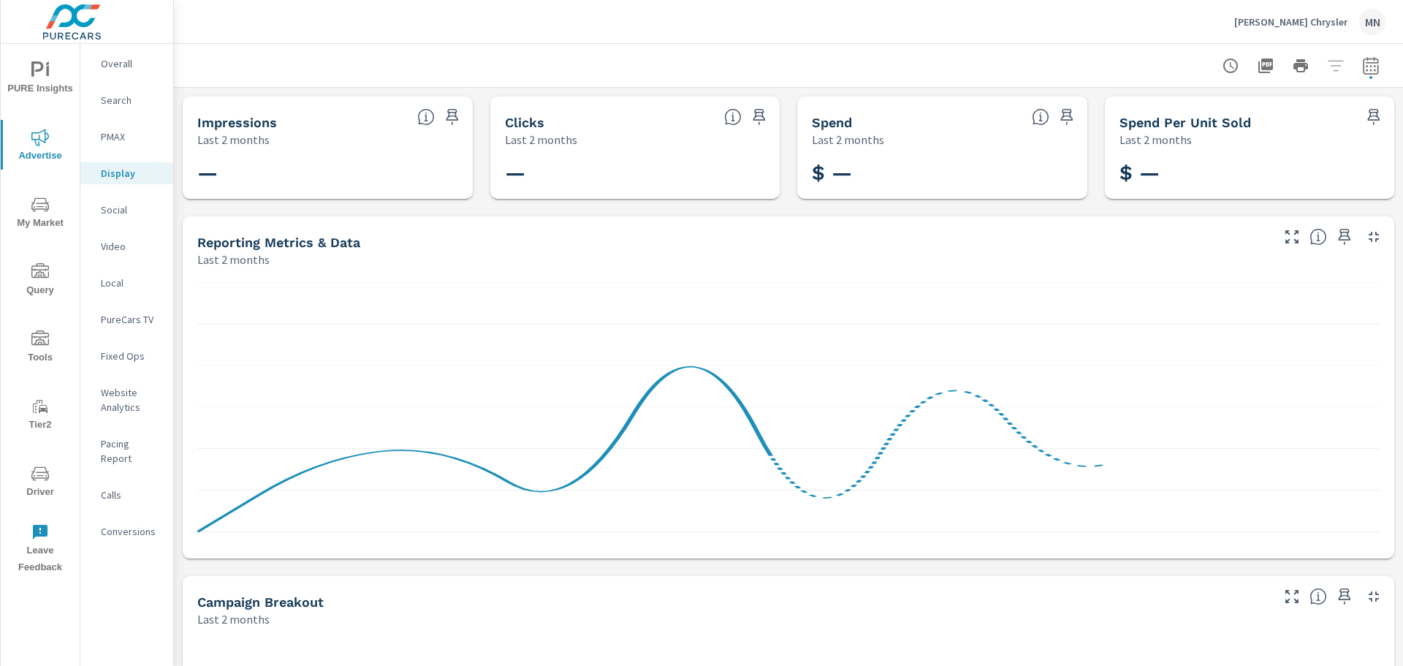
click at [113, 205] on p "Social" at bounding box center [131, 209] width 61 height 15
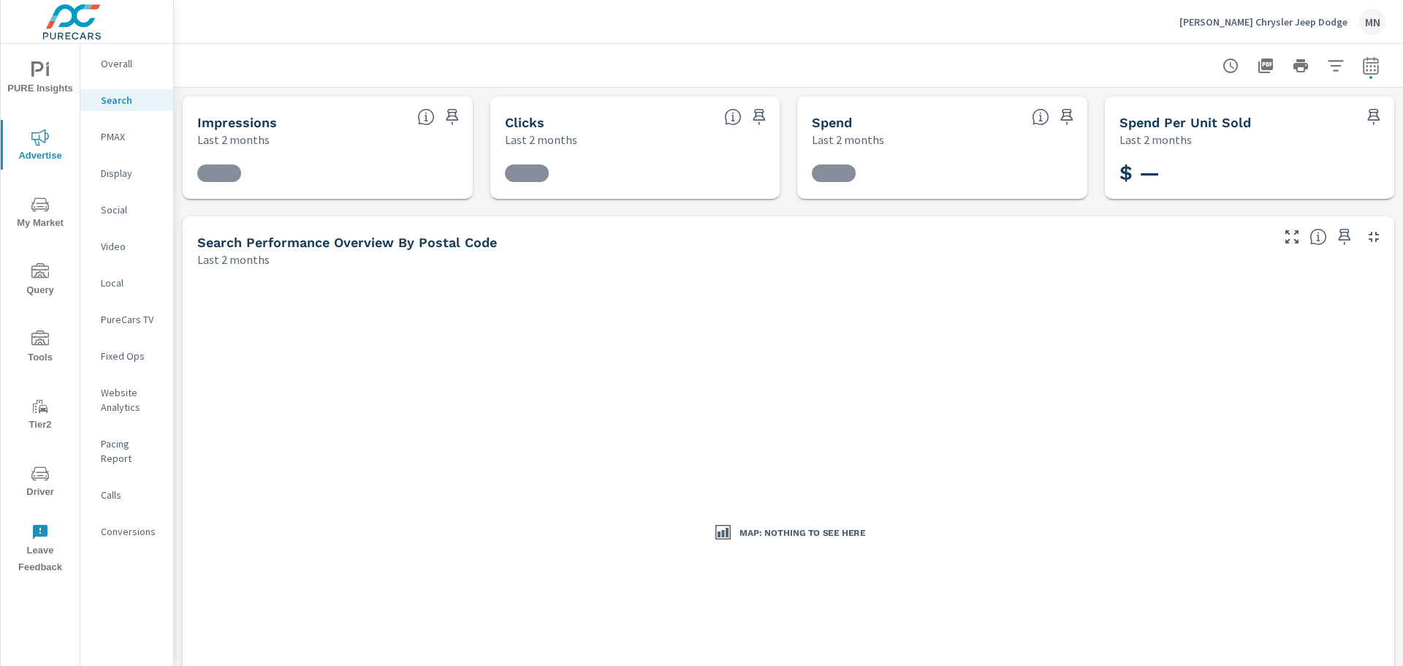
click at [121, 140] on p "PMAX" at bounding box center [131, 136] width 61 height 15
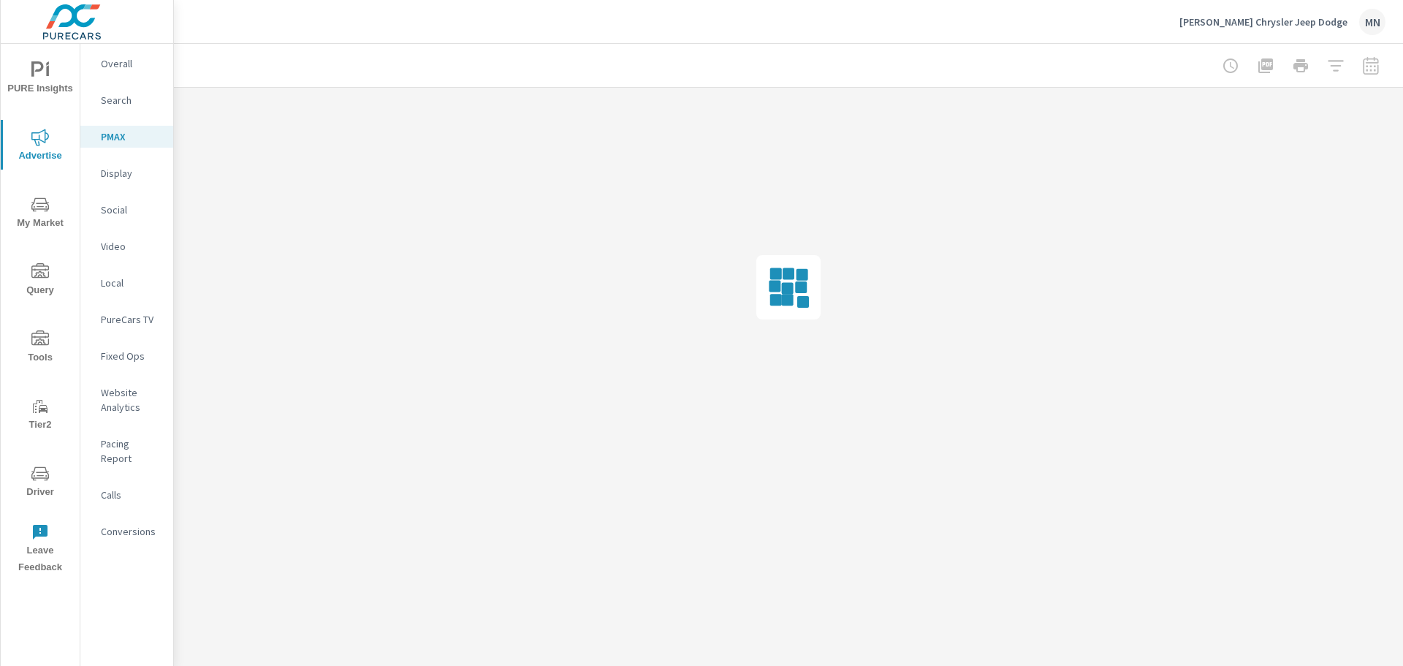
click at [124, 94] on p "Search" at bounding box center [131, 100] width 61 height 15
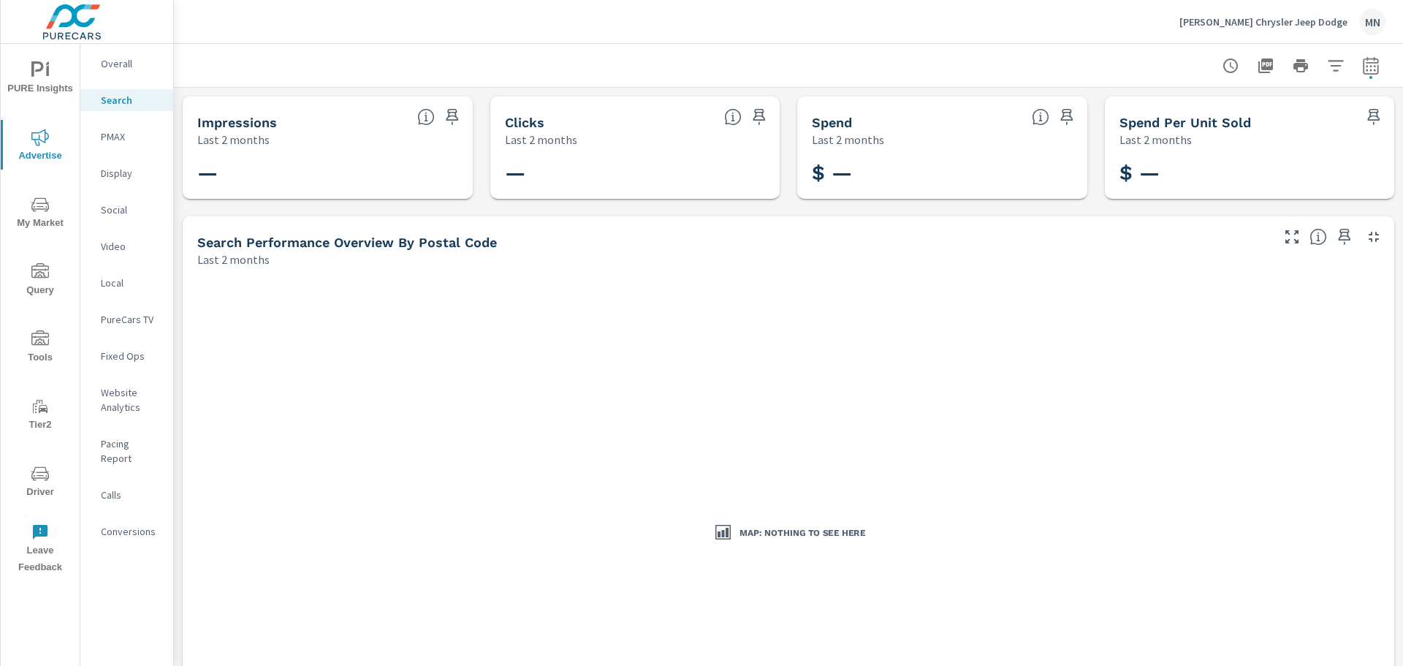
click at [119, 134] on p "PMAX" at bounding box center [131, 136] width 61 height 15
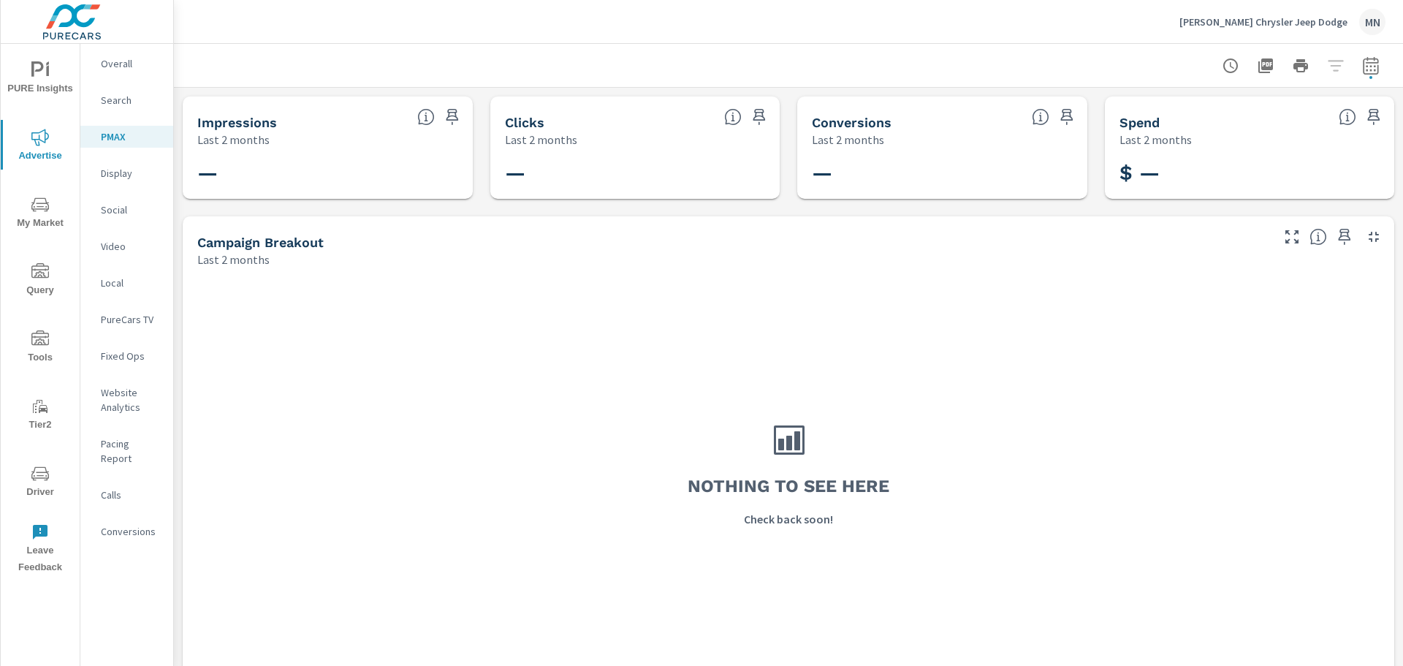
click at [115, 177] on p "Display" at bounding box center [131, 173] width 61 height 15
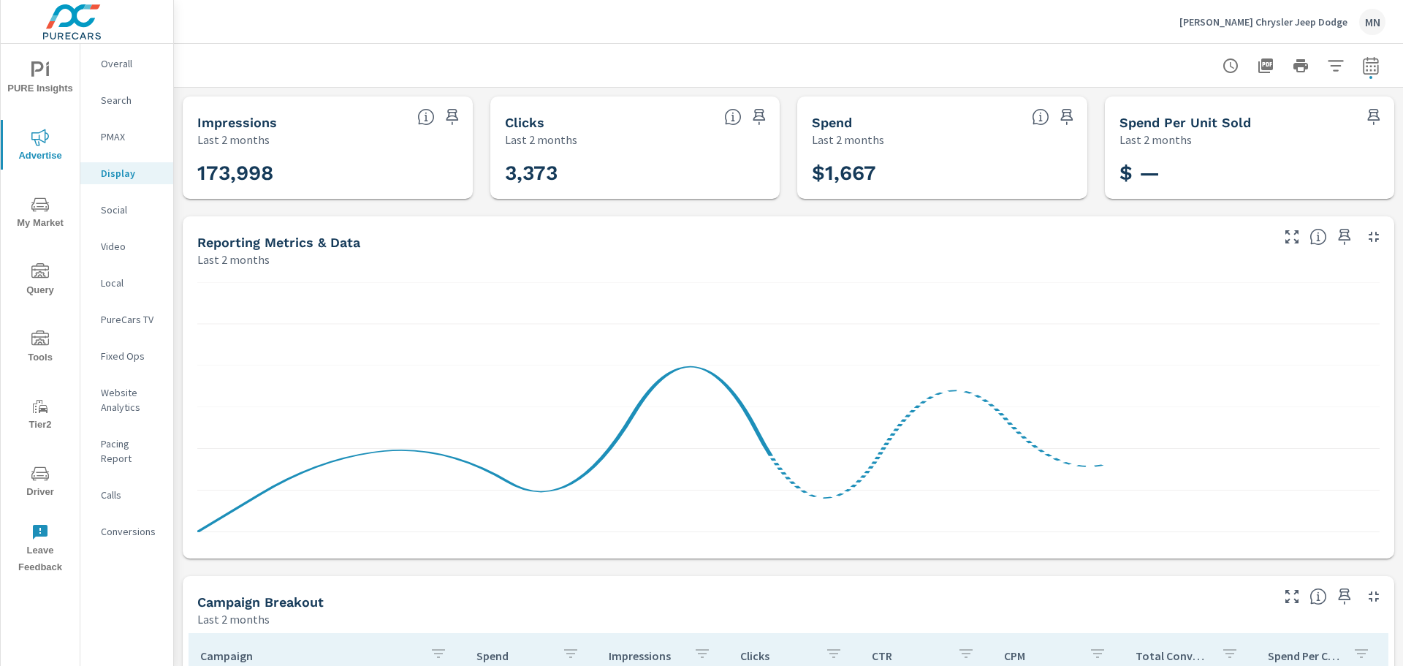
click at [117, 102] on p "Search" at bounding box center [131, 100] width 61 height 15
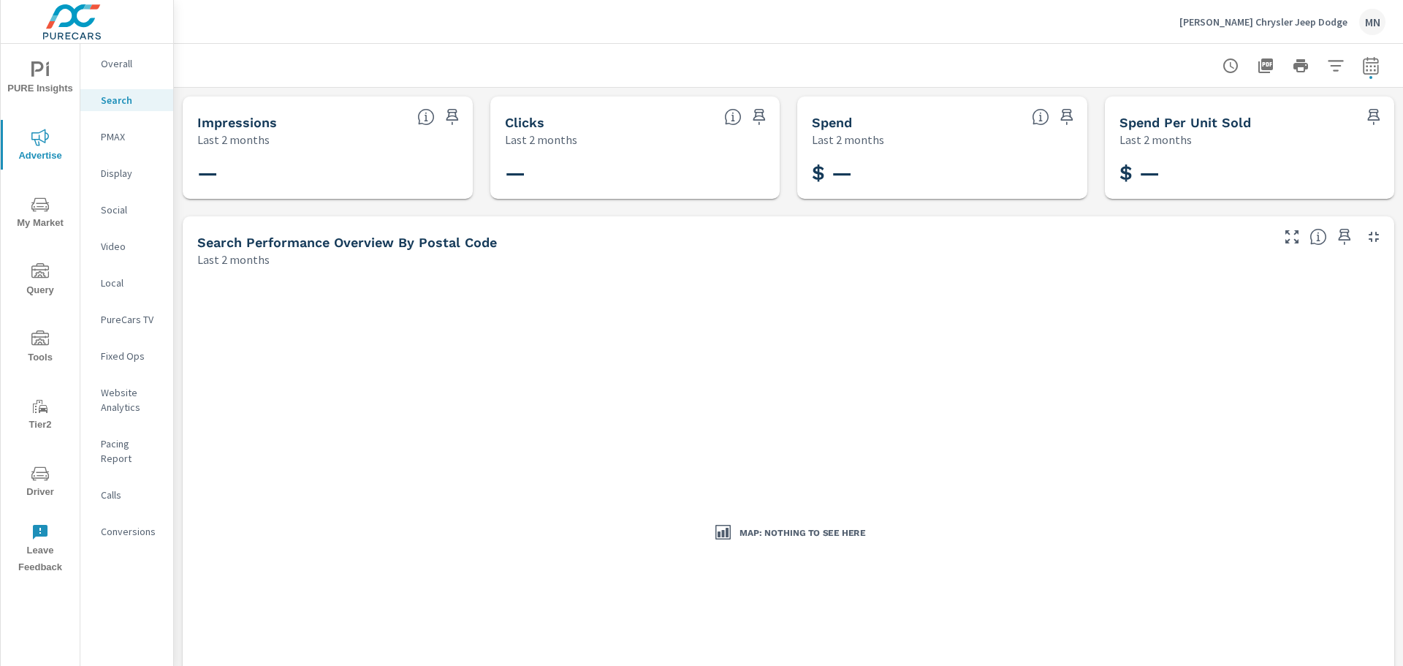
click at [110, 132] on p "PMAX" at bounding box center [131, 136] width 61 height 15
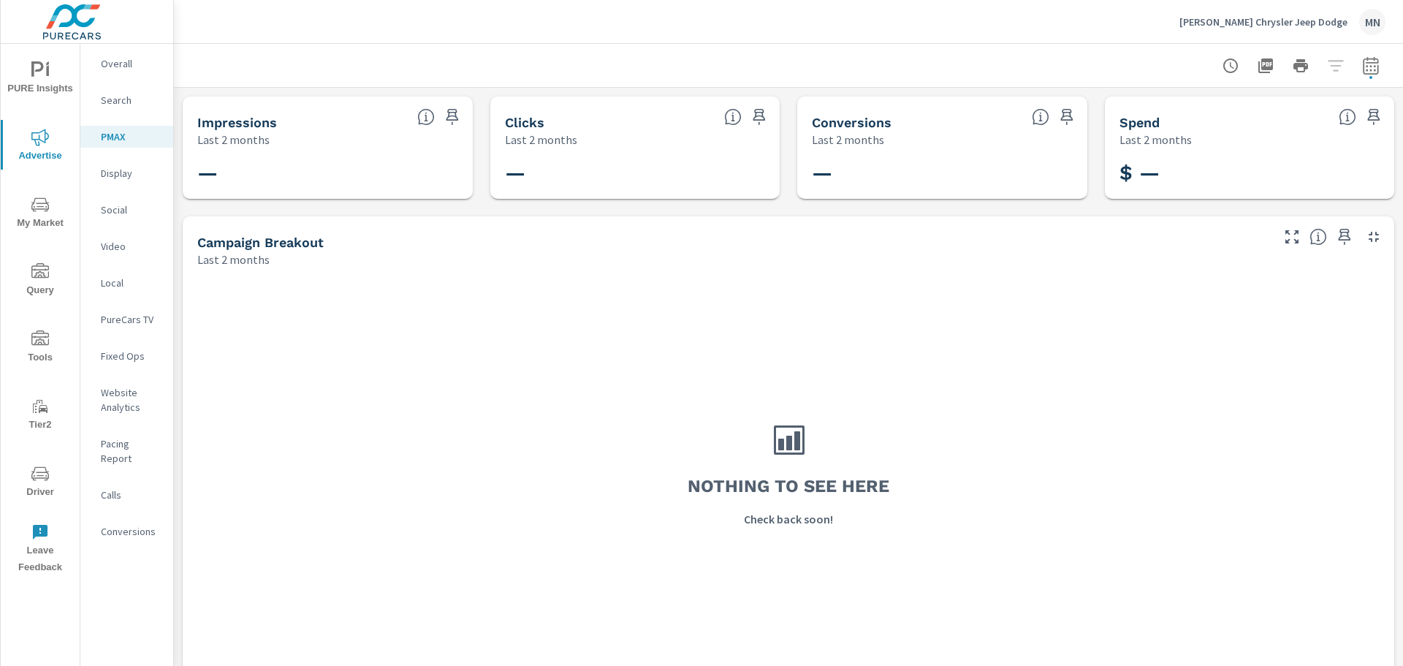
click at [117, 177] on p "Display" at bounding box center [131, 173] width 61 height 15
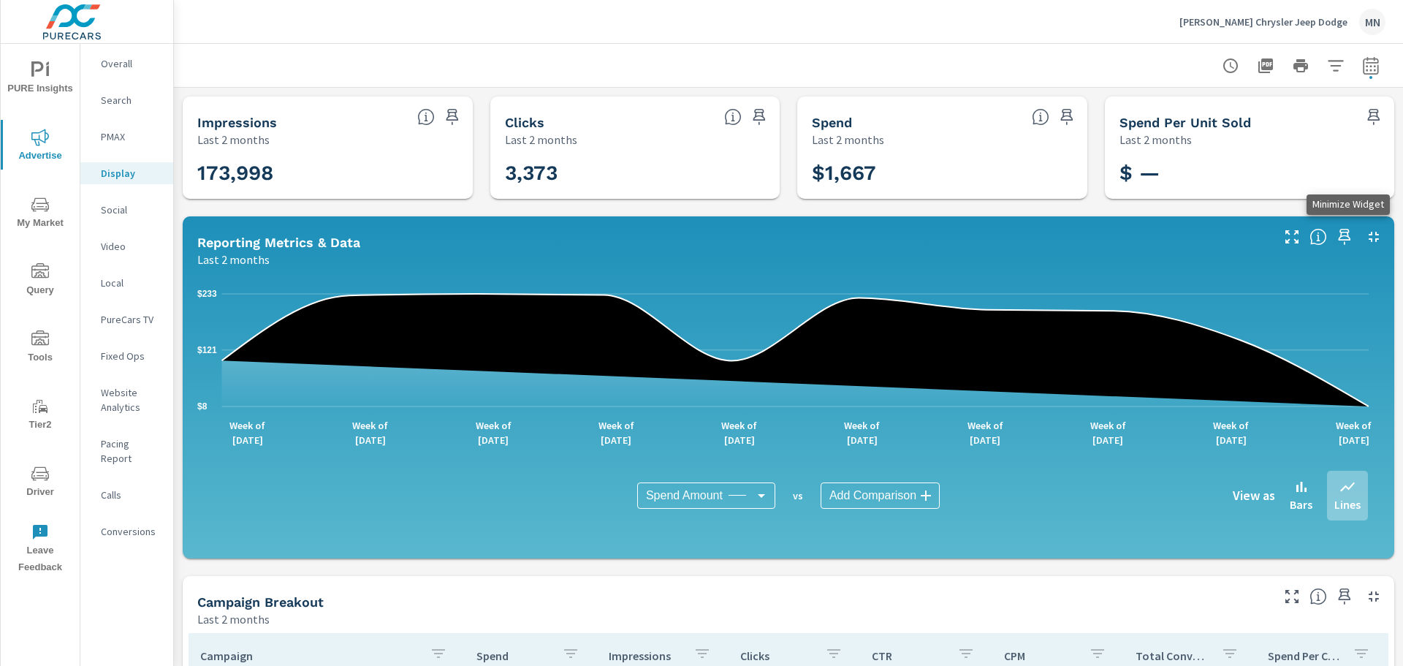
click at [1365, 238] on icon "button" at bounding box center [1374, 237] width 18 height 18
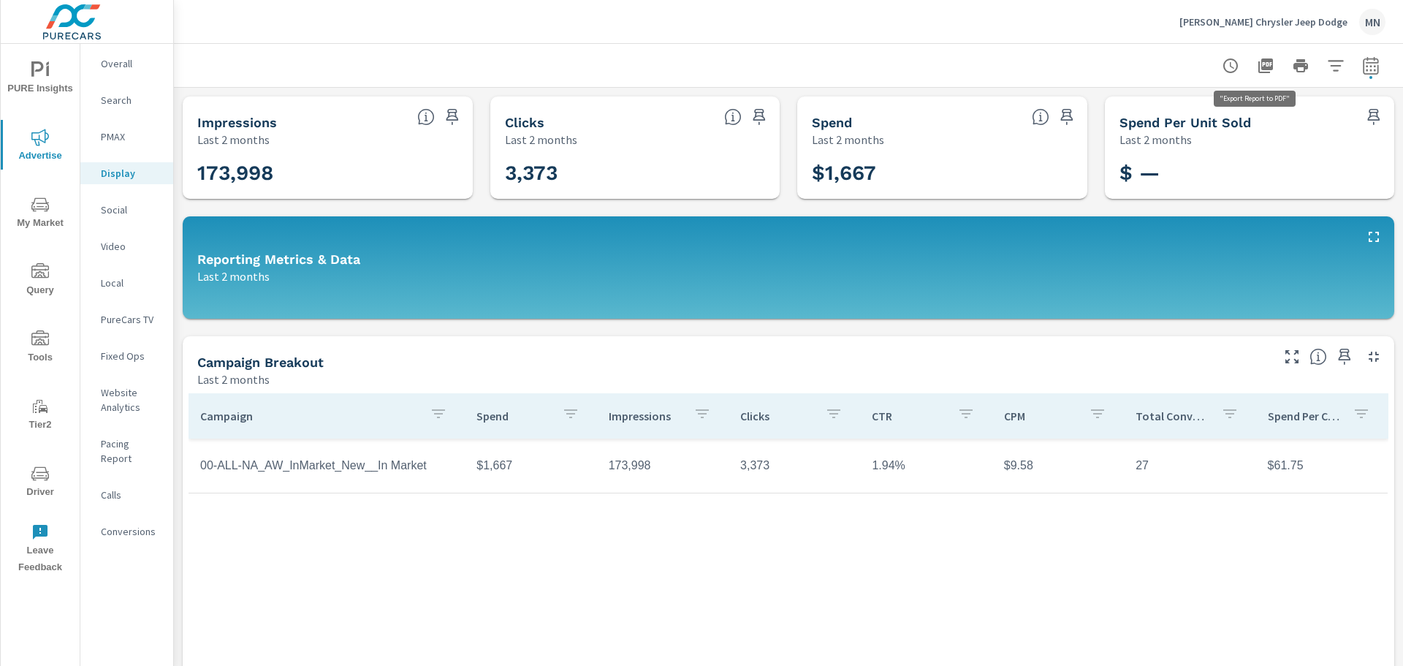
click at [1257, 71] on icon "button" at bounding box center [1266, 66] width 18 height 18
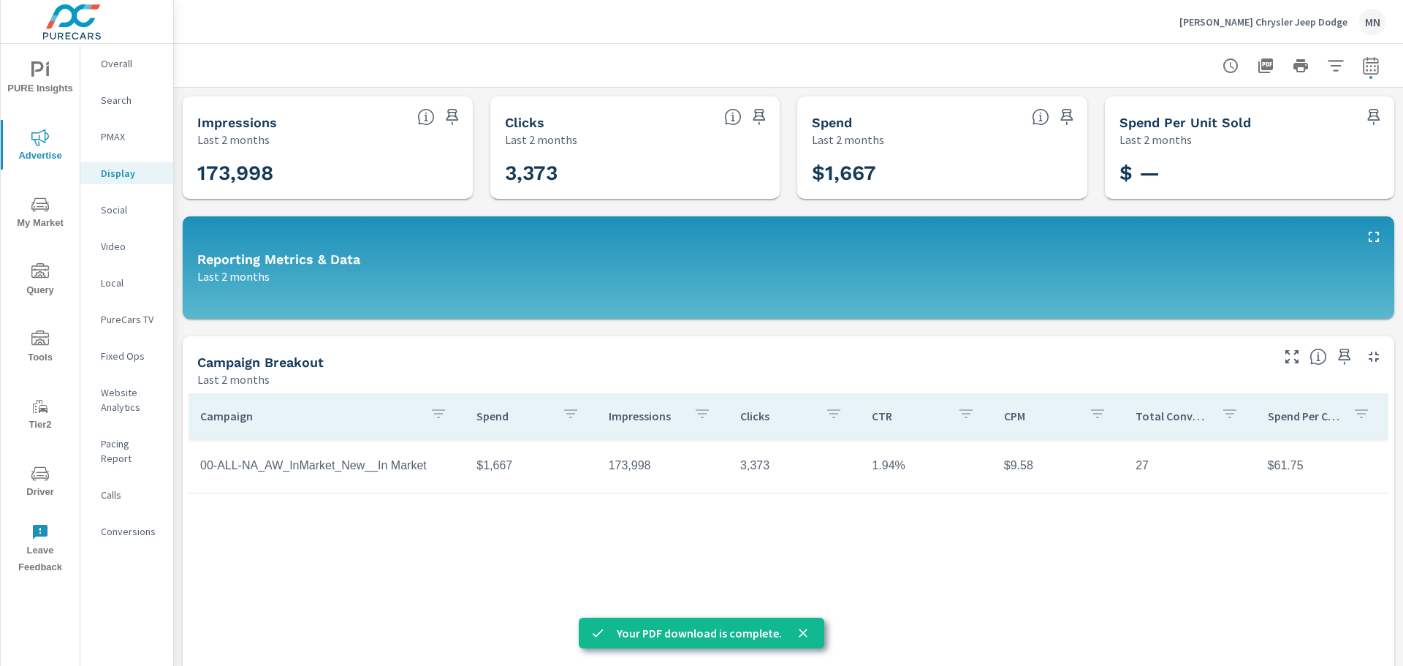
click at [110, 278] on p "Local" at bounding box center [131, 283] width 61 height 15
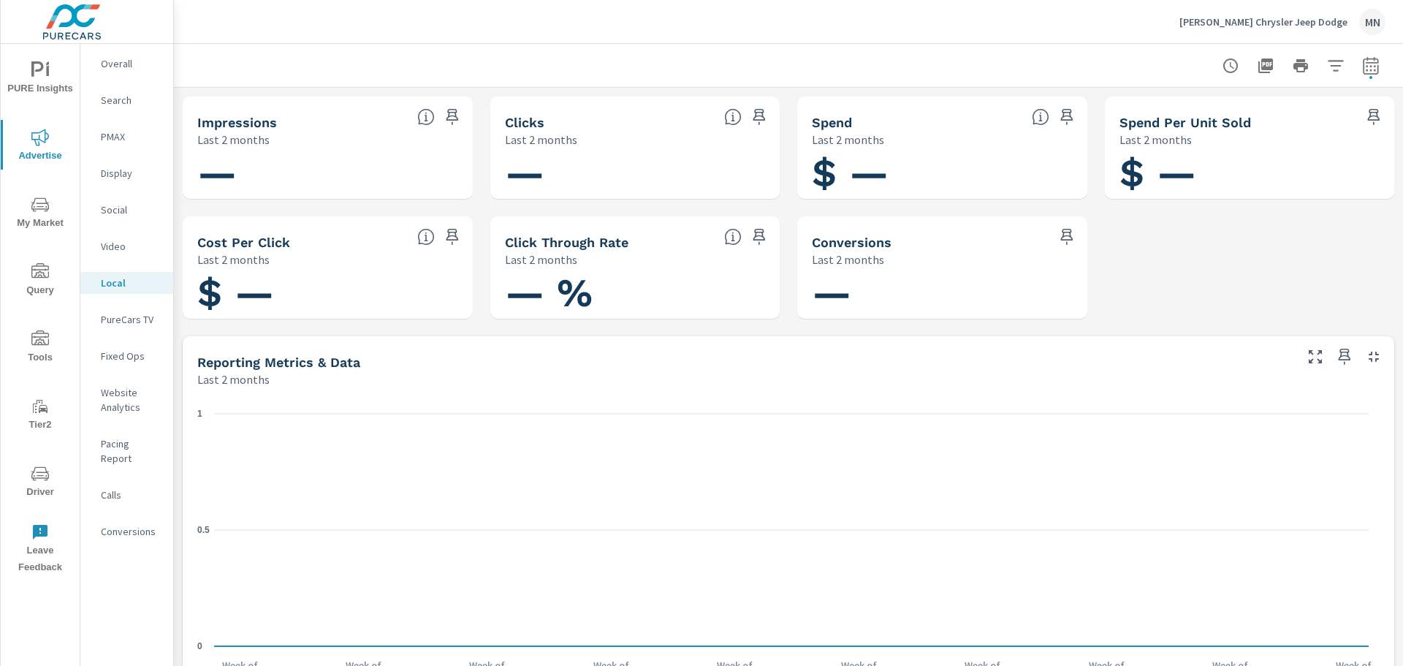
click at [127, 322] on p "PureCars TV" at bounding box center [131, 319] width 61 height 15
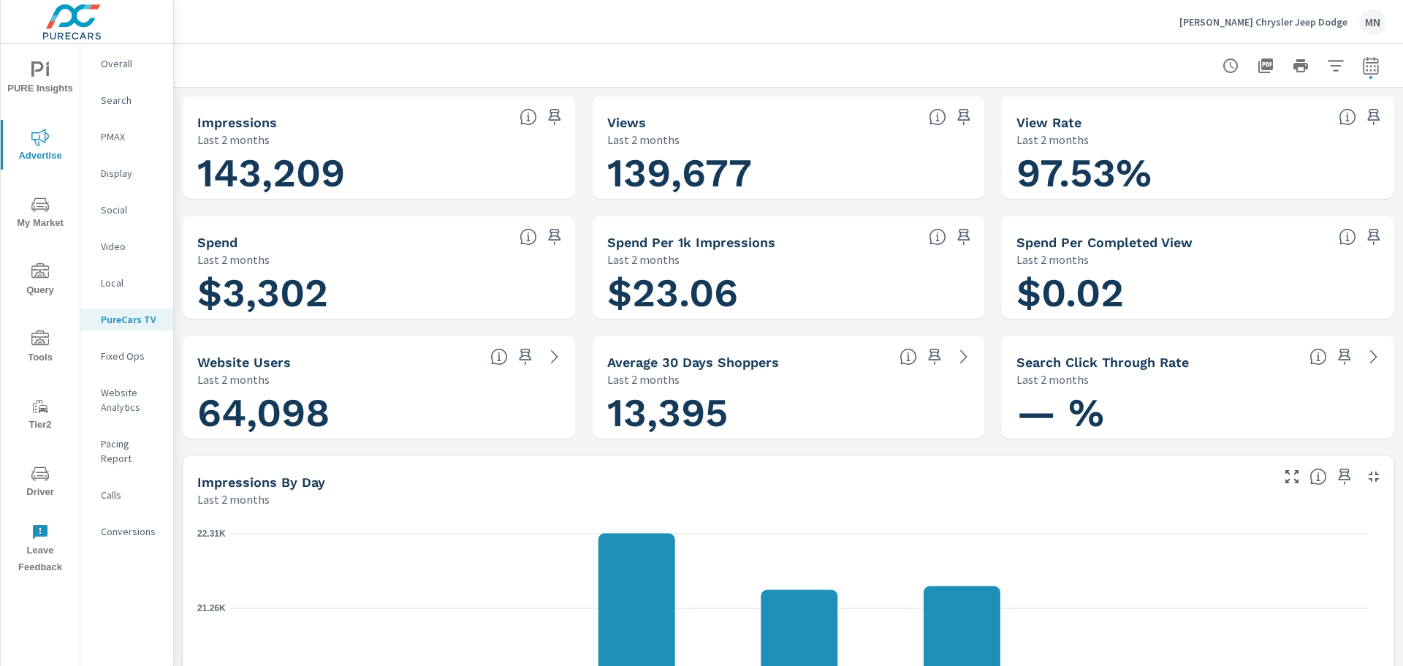
click at [1370, 479] on icon "button" at bounding box center [1374, 477] width 18 height 18
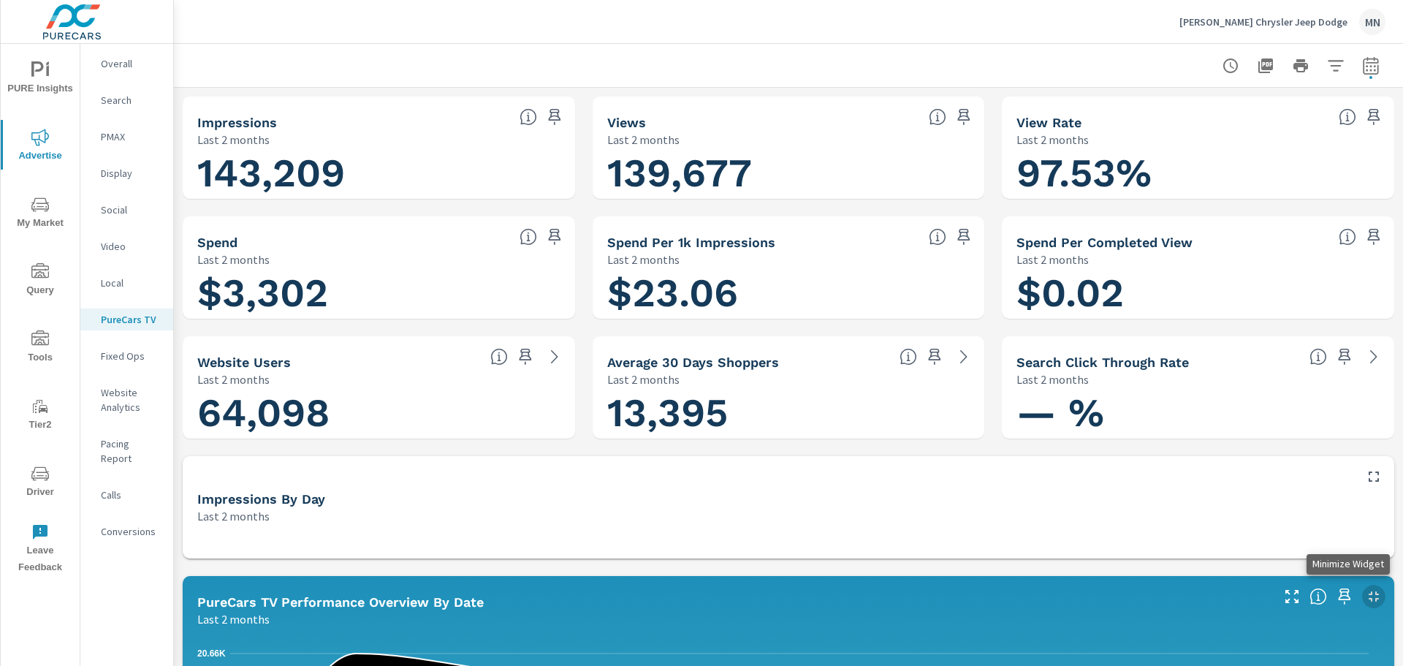
click at [1365, 592] on icon "button" at bounding box center [1374, 597] width 18 height 18
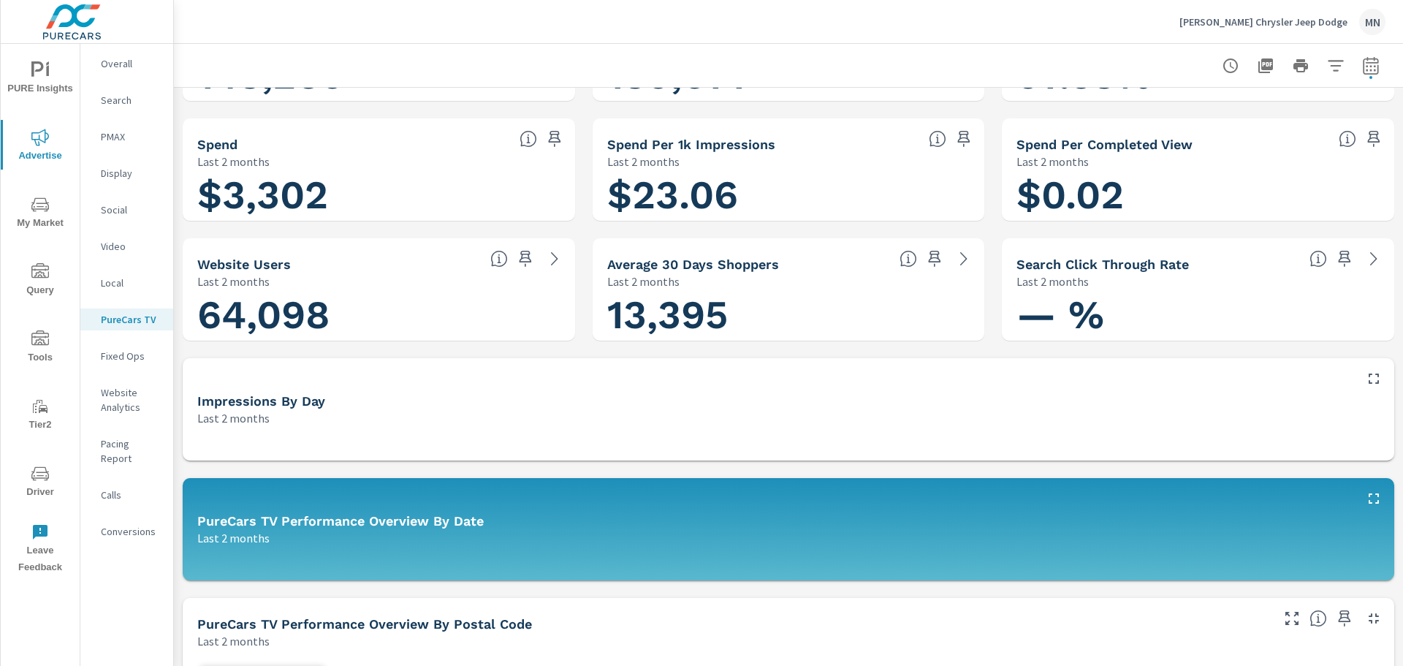
scroll to position [219, 0]
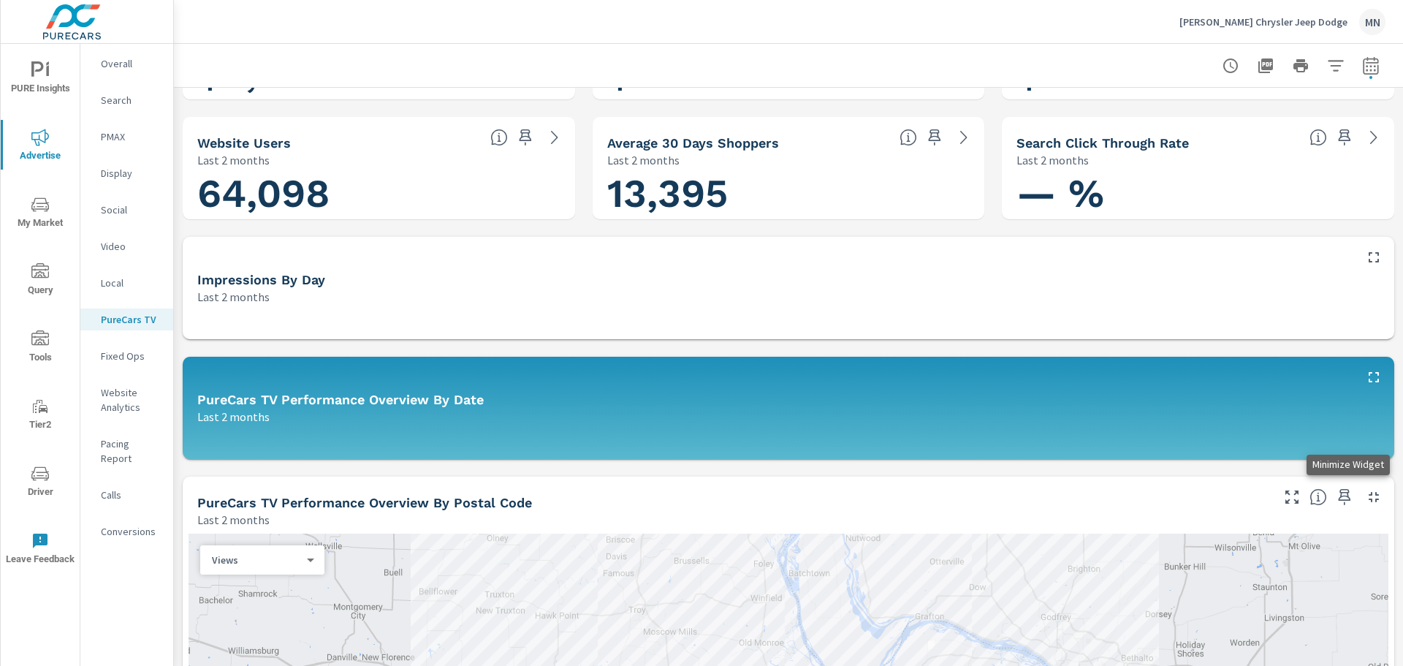
click at [1365, 490] on icon "button" at bounding box center [1374, 497] width 18 height 18
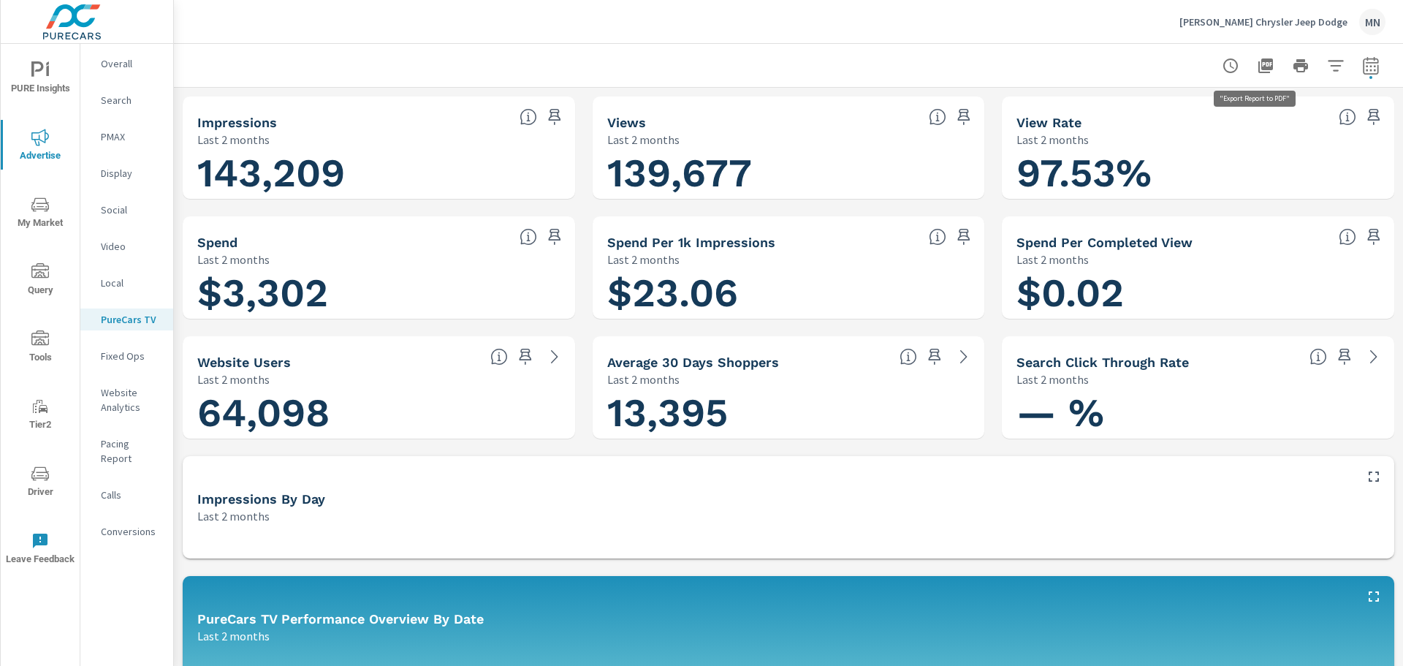
click at [1262, 63] on icon "button" at bounding box center [1265, 65] width 15 height 15
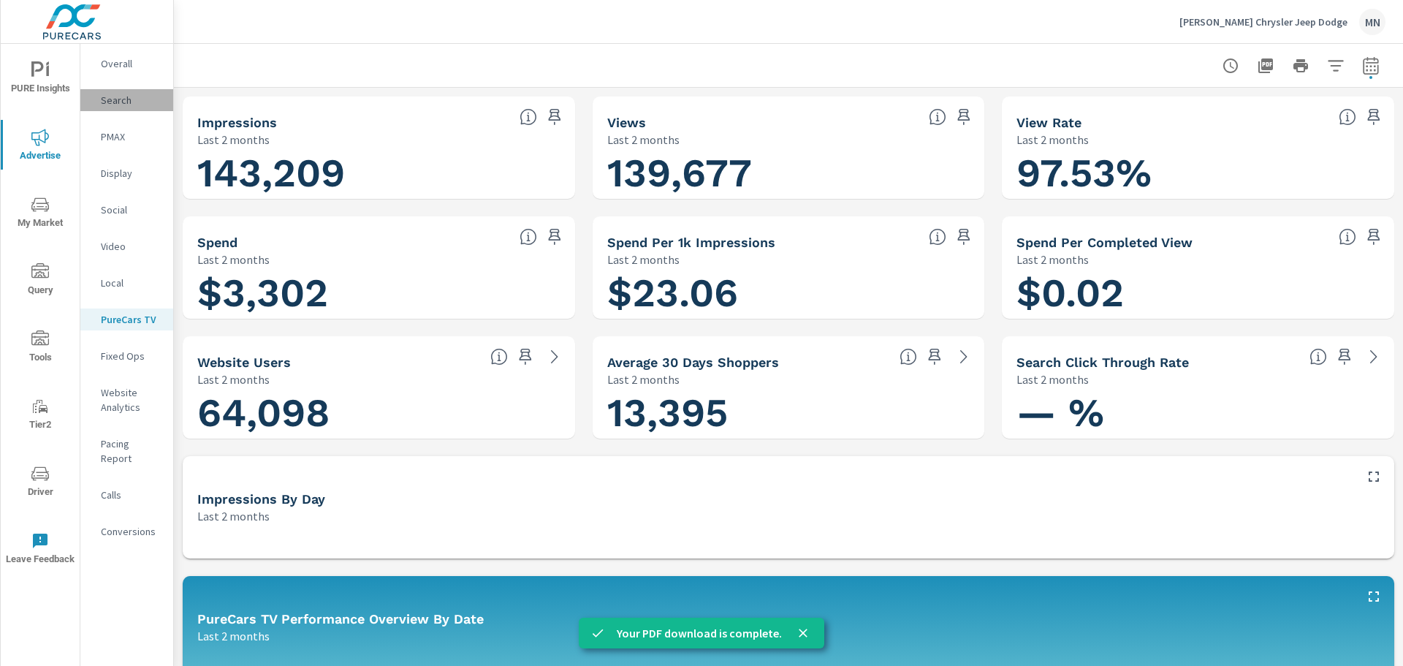
click at [116, 98] on p "Search" at bounding box center [131, 100] width 61 height 15
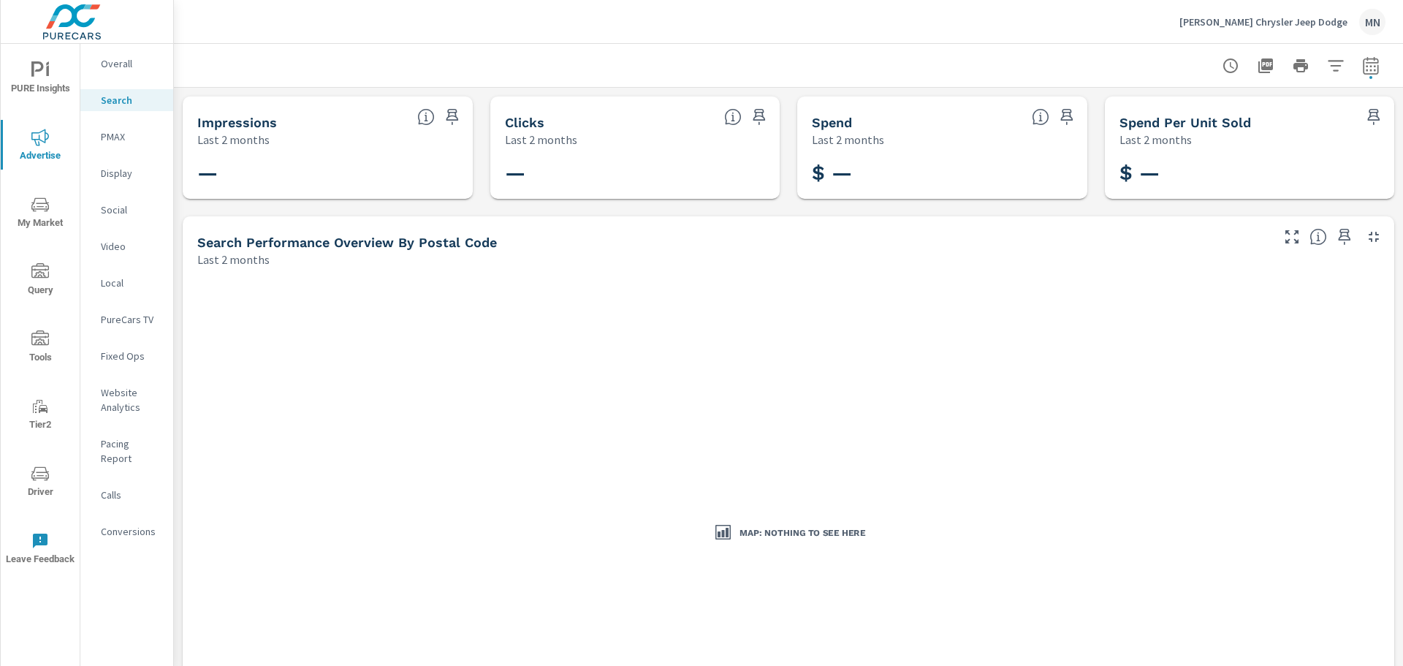
click at [1252, 18] on p "Lou Fusz Chrysler Jeep Dodge" at bounding box center [1264, 21] width 168 height 13
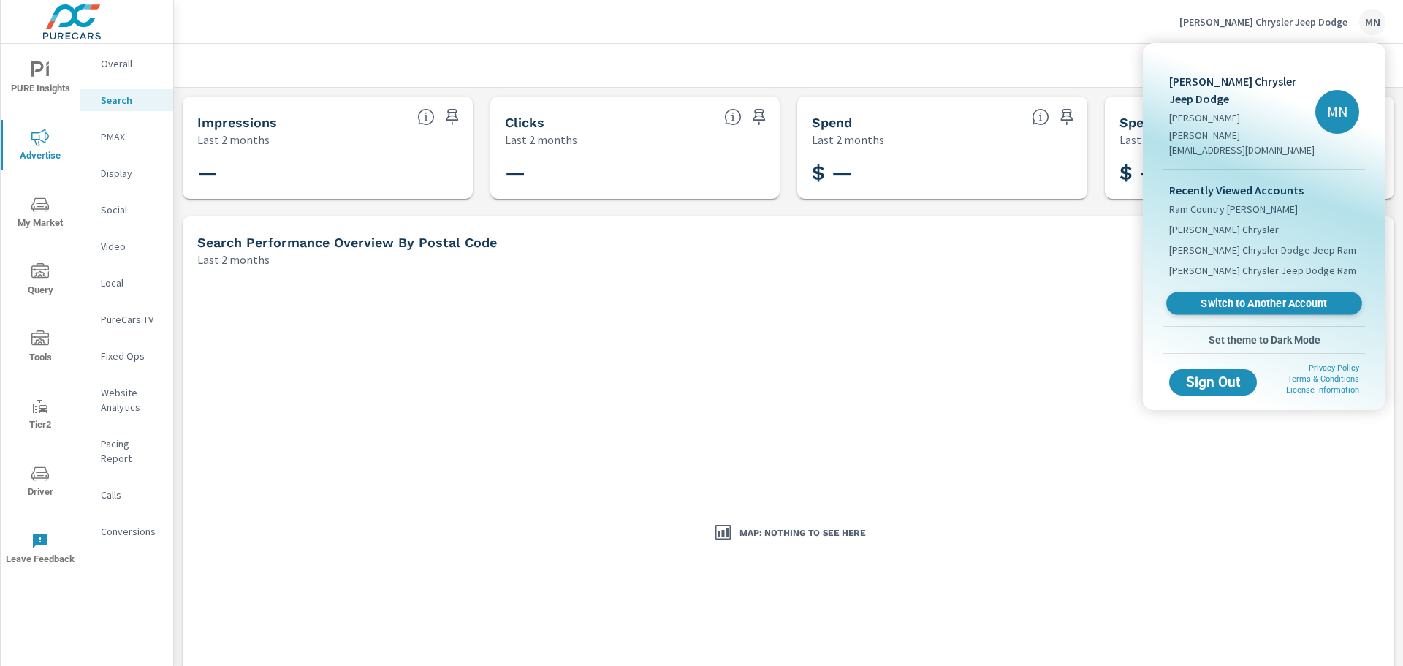
click at [1250, 297] on span "Switch to Another Account" at bounding box center [1263, 304] width 179 height 14
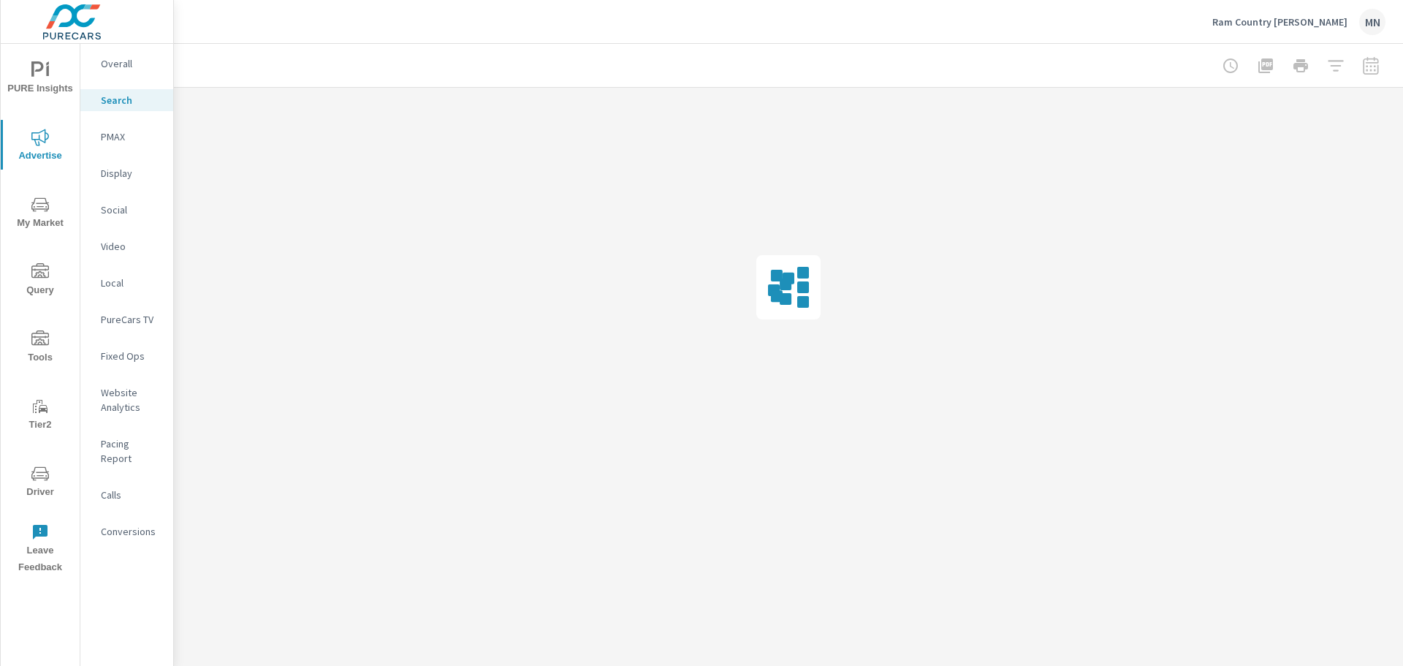
click at [113, 99] on p "Search" at bounding box center [131, 100] width 61 height 15
click at [115, 136] on p "PMAX" at bounding box center [131, 136] width 61 height 15
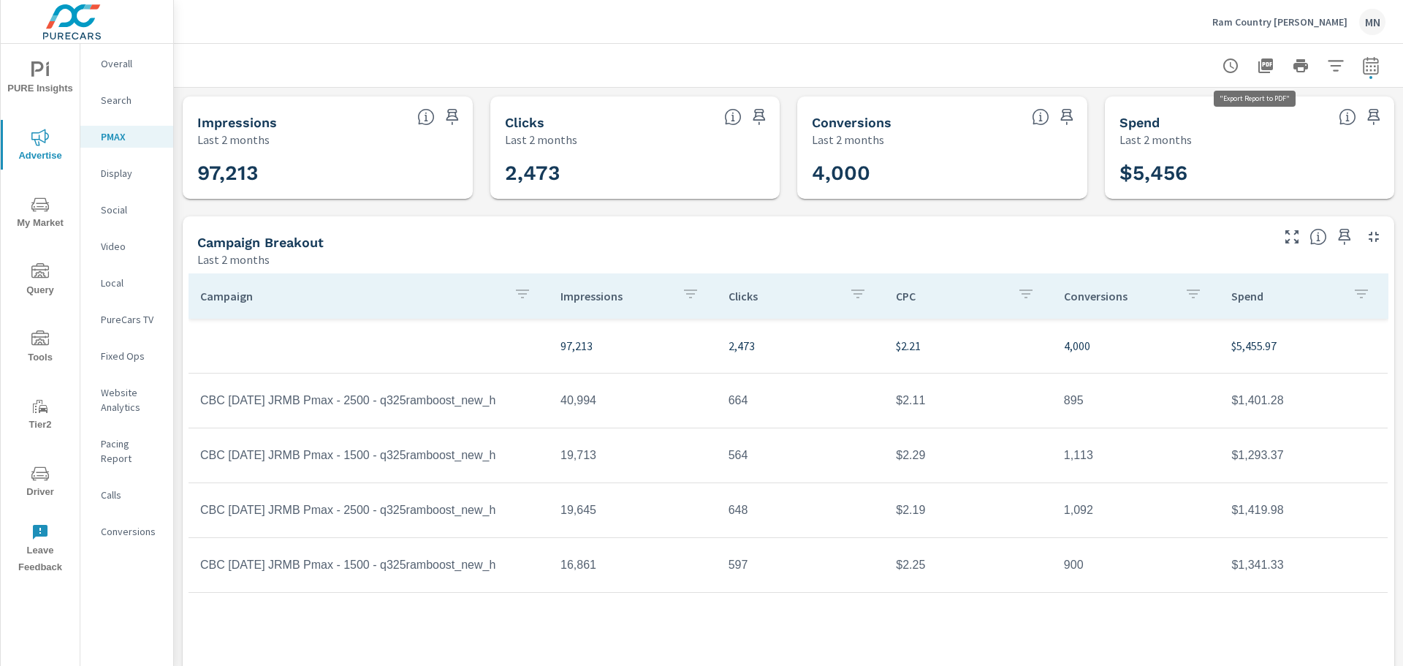
click at [1258, 65] on icon "button" at bounding box center [1265, 65] width 15 height 15
click at [118, 177] on p "Display" at bounding box center [131, 173] width 61 height 15
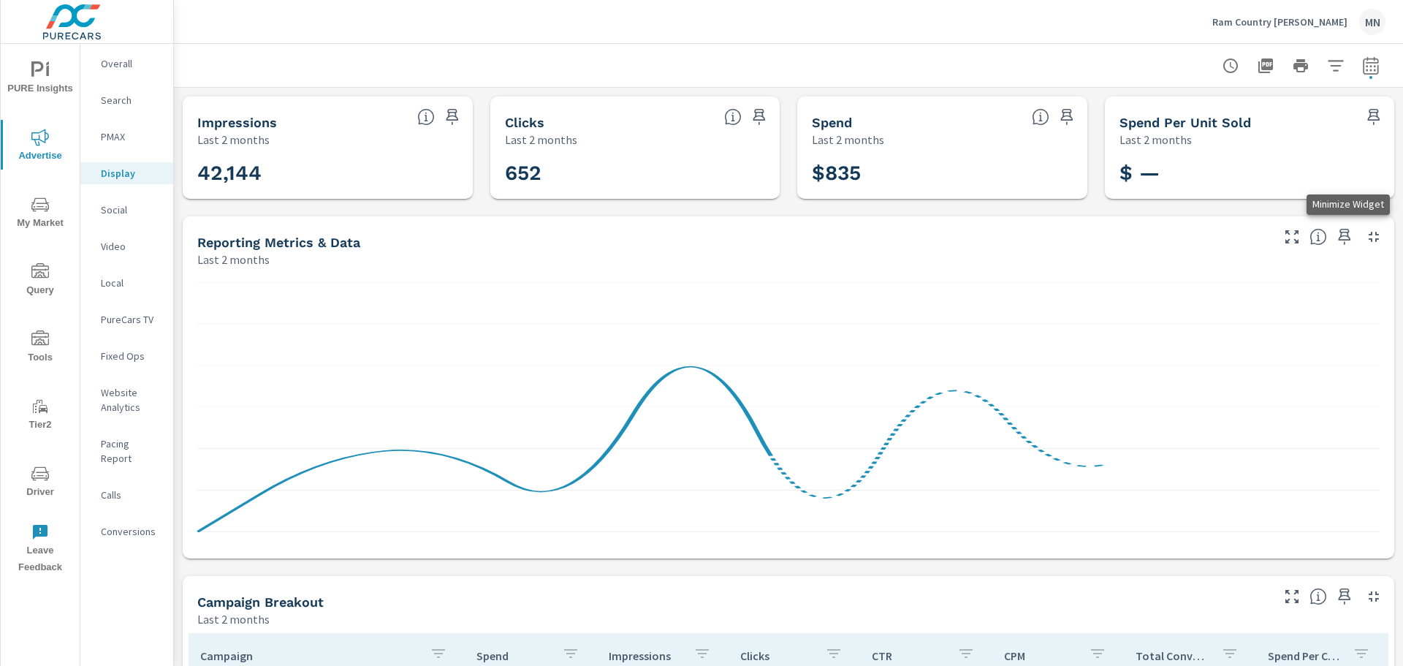
click at [1369, 232] on icon "button" at bounding box center [1374, 237] width 10 height 10
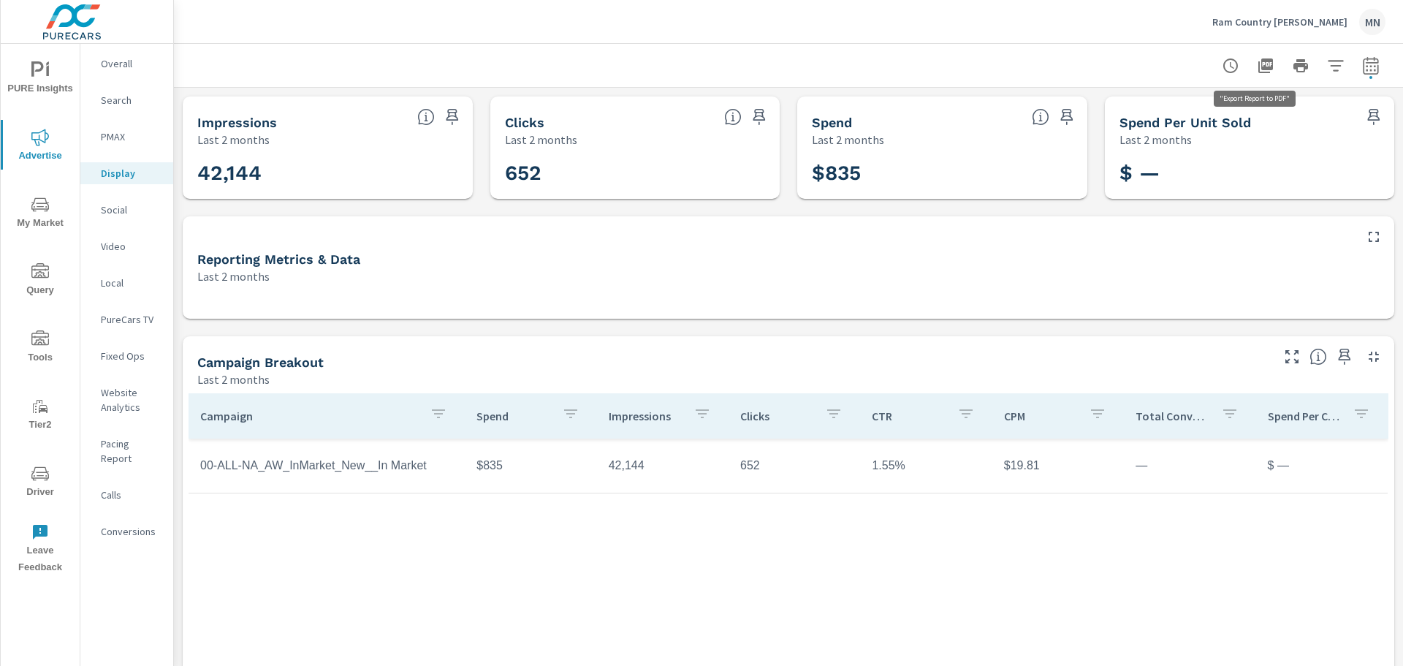
click at [1258, 61] on icon "button" at bounding box center [1265, 65] width 15 height 15
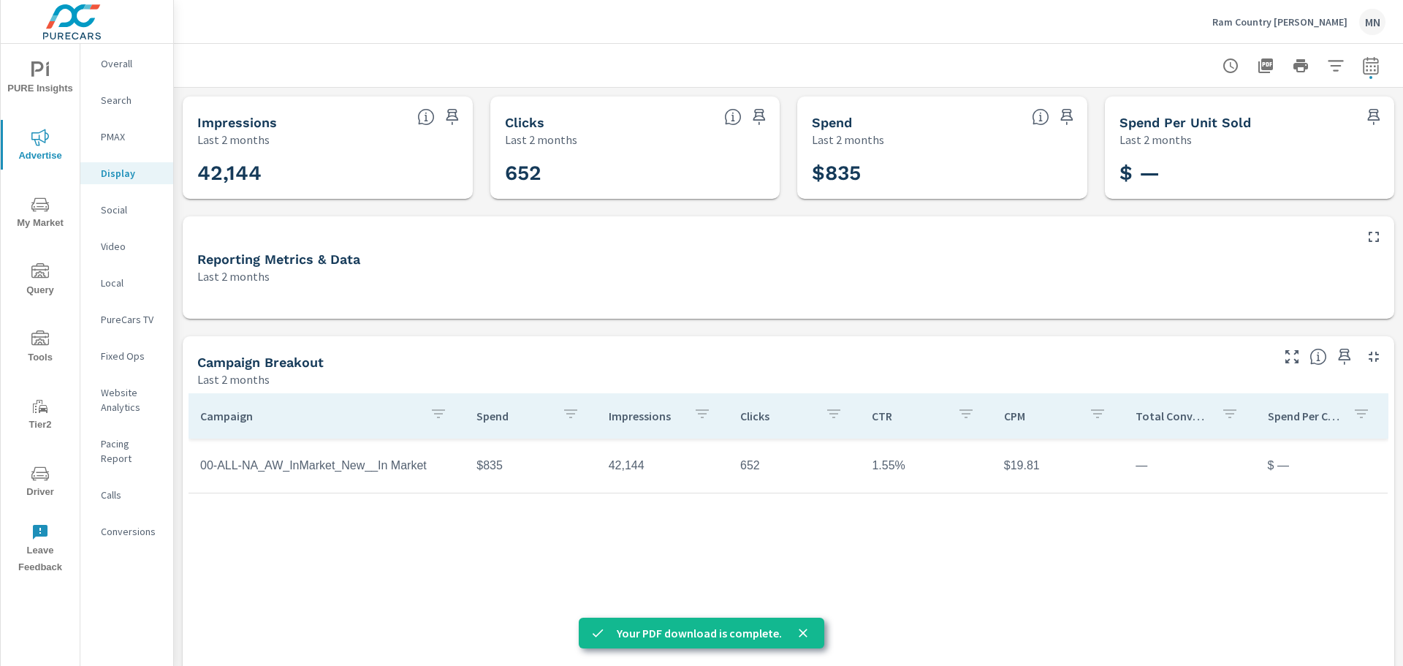
click at [125, 284] on p "Local" at bounding box center [131, 283] width 61 height 15
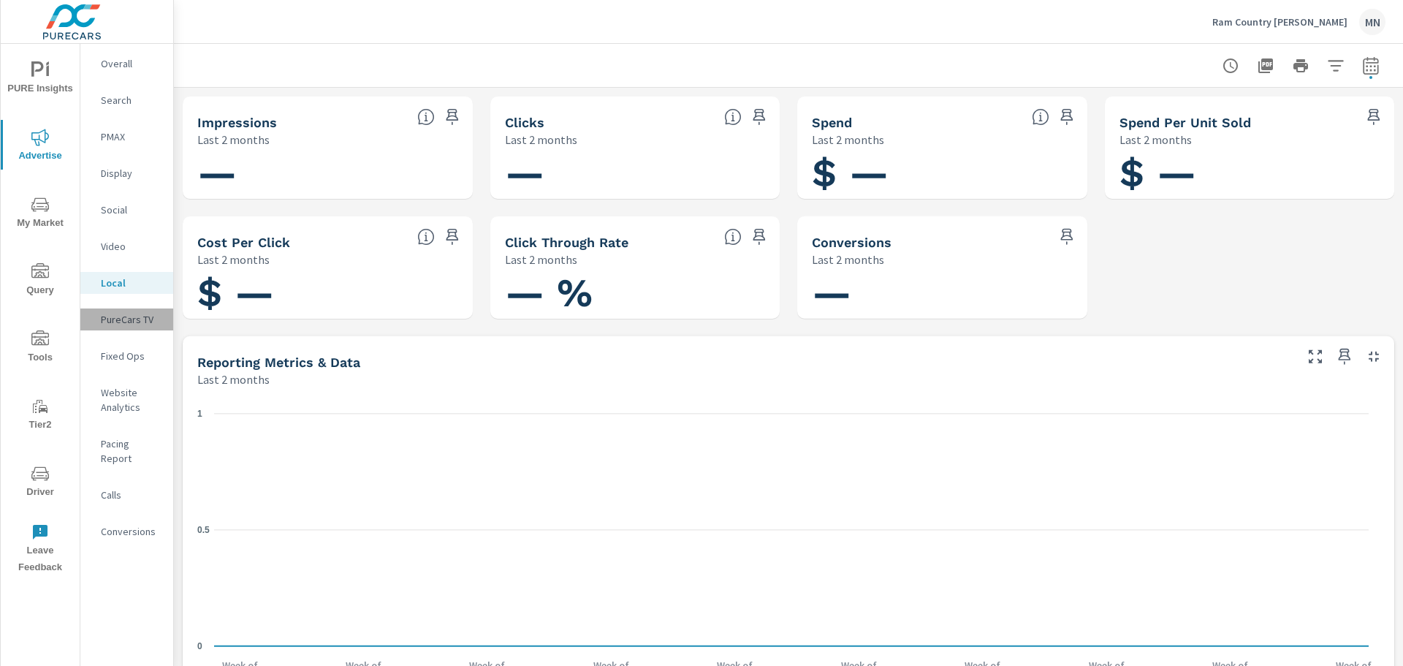
click at [129, 323] on p "PureCars TV" at bounding box center [131, 319] width 61 height 15
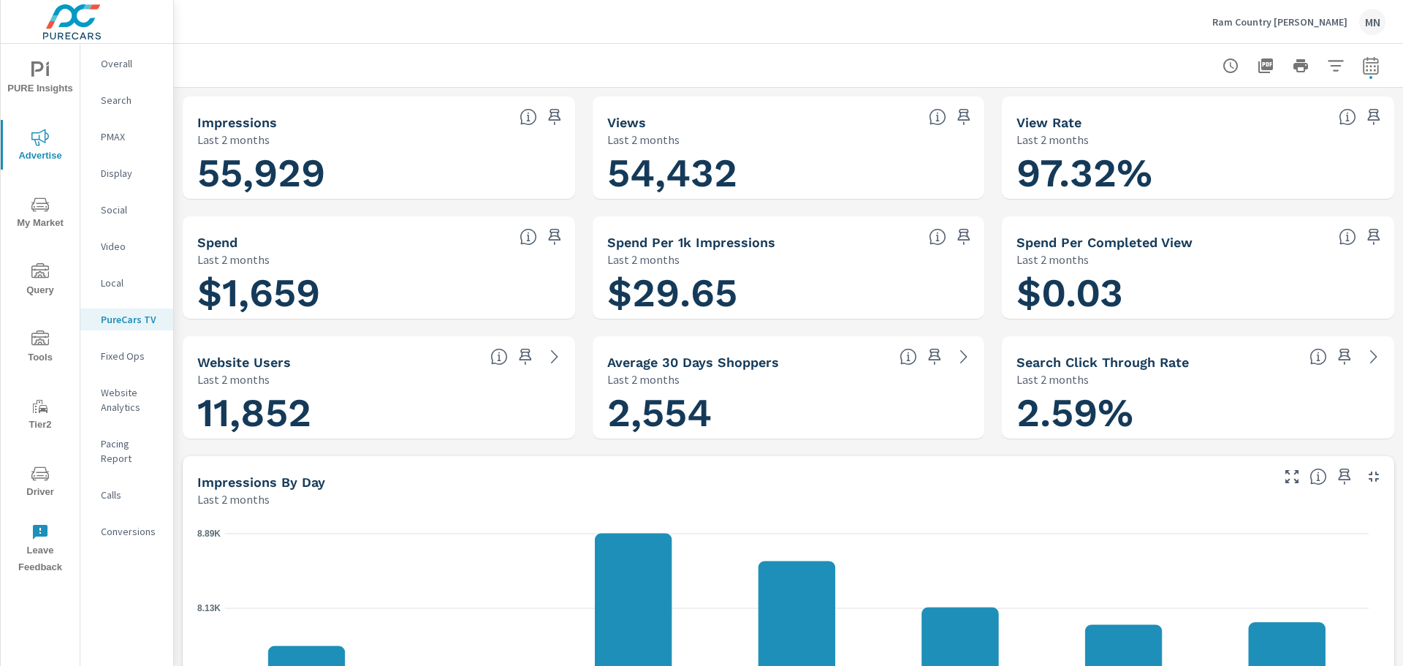
click at [1367, 482] on icon "button" at bounding box center [1374, 477] width 18 height 18
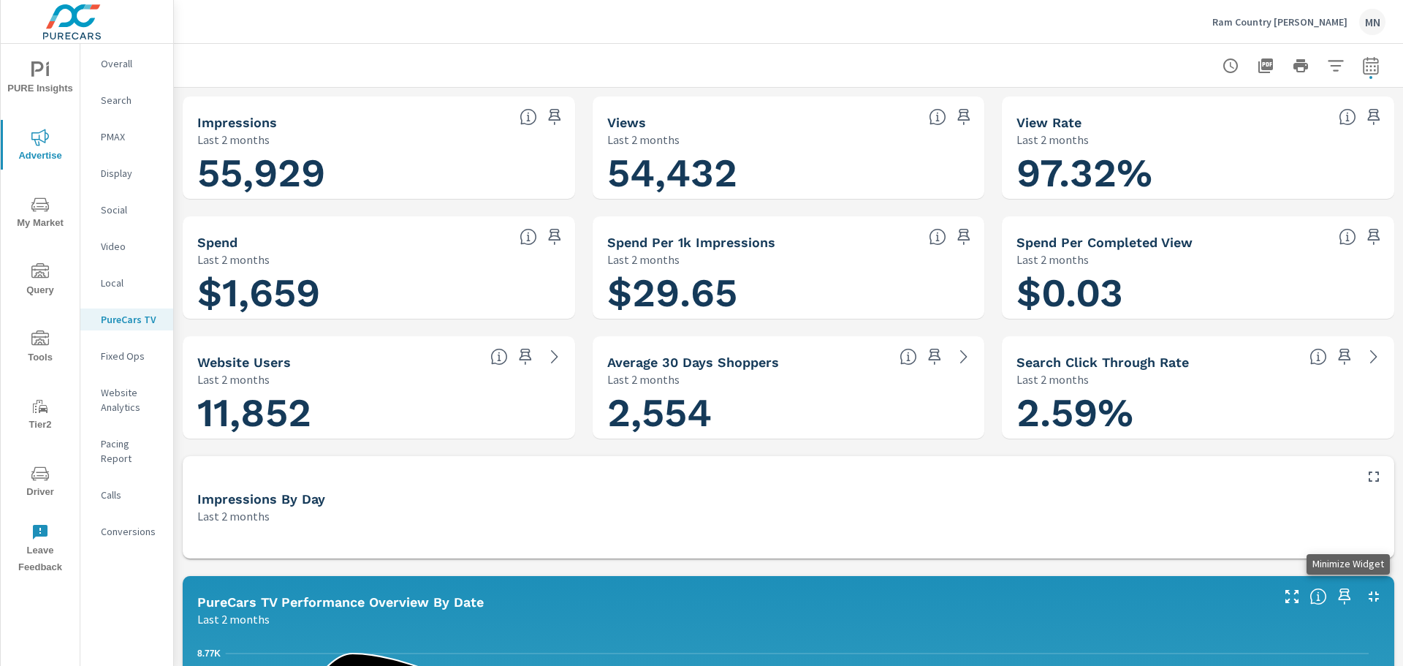
click at [1362, 606] on button "button" at bounding box center [1373, 596] width 23 height 23
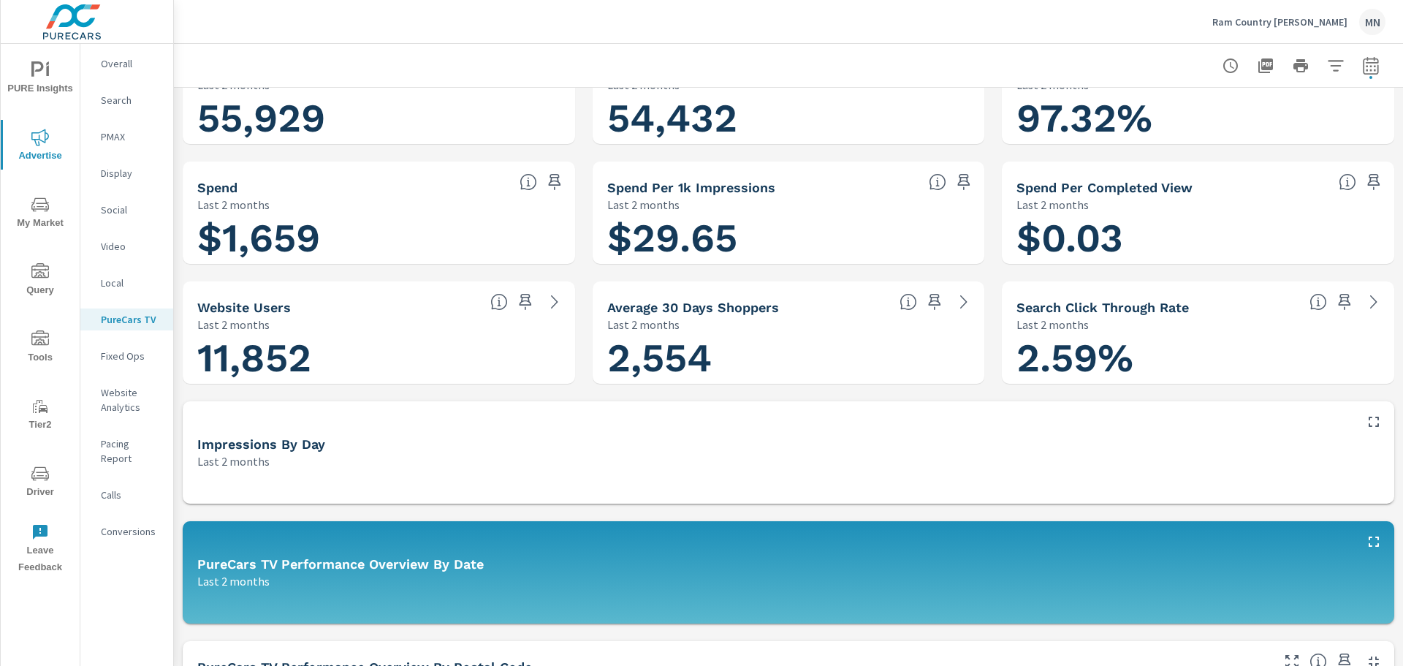
scroll to position [292, 0]
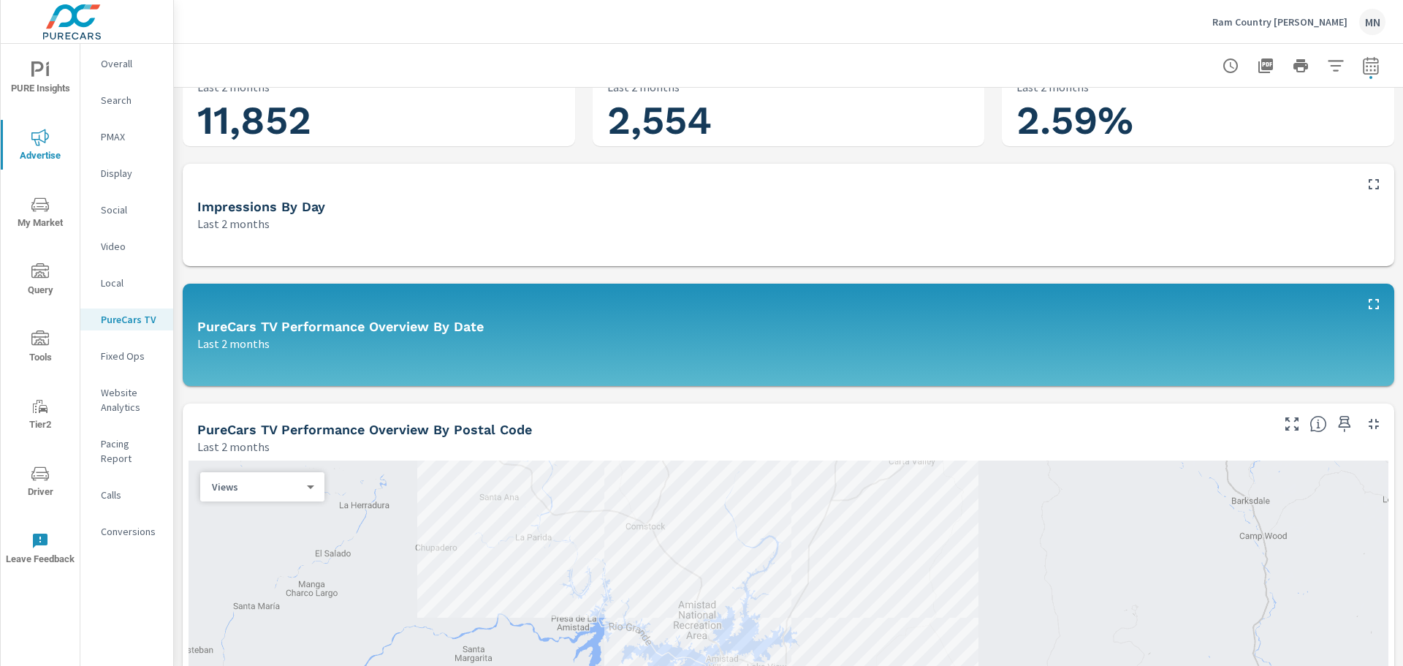
click at [1365, 415] on icon "button" at bounding box center [1374, 424] width 18 height 18
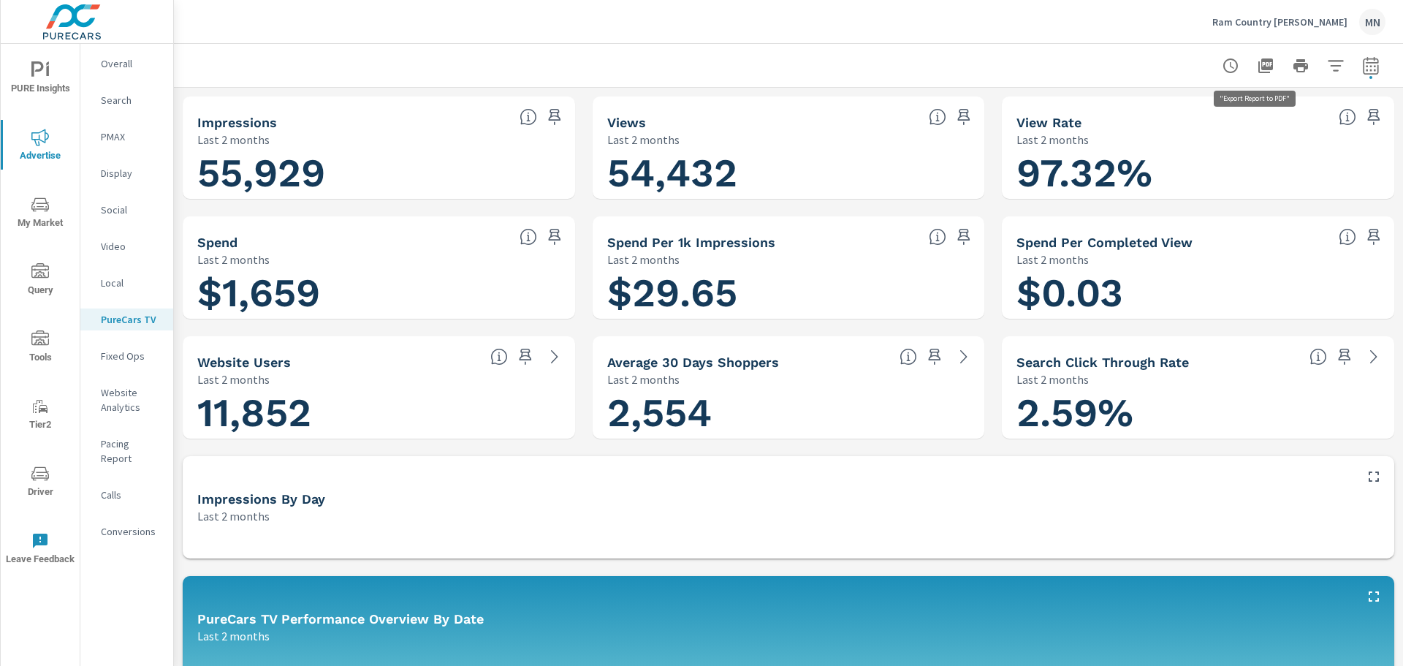
click at [1258, 64] on icon "button" at bounding box center [1265, 65] width 15 height 15
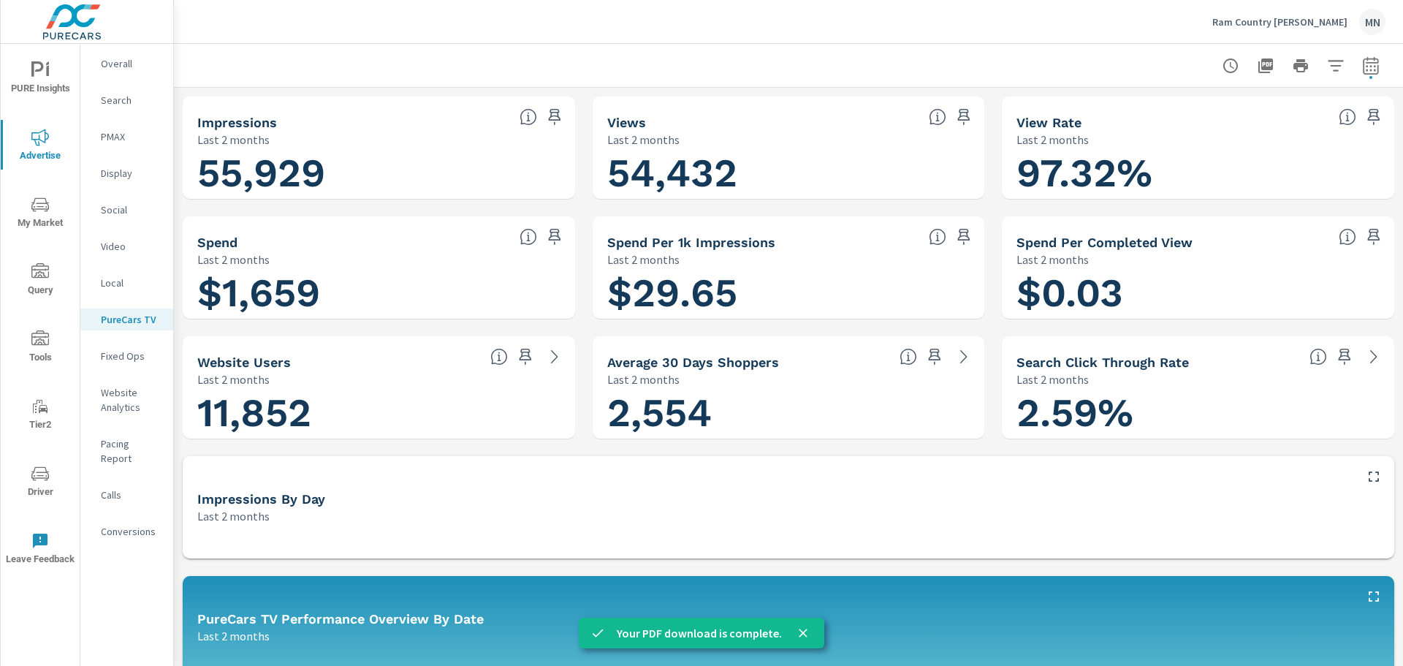
click at [111, 95] on p "Search" at bounding box center [131, 100] width 61 height 15
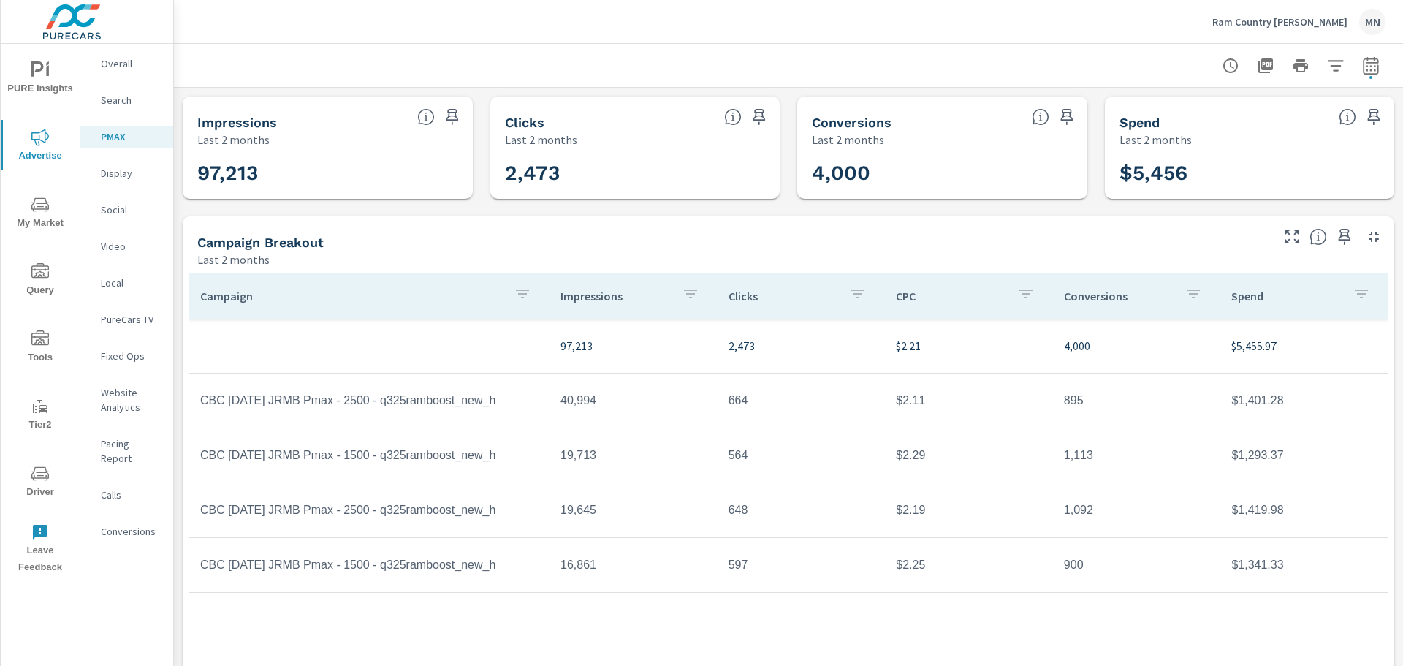
click at [126, 100] on p "Search" at bounding box center [131, 100] width 61 height 15
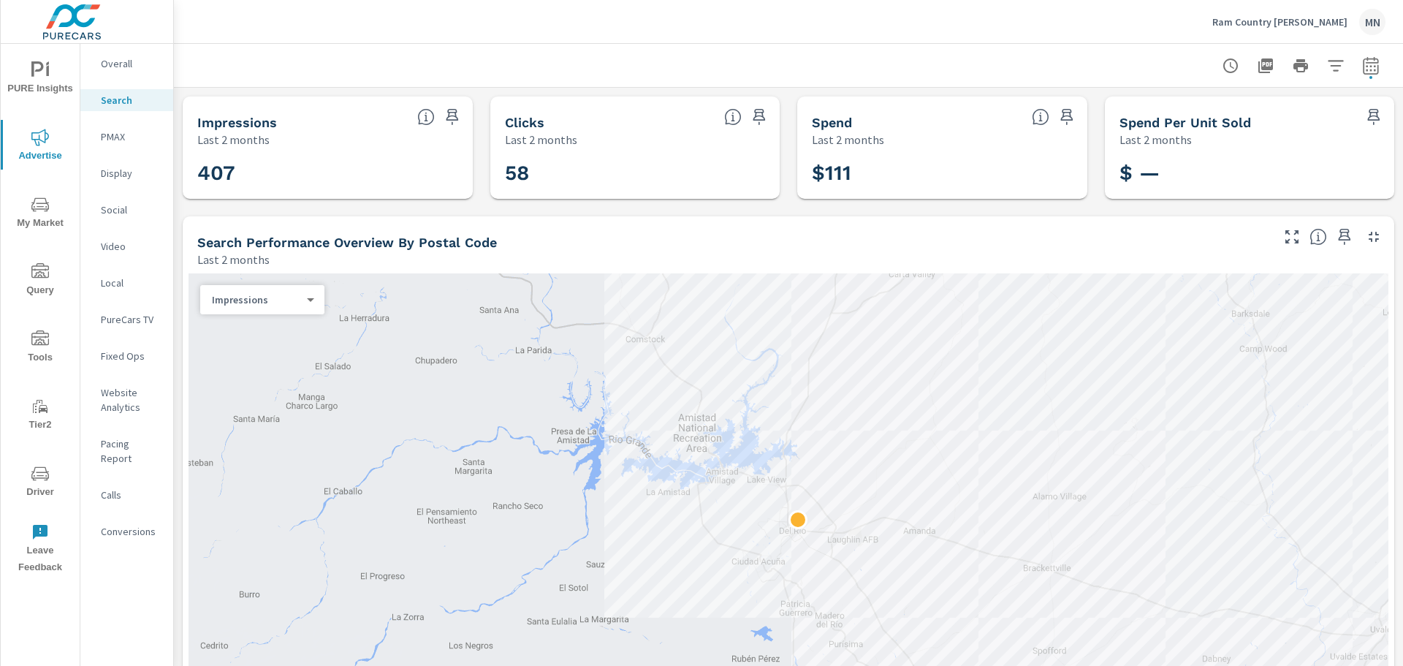
click at [1365, 238] on icon "button" at bounding box center [1374, 237] width 18 height 18
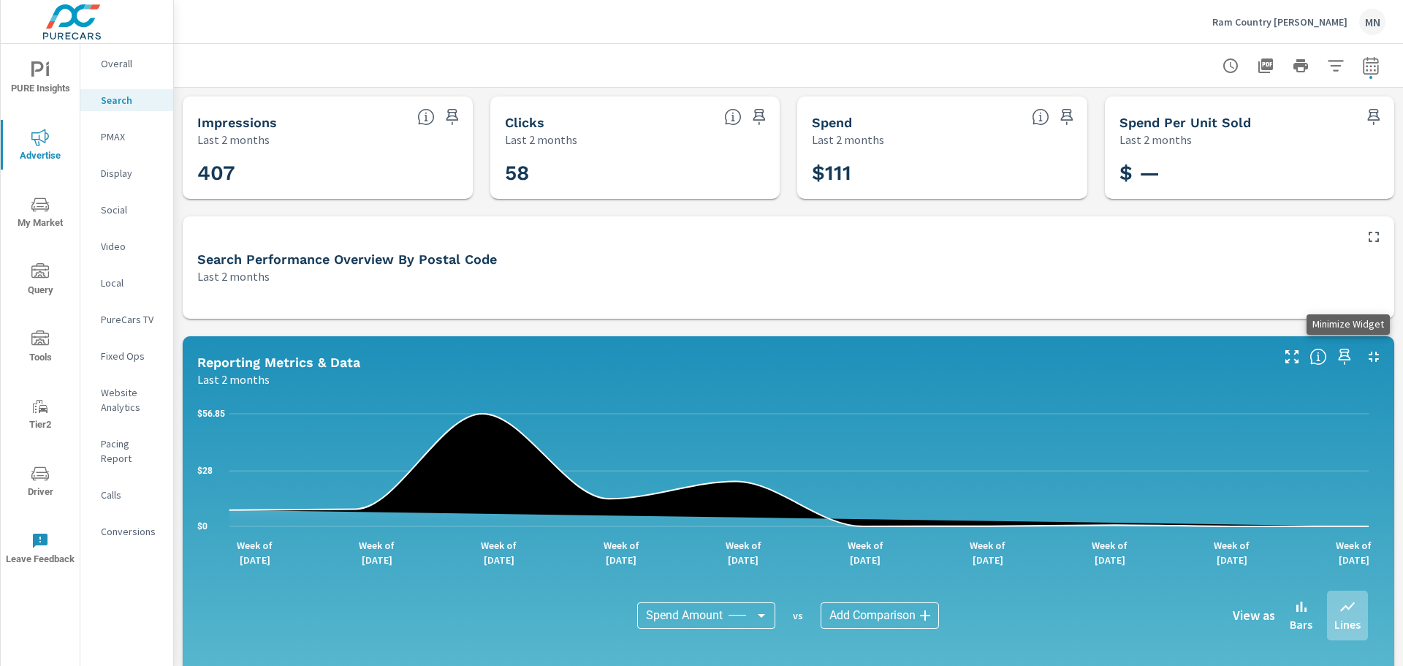
click at [1369, 354] on icon "button" at bounding box center [1374, 357] width 10 height 10
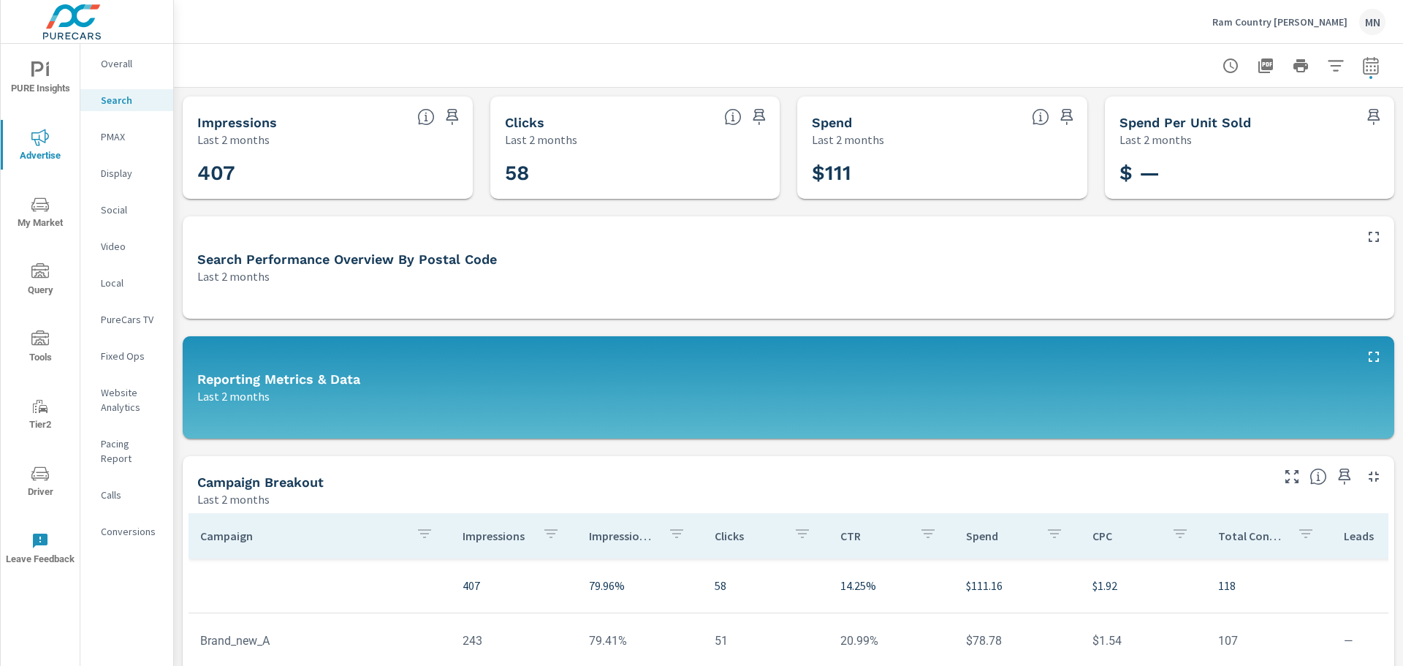
click at [975, 65] on div at bounding box center [788, 65] width 1194 height 43
click at [1258, 64] on icon "button" at bounding box center [1265, 65] width 15 height 15
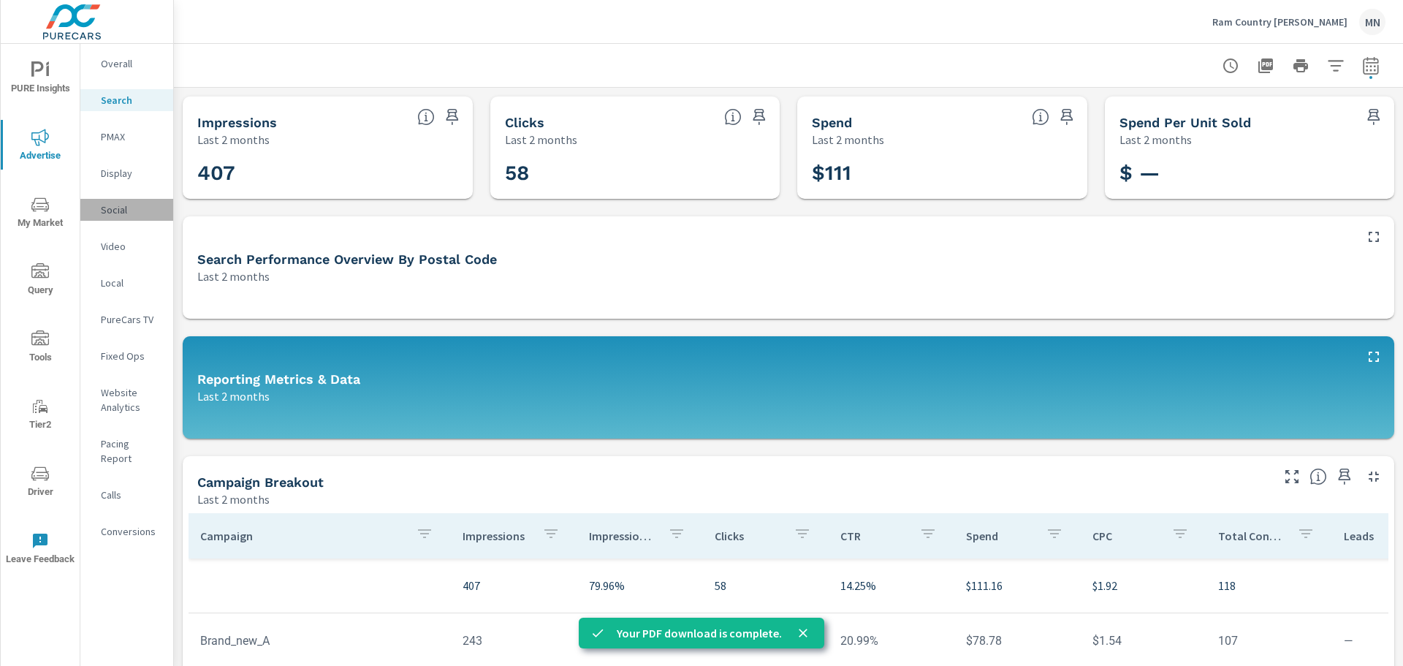
click at [108, 208] on p "Social" at bounding box center [131, 209] width 61 height 15
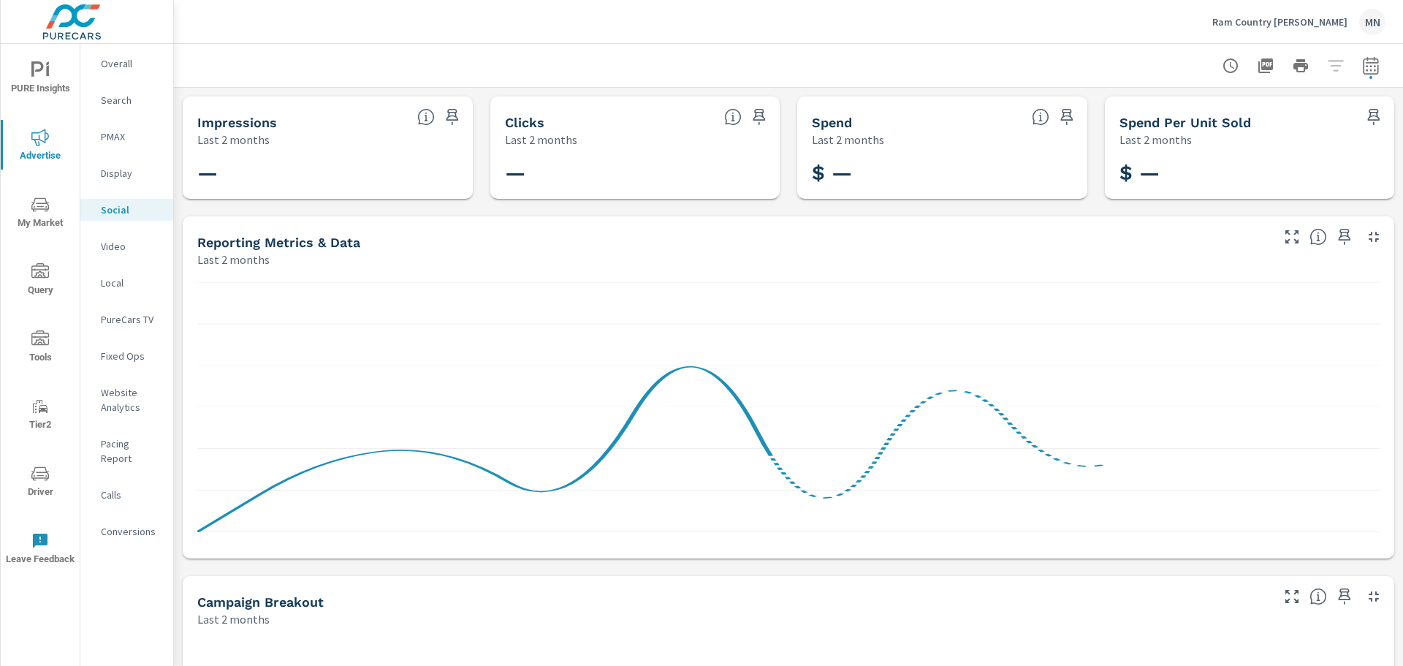
click at [114, 245] on p "Video" at bounding box center [131, 246] width 61 height 15
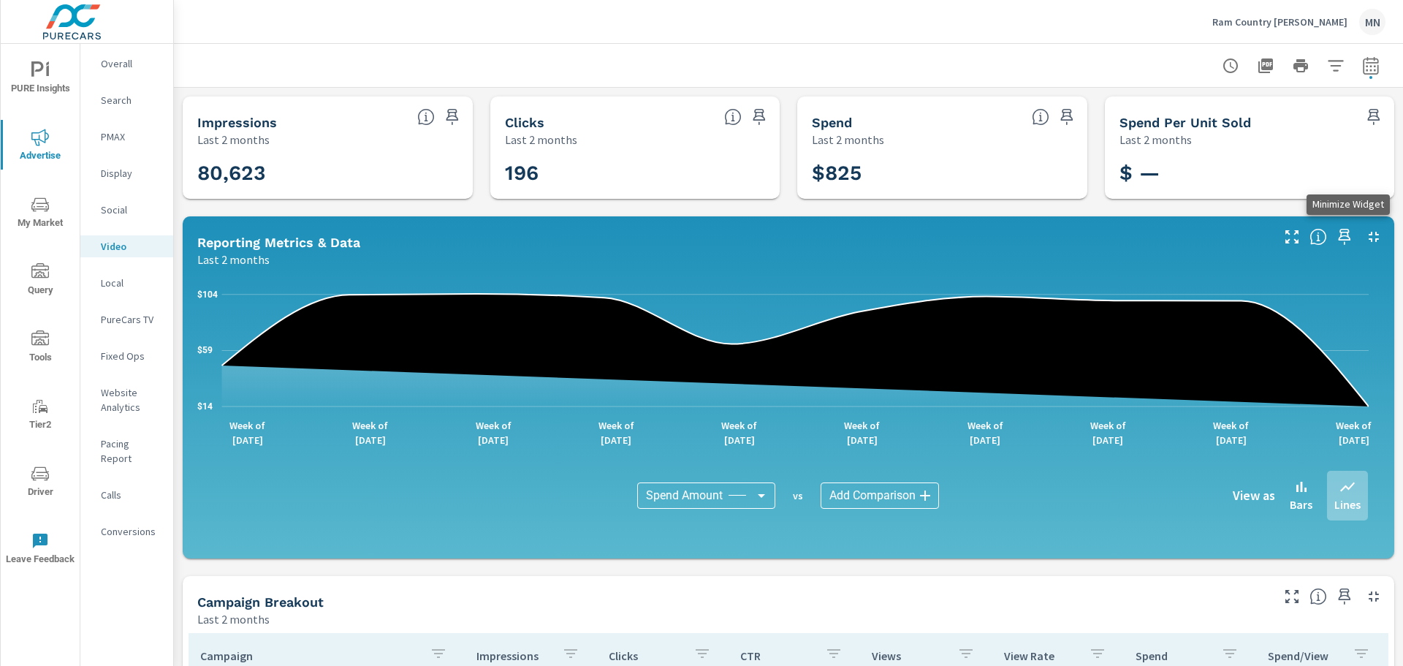
click at [1365, 232] on icon "button" at bounding box center [1374, 237] width 18 height 18
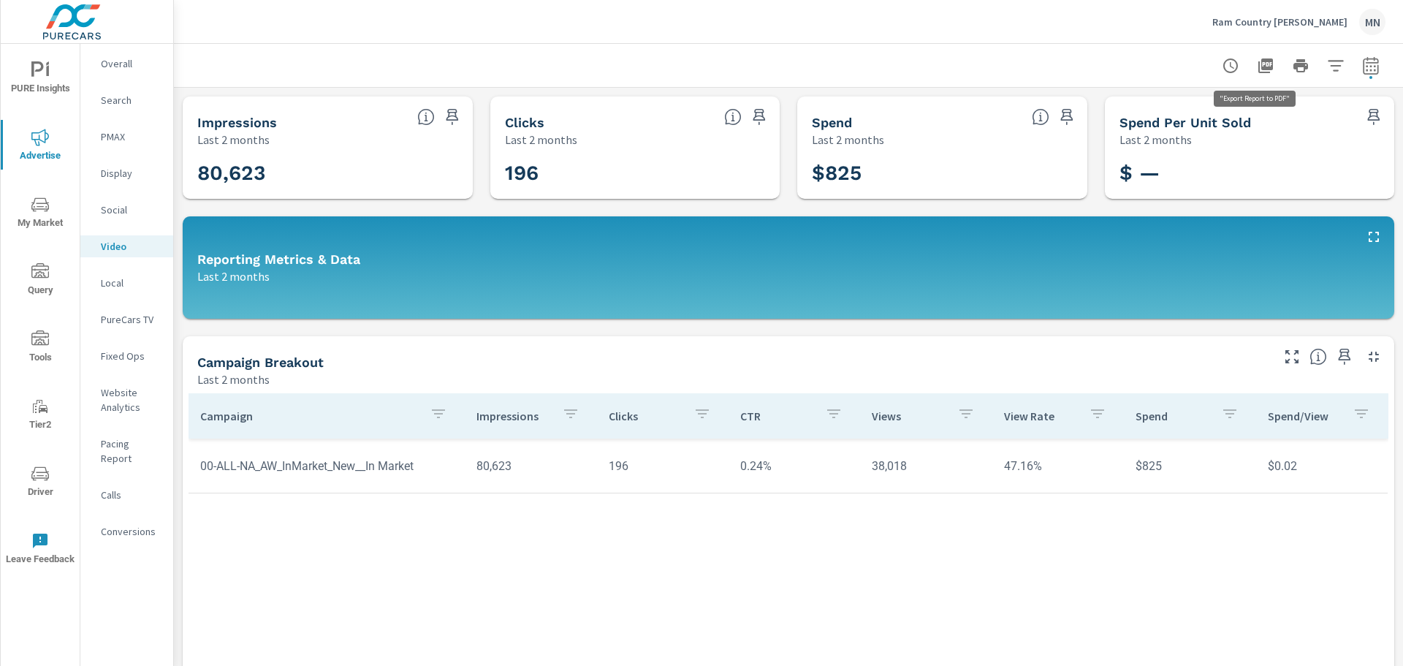
click at [1259, 61] on icon "button" at bounding box center [1265, 65] width 15 height 15
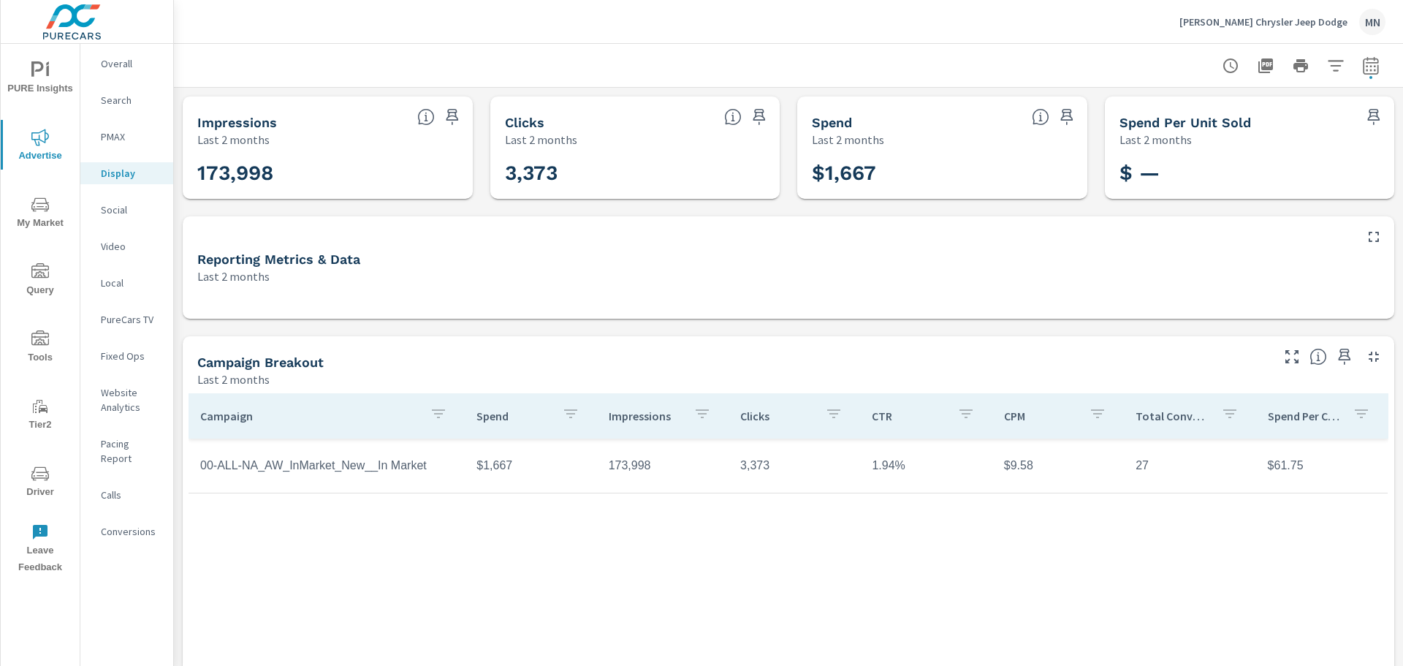
click at [118, 210] on p "Social" at bounding box center [131, 209] width 61 height 15
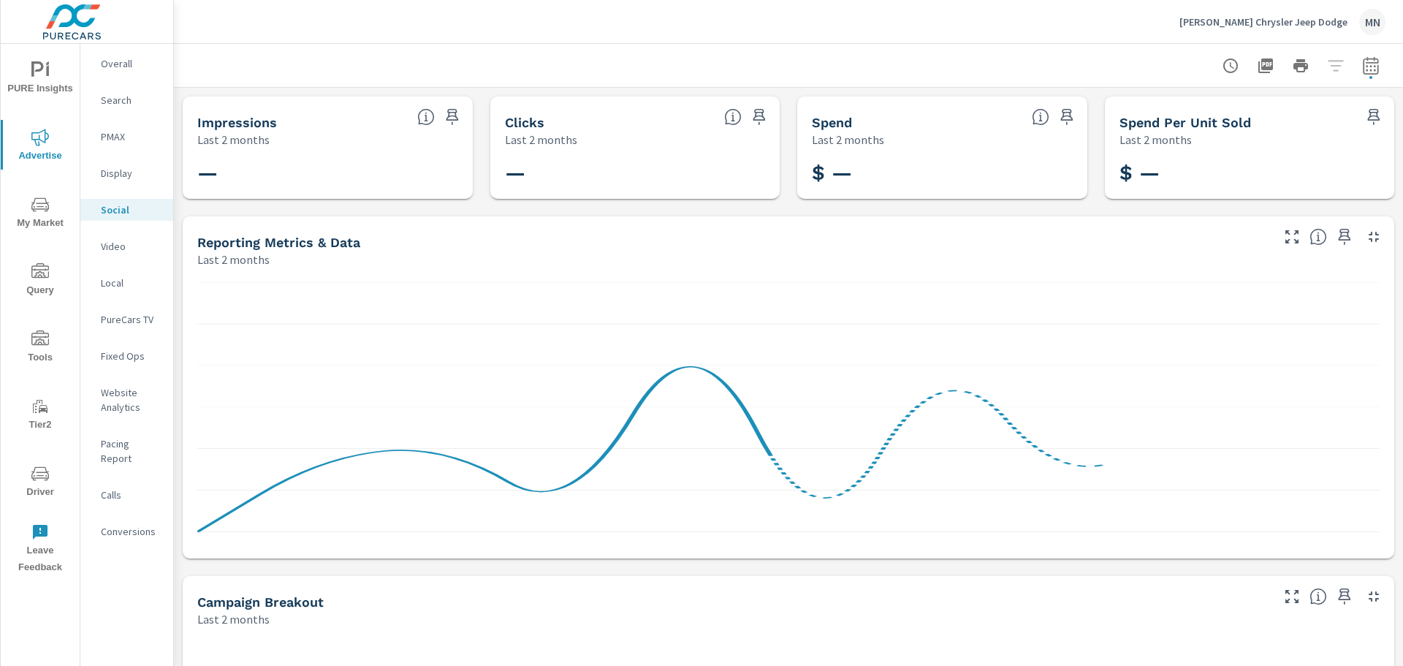
click at [115, 247] on p "Video" at bounding box center [131, 246] width 61 height 15
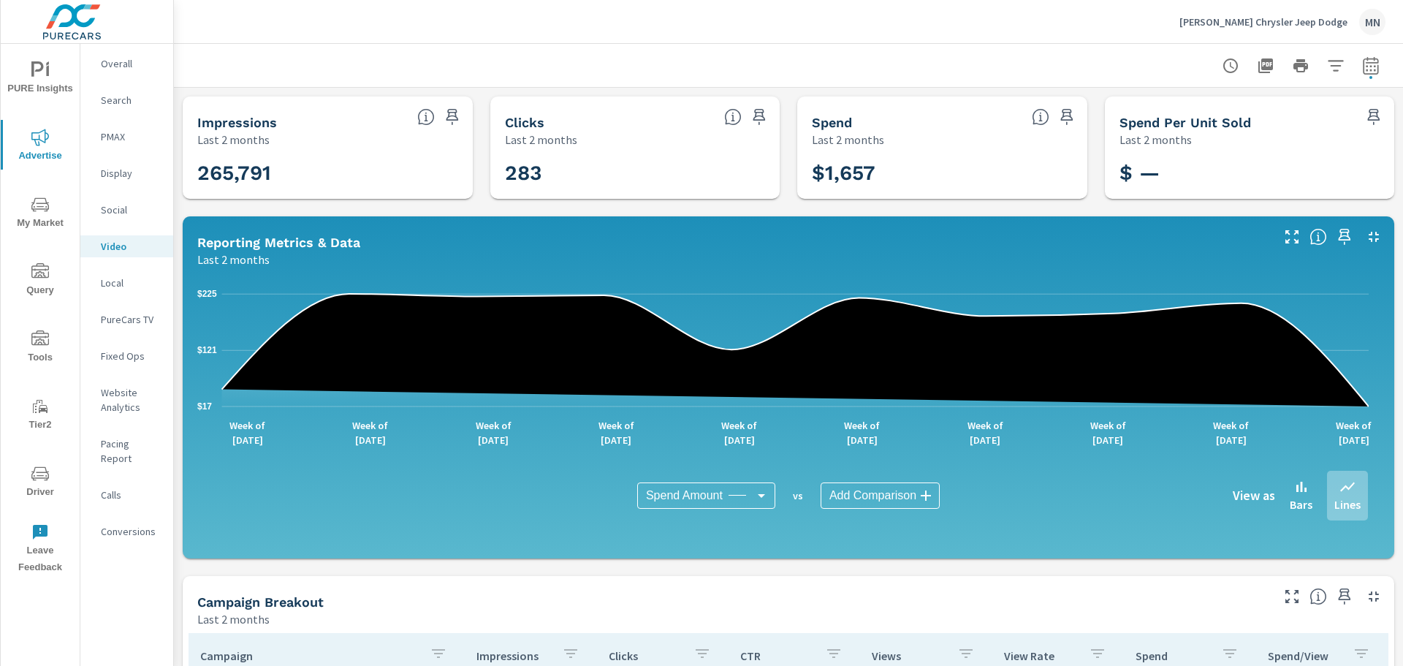
click at [1369, 239] on icon "button" at bounding box center [1374, 237] width 10 height 10
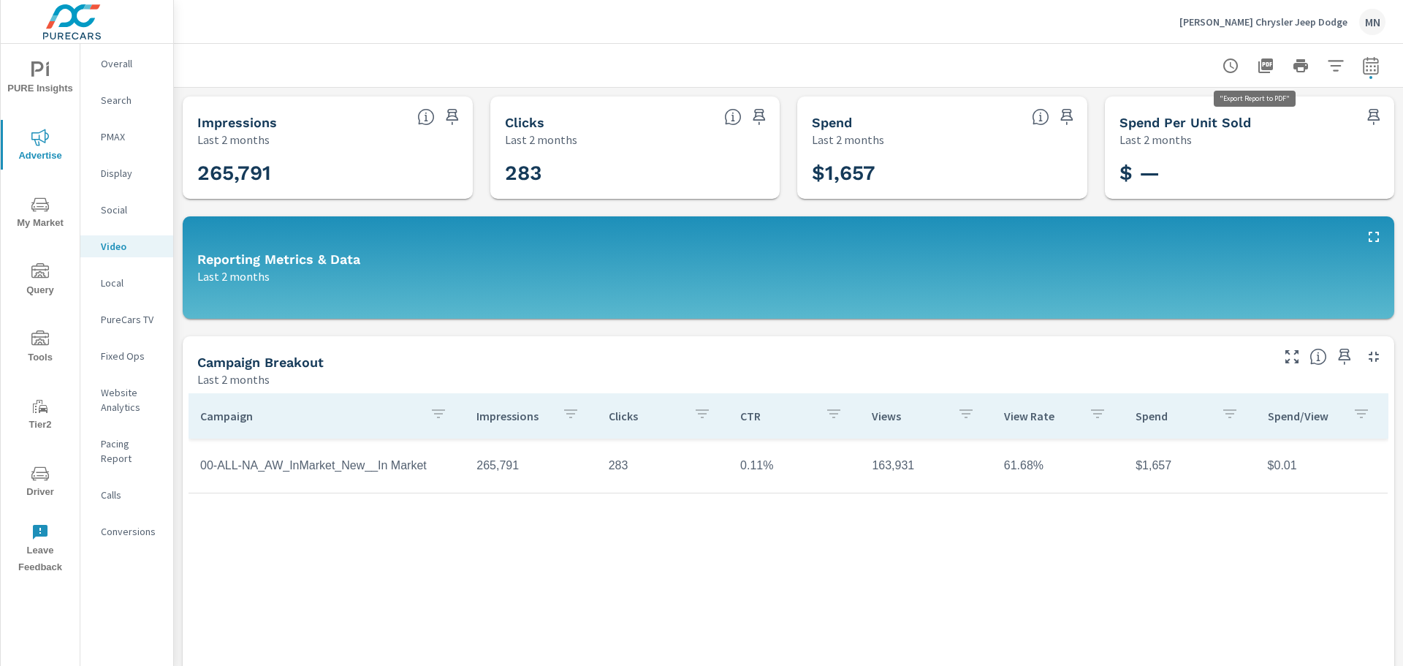
click at [1257, 65] on icon "button" at bounding box center [1266, 66] width 18 height 18
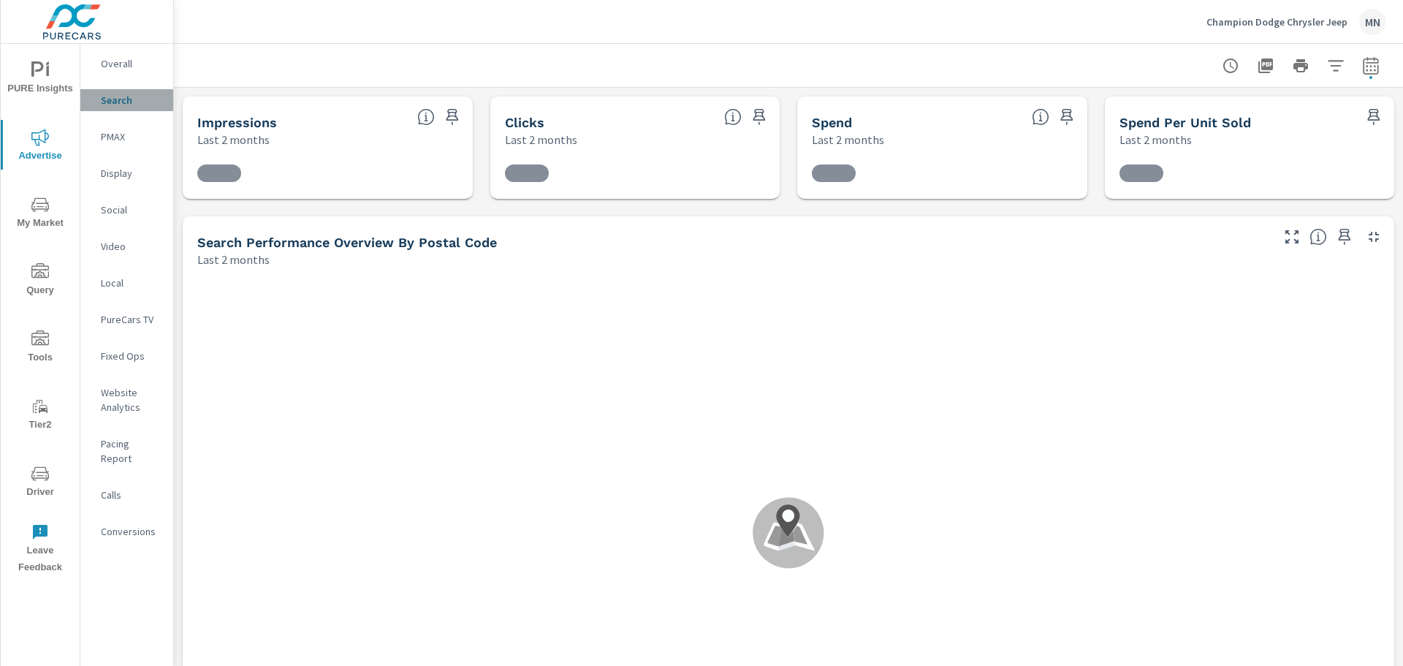
click at [110, 103] on p "Search" at bounding box center [131, 100] width 61 height 15
click at [109, 135] on p "PMAX" at bounding box center [131, 136] width 61 height 15
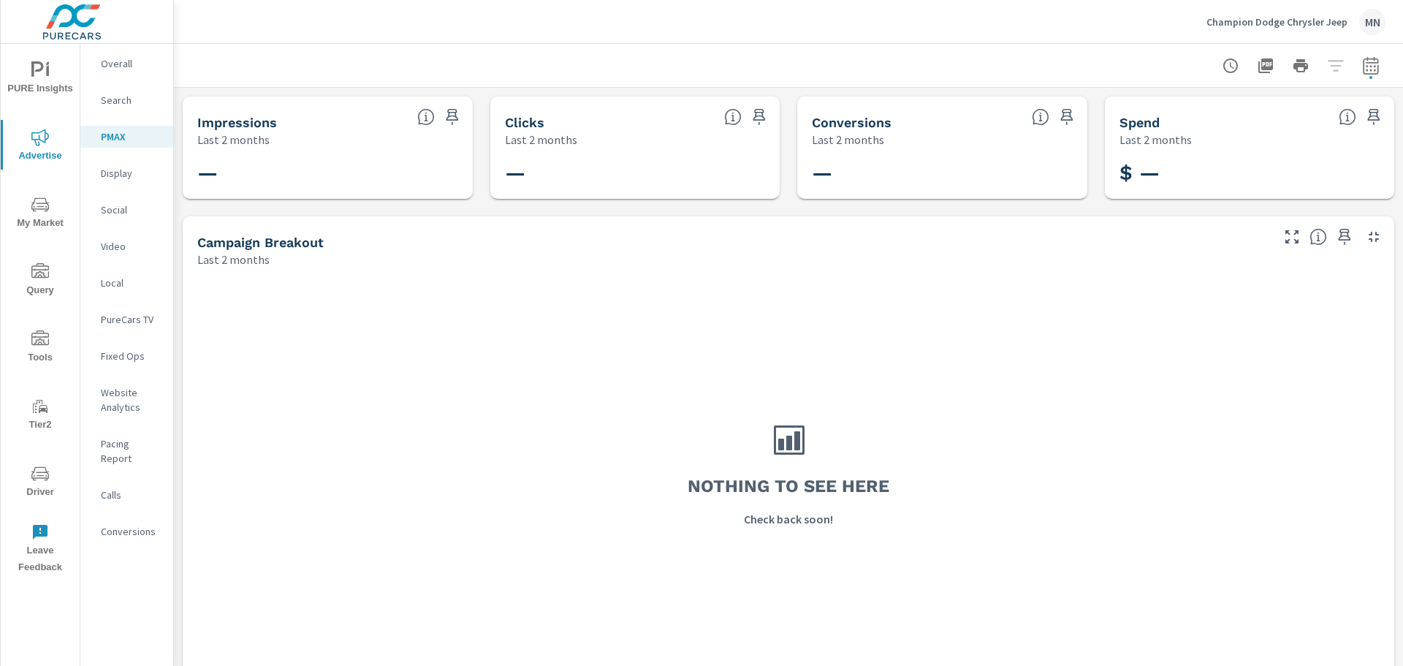
drag, startPoint x: 203, startPoint y: 28, endPoint x: 105, endPoint y: 173, distance: 175.3
click at [105, 173] on p "Display" at bounding box center [131, 173] width 61 height 15
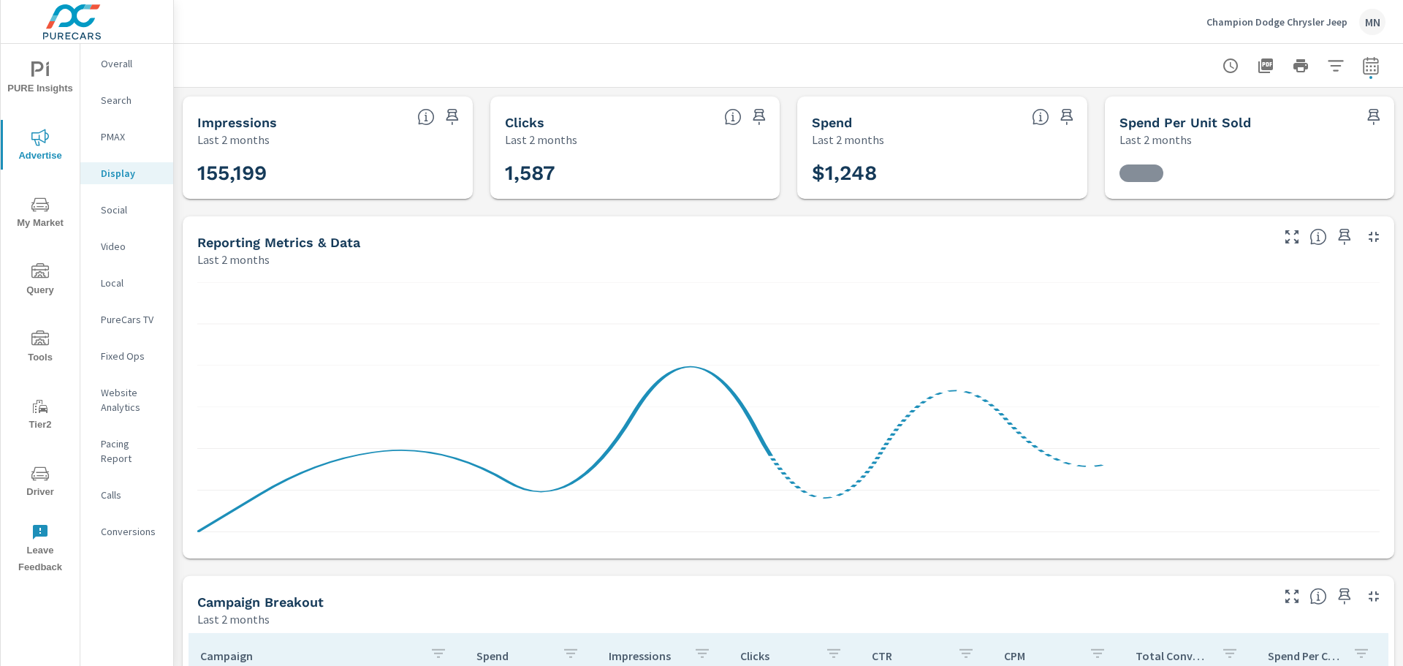
click at [108, 210] on p "Social" at bounding box center [131, 209] width 61 height 15
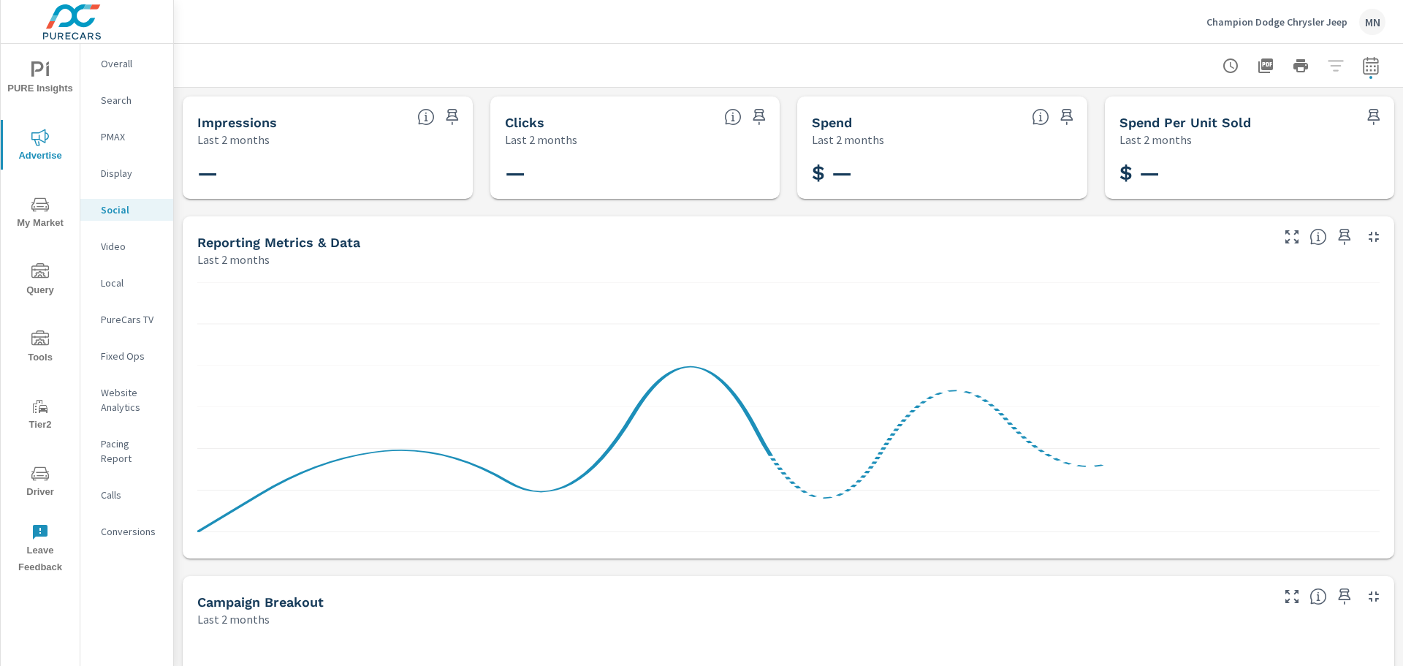
click at [104, 244] on p "Video" at bounding box center [131, 246] width 61 height 15
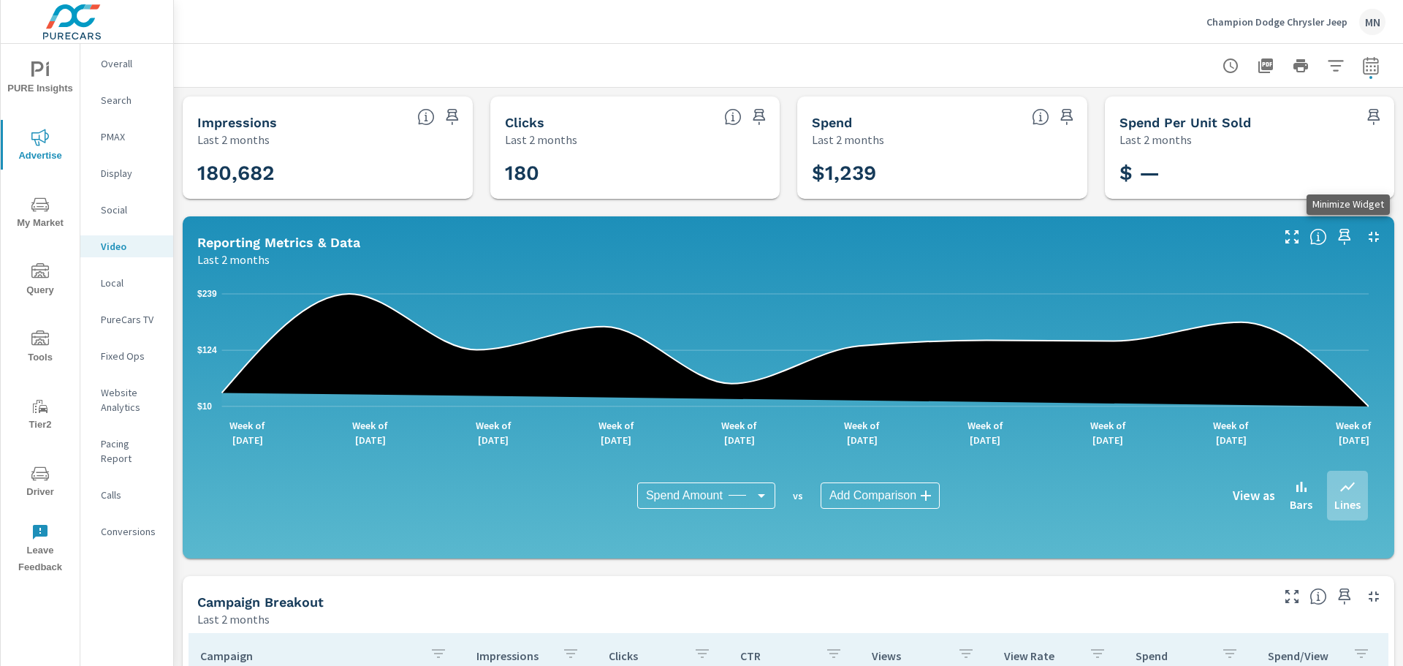
click at [1369, 234] on icon "button" at bounding box center [1374, 237] width 10 height 10
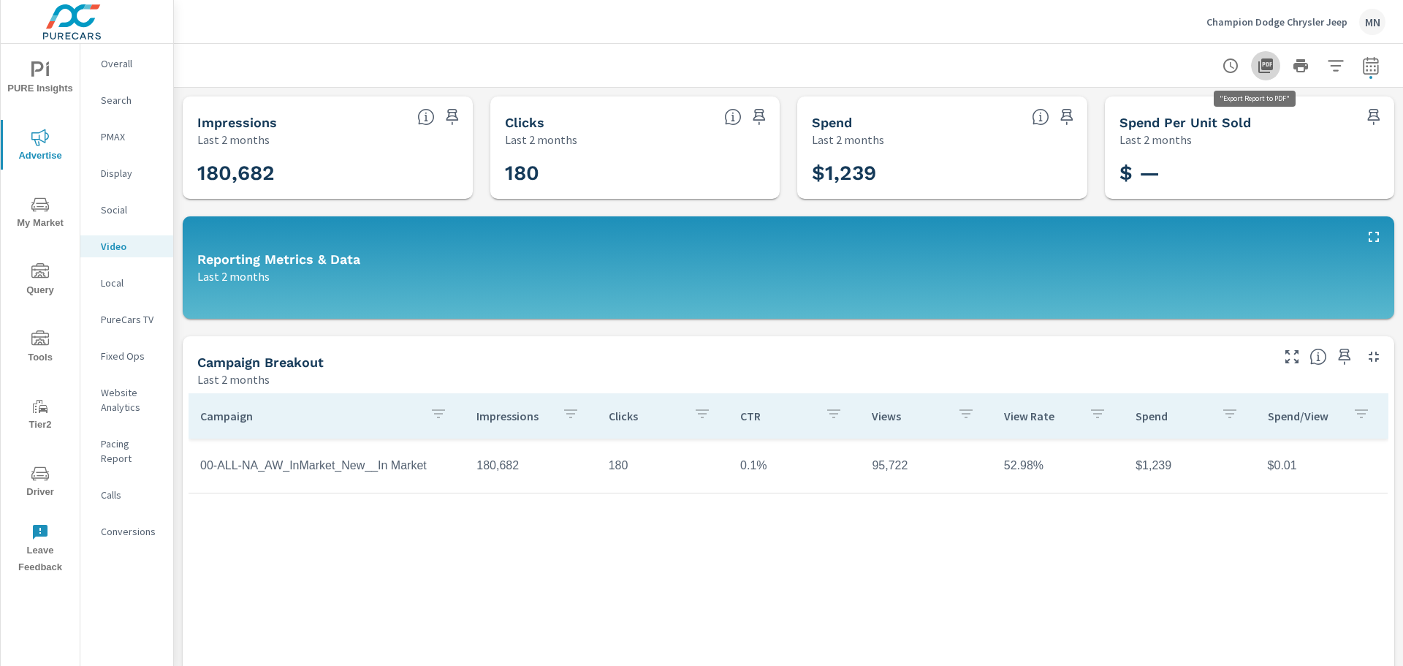
click at [1263, 57] on icon "button" at bounding box center [1266, 66] width 18 height 18
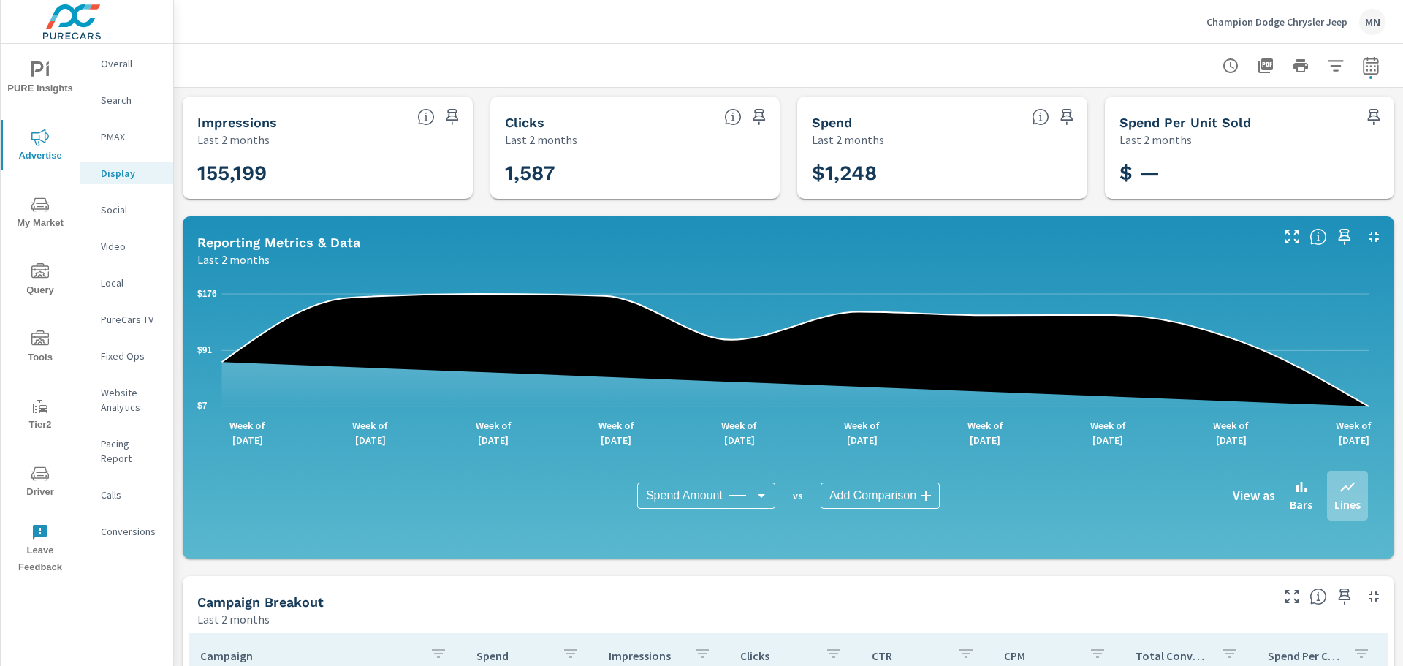
click at [1365, 240] on icon "button" at bounding box center [1374, 237] width 18 height 18
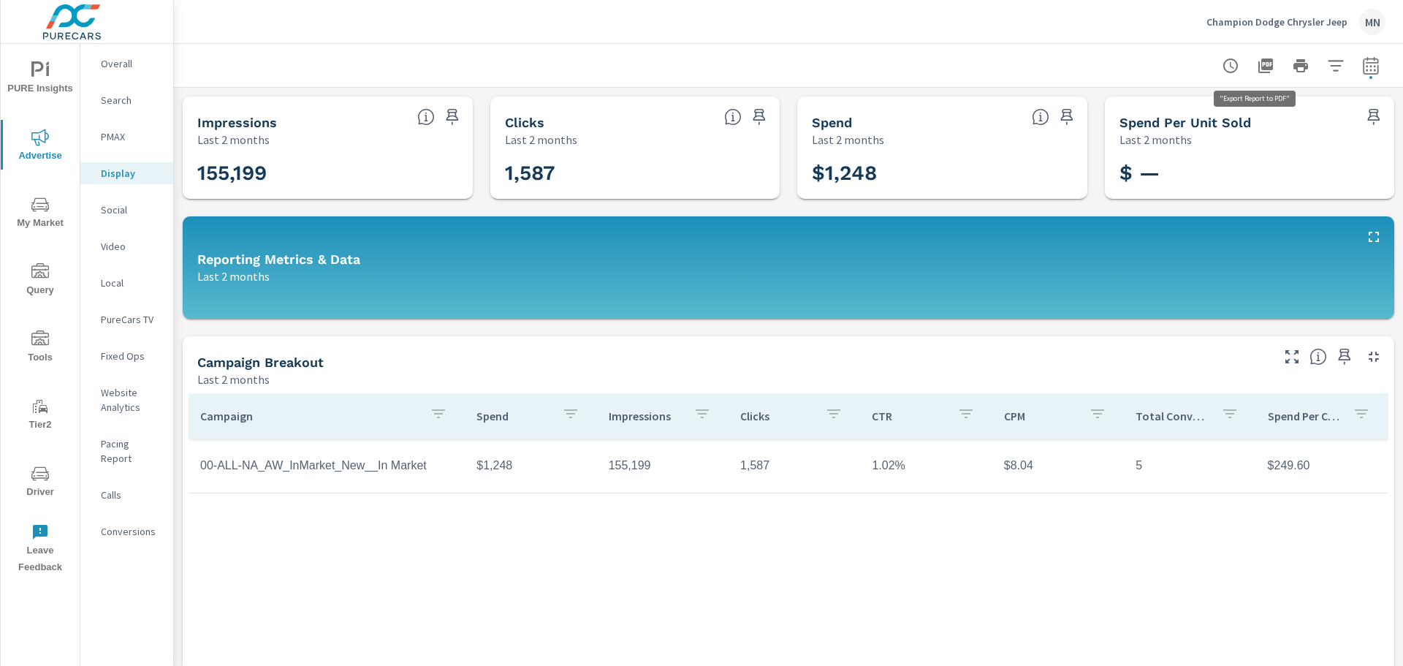
click at [1261, 62] on icon "button" at bounding box center [1265, 65] width 15 height 15
click at [116, 281] on p "Local" at bounding box center [131, 283] width 61 height 15
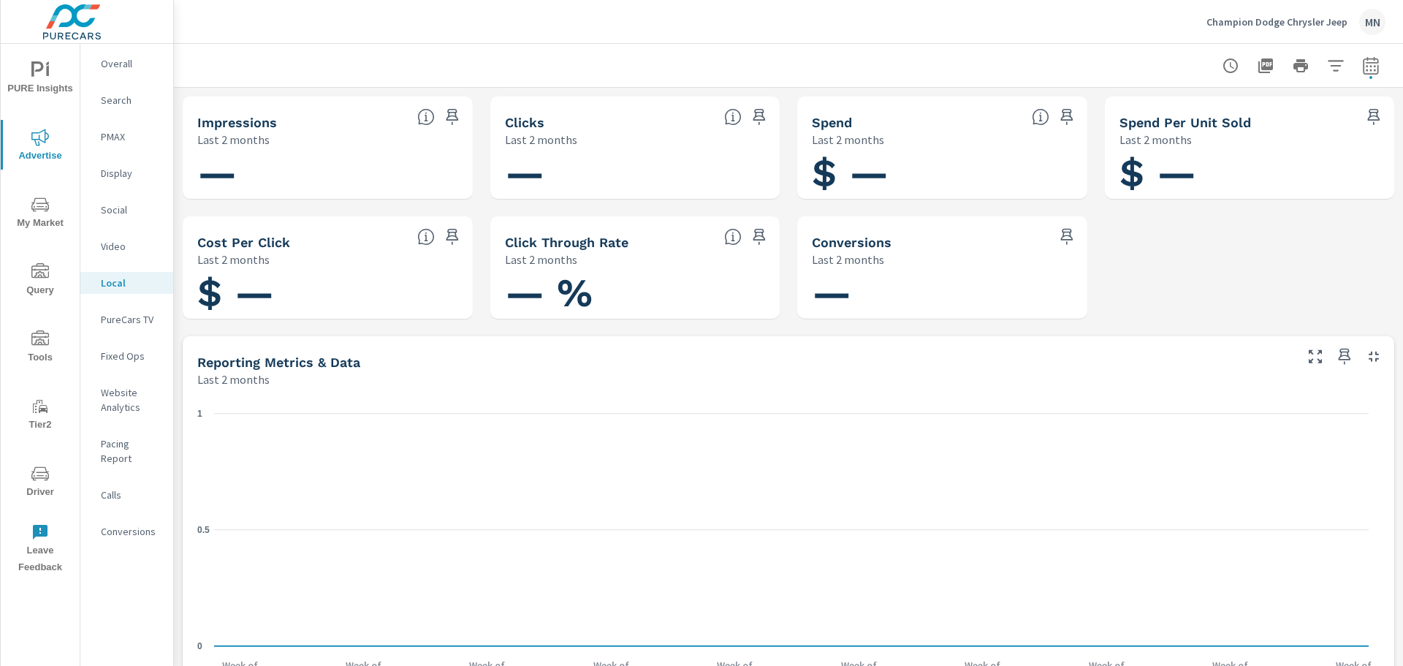
click at [119, 322] on p "PureCars TV" at bounding box center [131, 319] width 61 height 15
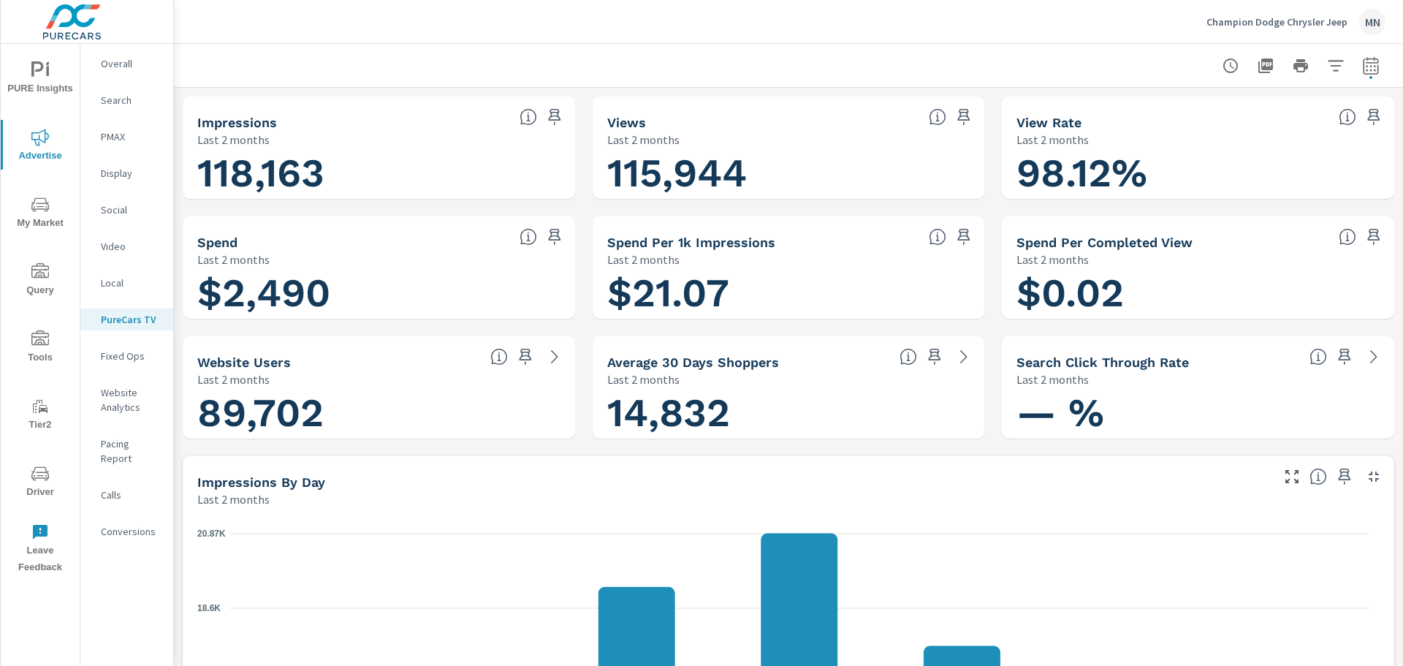
click at [1257, 61] on icon "button" at bounding box center [1266, 66] width 18 height 18
